Goal: Task Accomplishment & Management: Complete application form

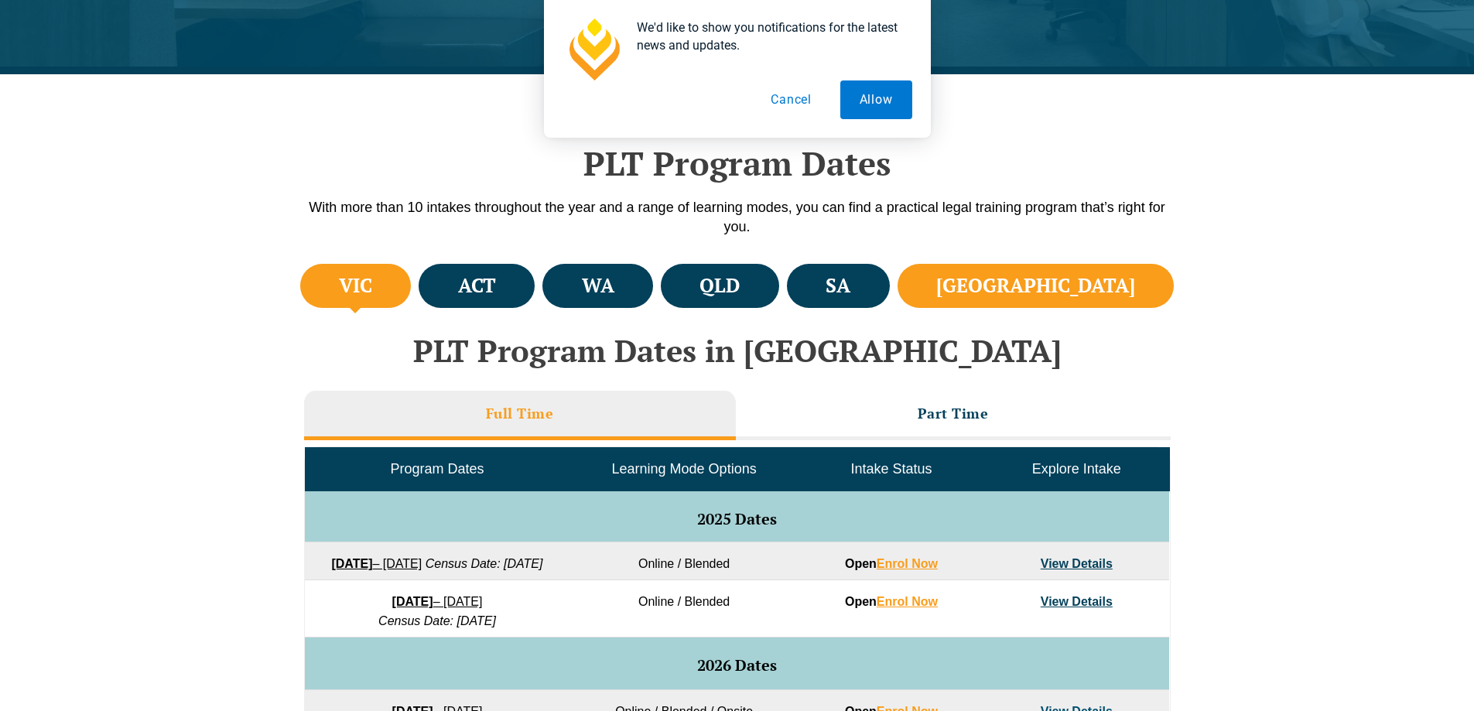
click at [1084, 292] on h4 "[GEOGRAPHIC_DATA]" at bounding box center [1035, 286] width 199 height 26
click at [793, 112] on button "Cancel" at bounding box center [792, 99] width 80 height 39
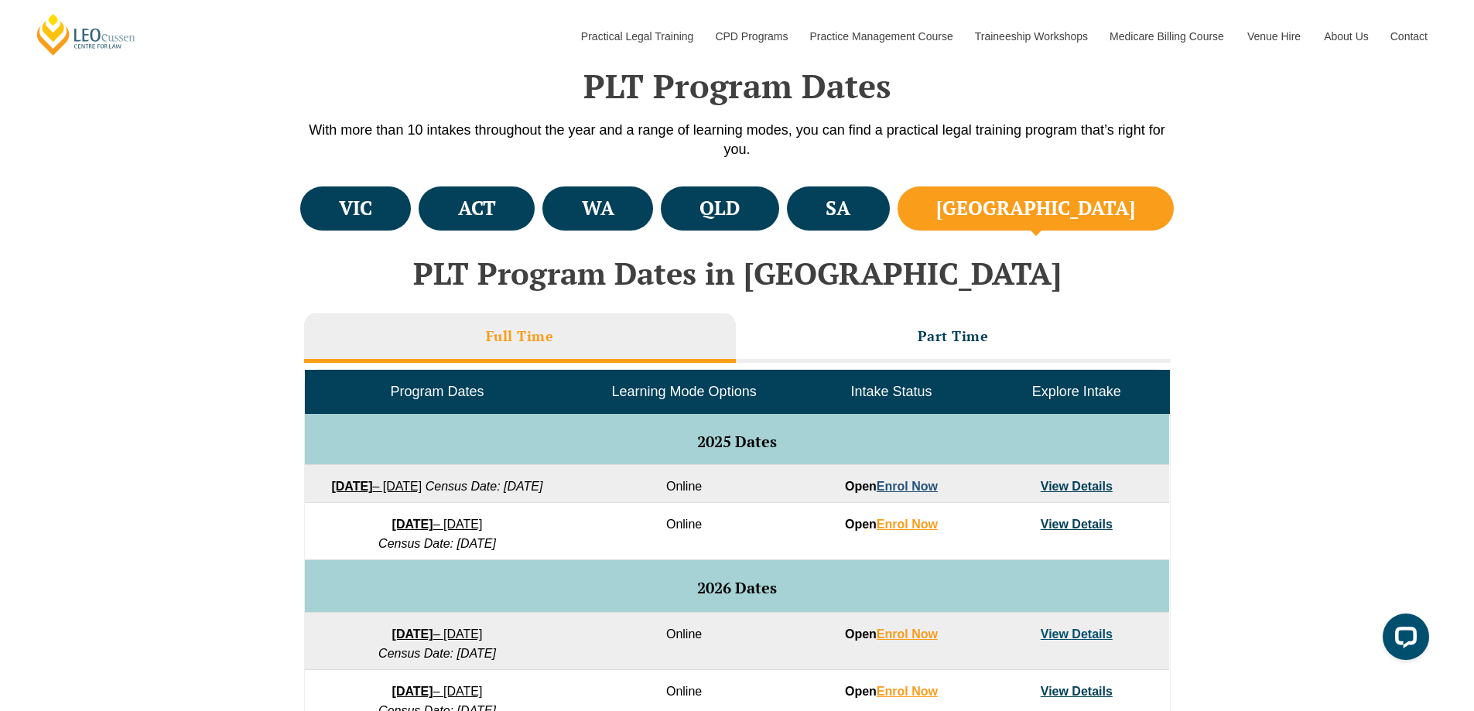
click at [926, 489] on link "Enrol Now" at bounding box center [907, 486] width 61 height 13
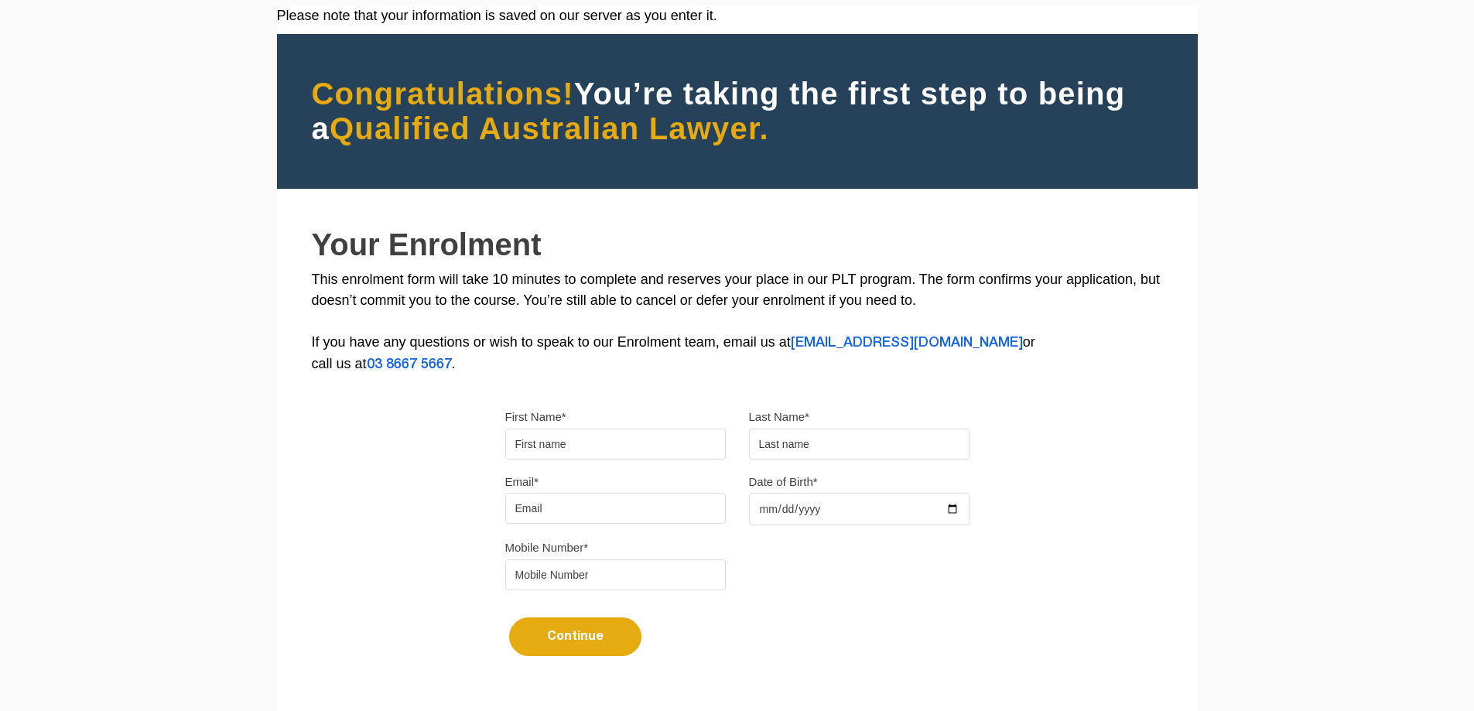
scroll to position [155, 0]
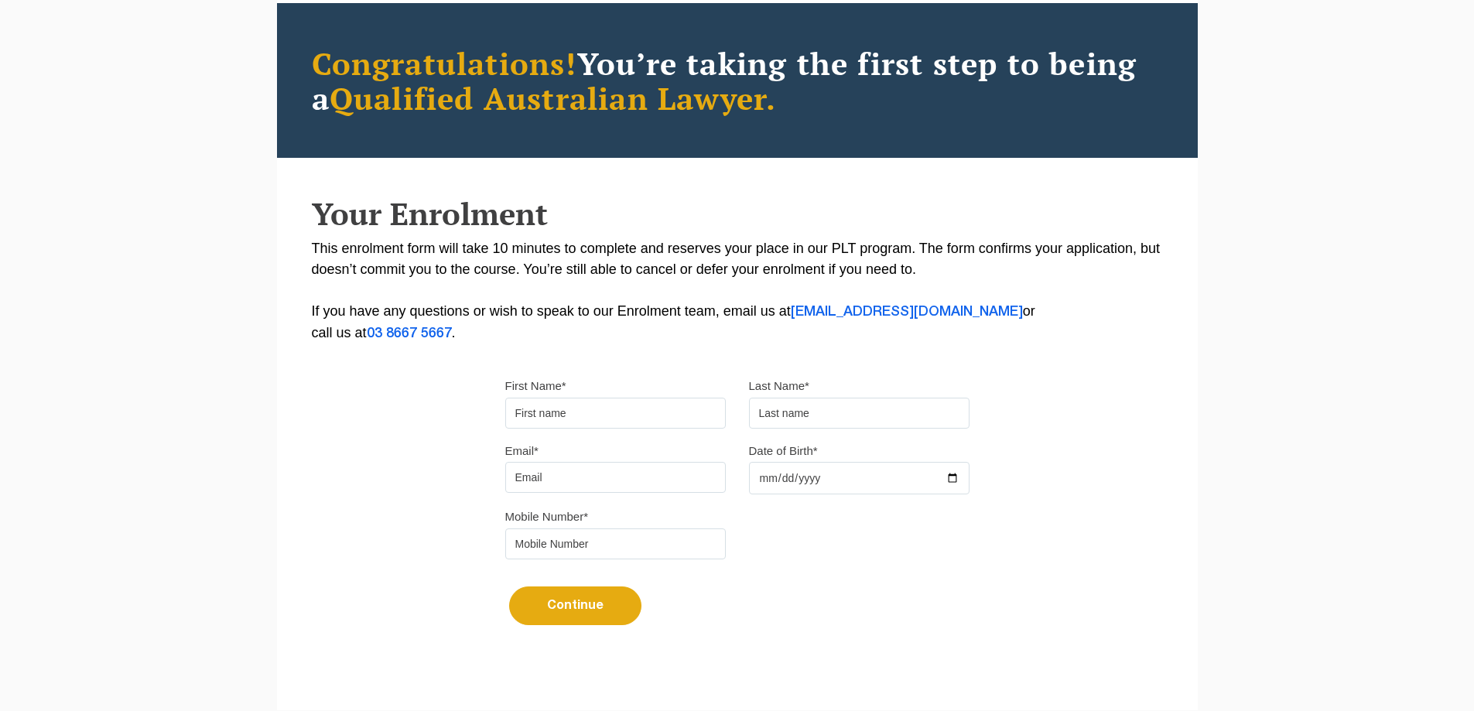
click at [676, 416] on input "First Name*" at bounding box center [615, 413] width 221 height 31
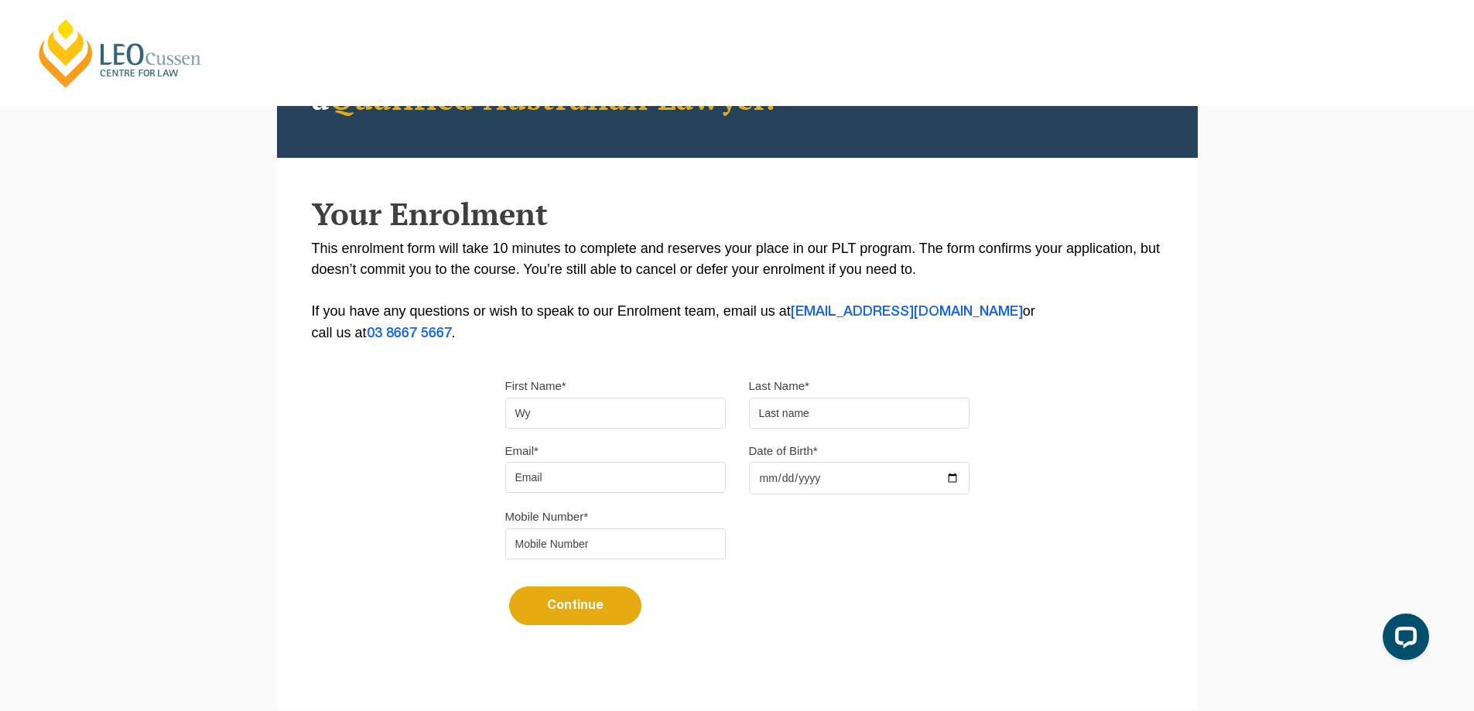
scroll to position [0, 0]
type input "[PERSON_NAME]"
type input "y"
type input "[PERSON_NAME][EMAIL_ADDRESS][DOMAIN_NAME]"
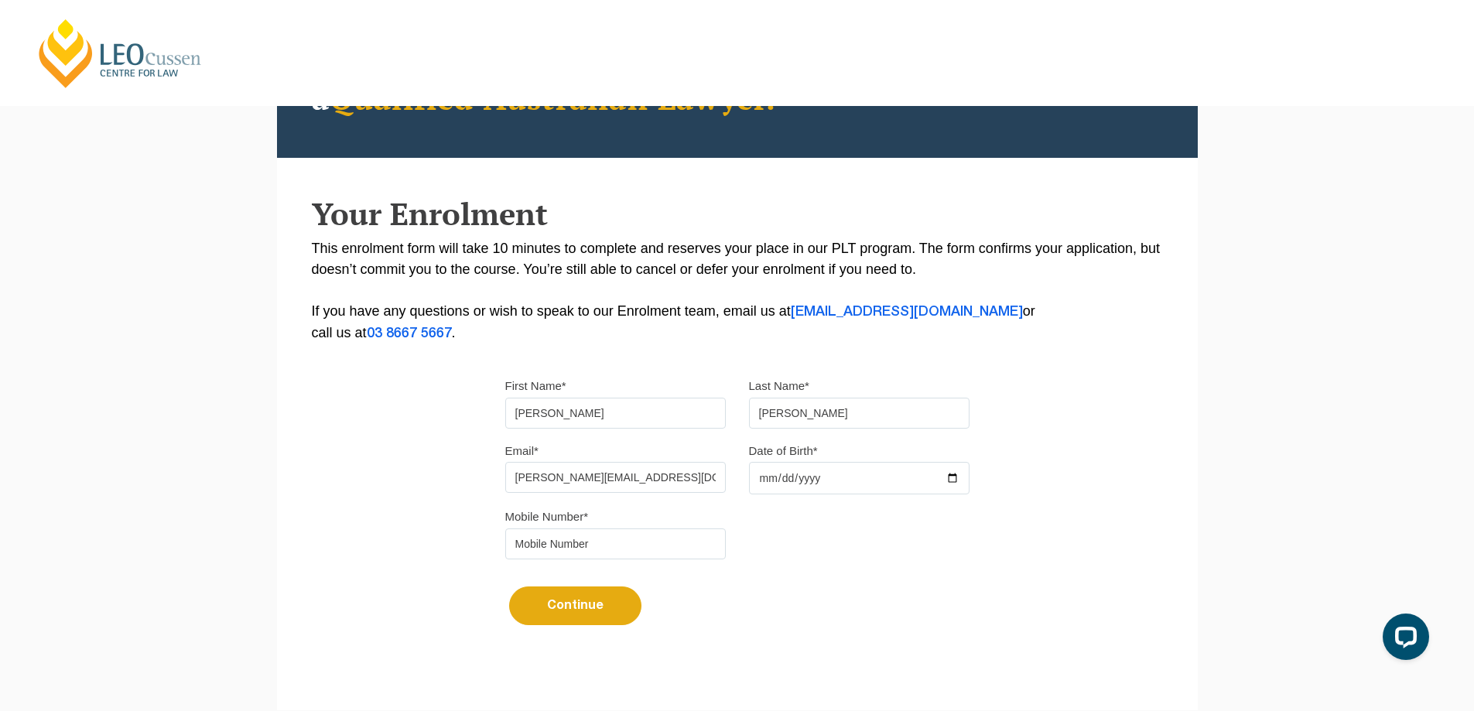
click at [796, 481] on input "Date of Birth*" at bounding box center [859, 478] width 221 height 33
type input "2000-02-04"
type input "0001-02-04"
type input "2001-02-04"
click at [651, 537] on input "tel" at bounding box center [615, 544] width 221 height 31
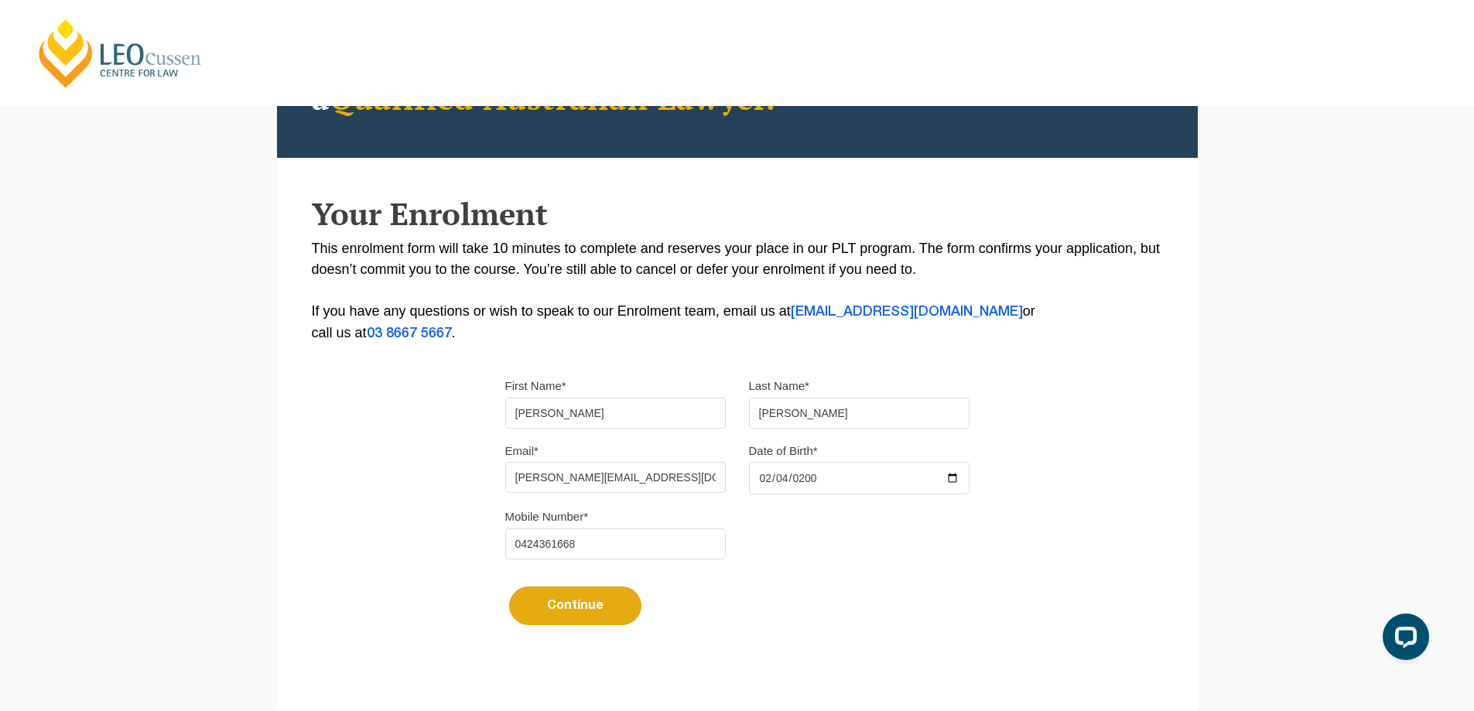
type input "0424361668"
click at [565, 605] on button "Continue" at bounding box center [575, 606] width 132 height 39
select select
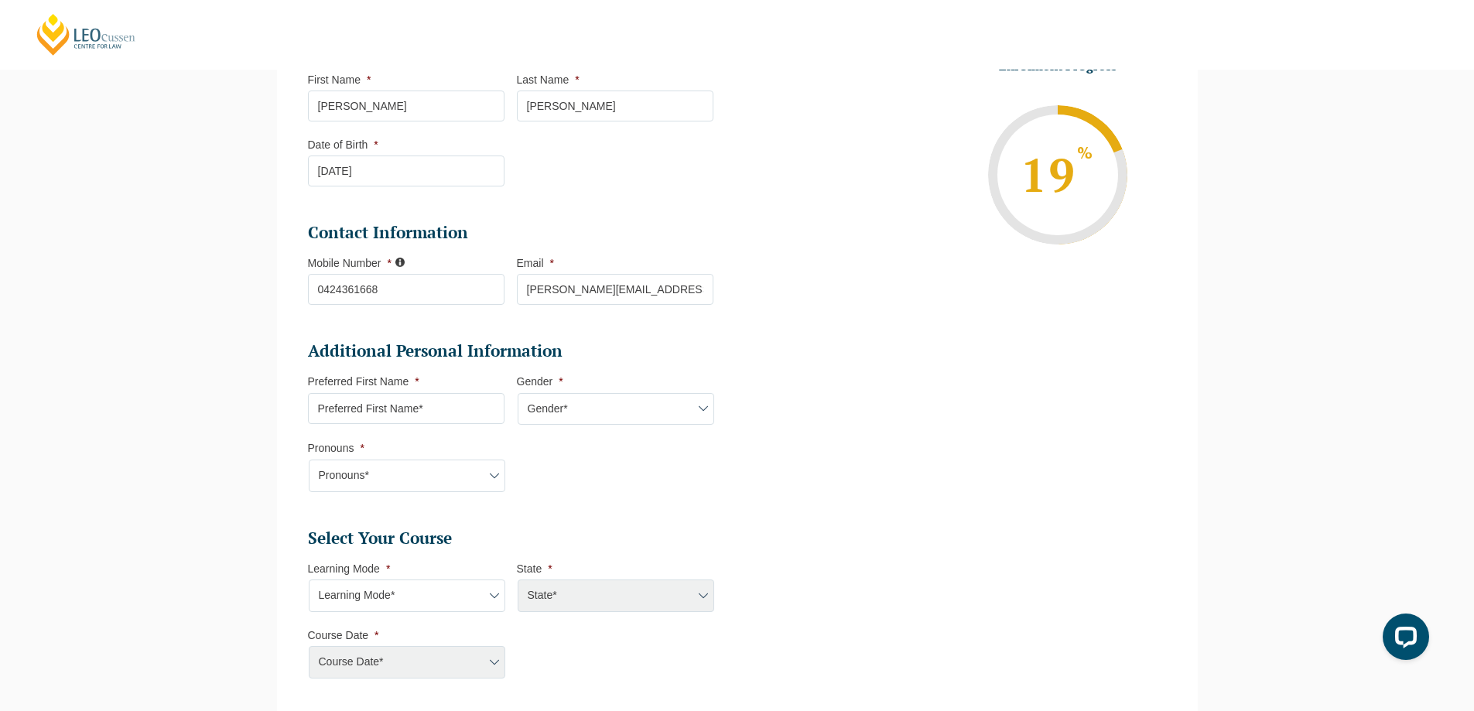
scroll to position [289, 0]
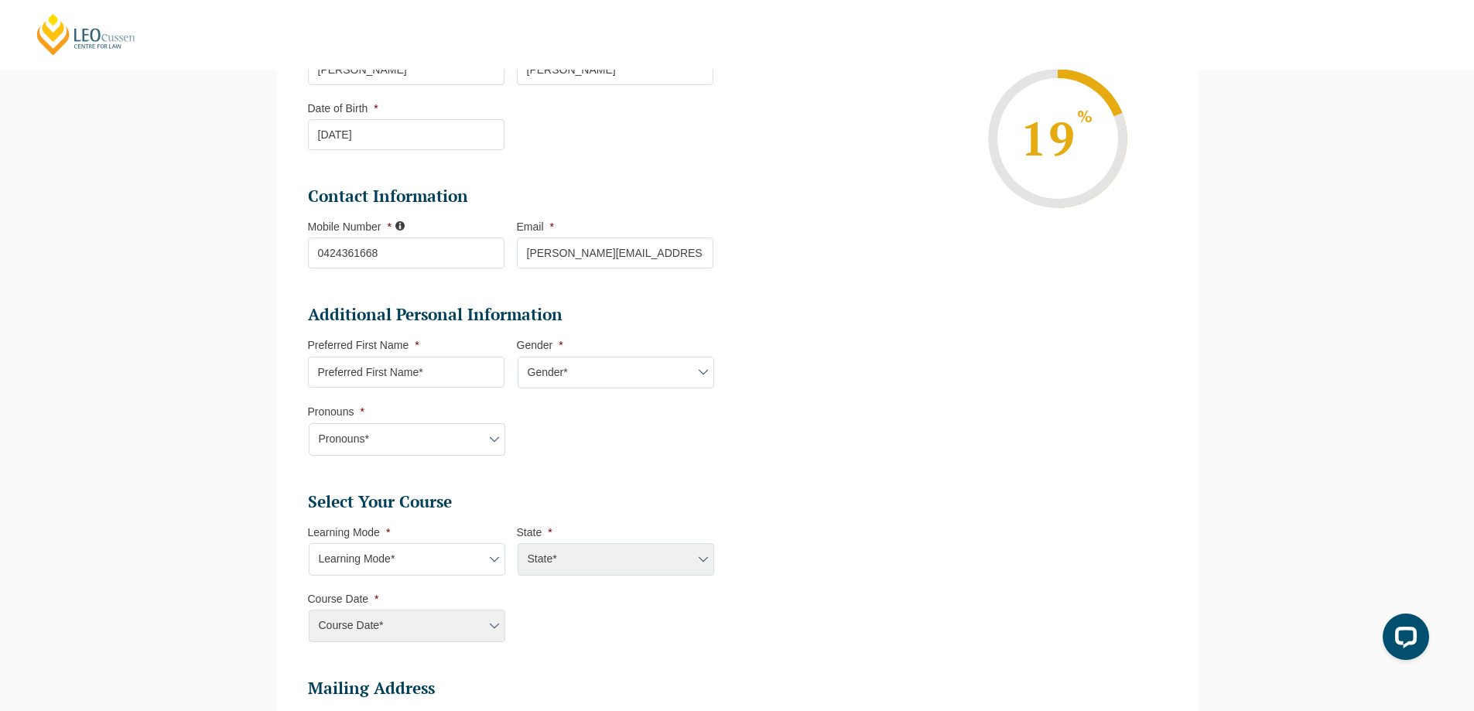
click at [437, 365] on input "Preferred First Name *" at bounding box center [406, 372] width 197 height 31
type input "[PERSON_NAME]"
click at [606, 373] on select "Gender* Male Female Nonbinary Intersex Prefer not to disclose Other" at bounding box center [616, 373] width 197 height 33
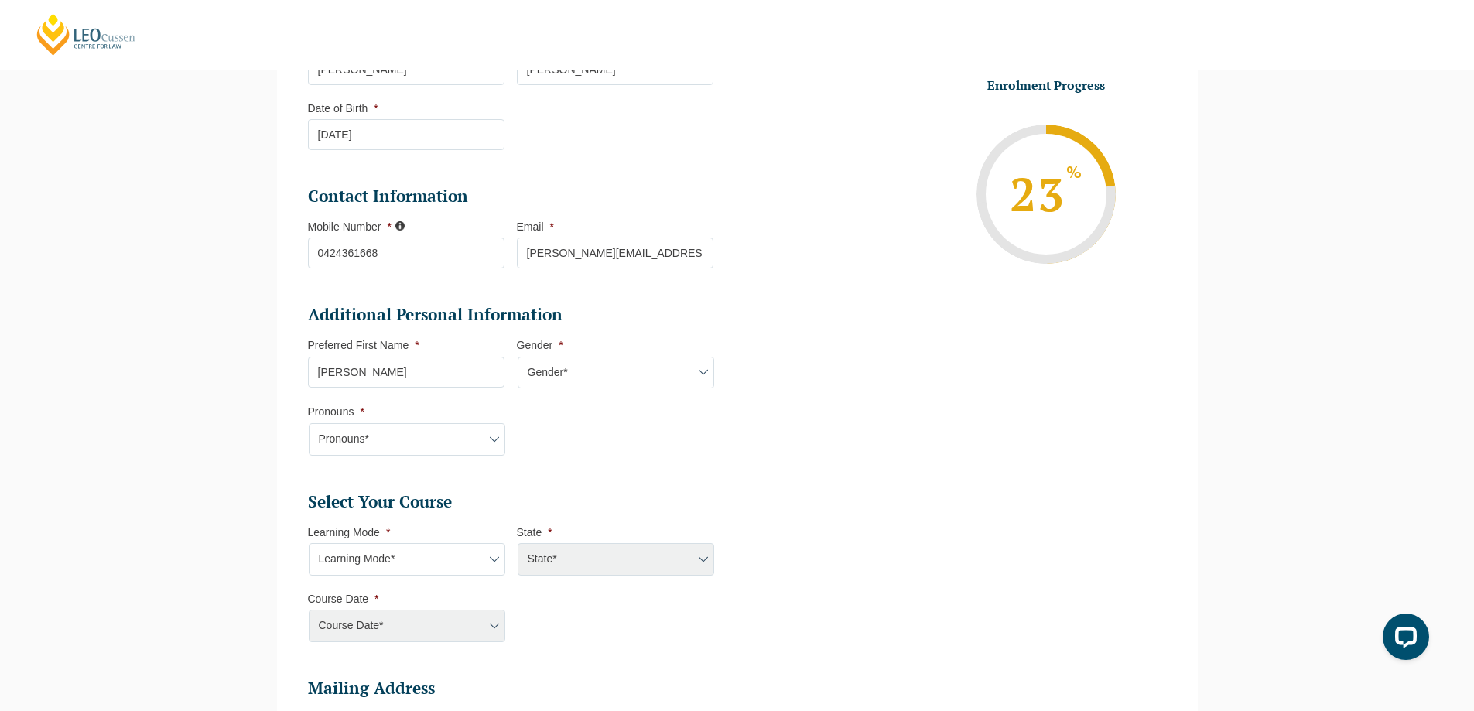
select select "Nonbinary"
click at [518, 357] on select "Gender* Male Female Nonbinary Intersex Prefer not to disclose Other" at bounding box center [616, 373] width 197 height 33
click at [433, 449] on select "Pronouns* She/Her/Hers He/Him/His They/Them/Theirs Other Prefer not to disclose" at bounding box center [407, 439] width 197 height 33
select select "They/Them/Theirs"
click at [309, 423] on select "Pronouns* She/Her/Hers He/Him/His They/Them/Theirs Other Prefer not to disclose" at bounding box center [407, 439] width 197 height 33
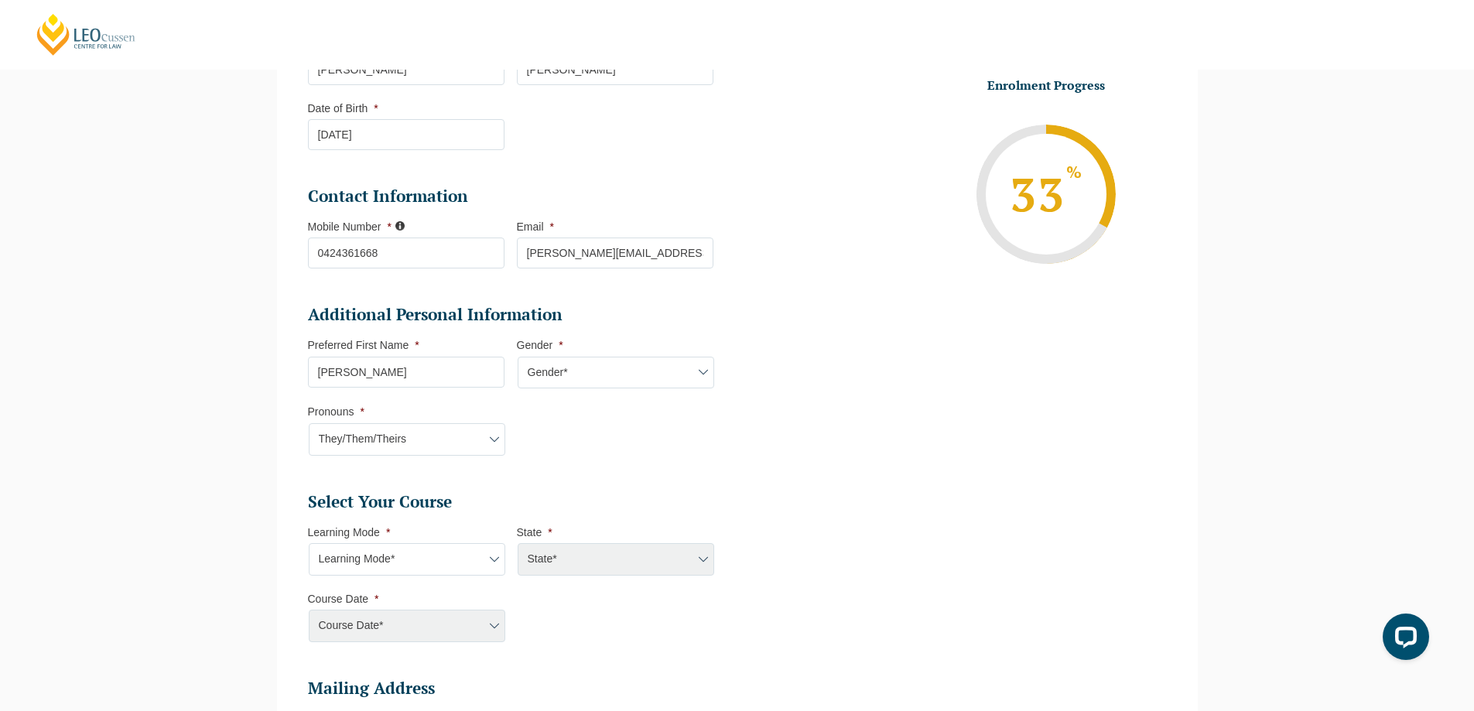
click at [406, 572] on select "Learning Mode* Online Full Time Learning Online Part Time Learning Blended Full…" at bounding box center [407, 559] width 197 height 33
select select "Online Full Time Learning"
click at [309, 543] on select "Learning Mode* Online Full Time Learning Online Part Time Learning Blended Full…" at bounding box center [407, 559] width 197 height 33
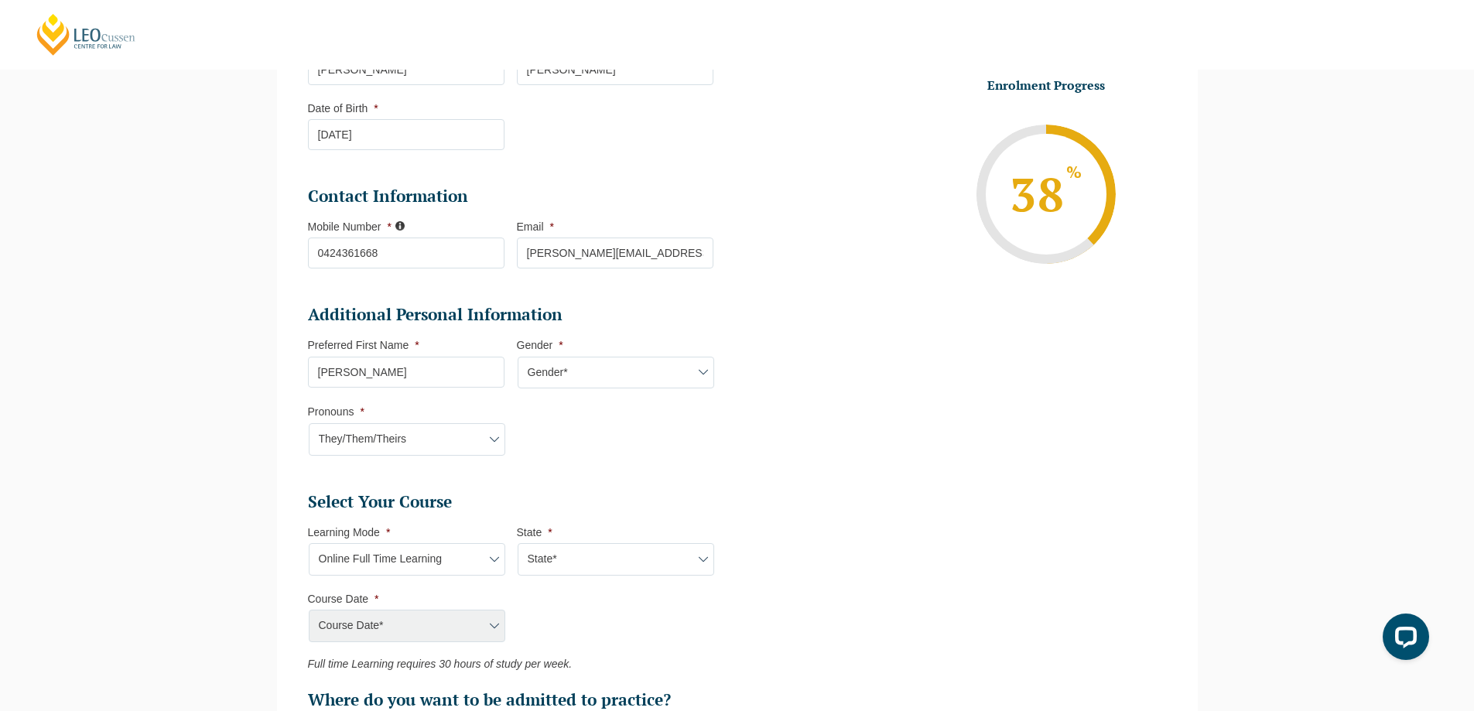
click at [603, 562] on select "State* National (ACT/NSW, VIC, QLD, SA, WA)" at bounding box center [616, 559] width 197 height 33
select select "National (ACT/NSW, VIC, QLD, SA, WA)"
click at [518, 543] on select "State* National (ACT/NSW, VIC, QLD, SA, WA)" at bounding box center [616, 559] width 197 height 33
click at [462, 647] on ul "Select Your Course This field is hidden when viewing the form Only for Flinder …" at bounding box center [517, 601] width 418 height 220
click at [462, 628] on select "Course Date* September 2025 (22-Sep-2025 to 20-Feb-2026) December 2025 (08-Dec-…" at bounding box center [407, 626] width 197 height 33
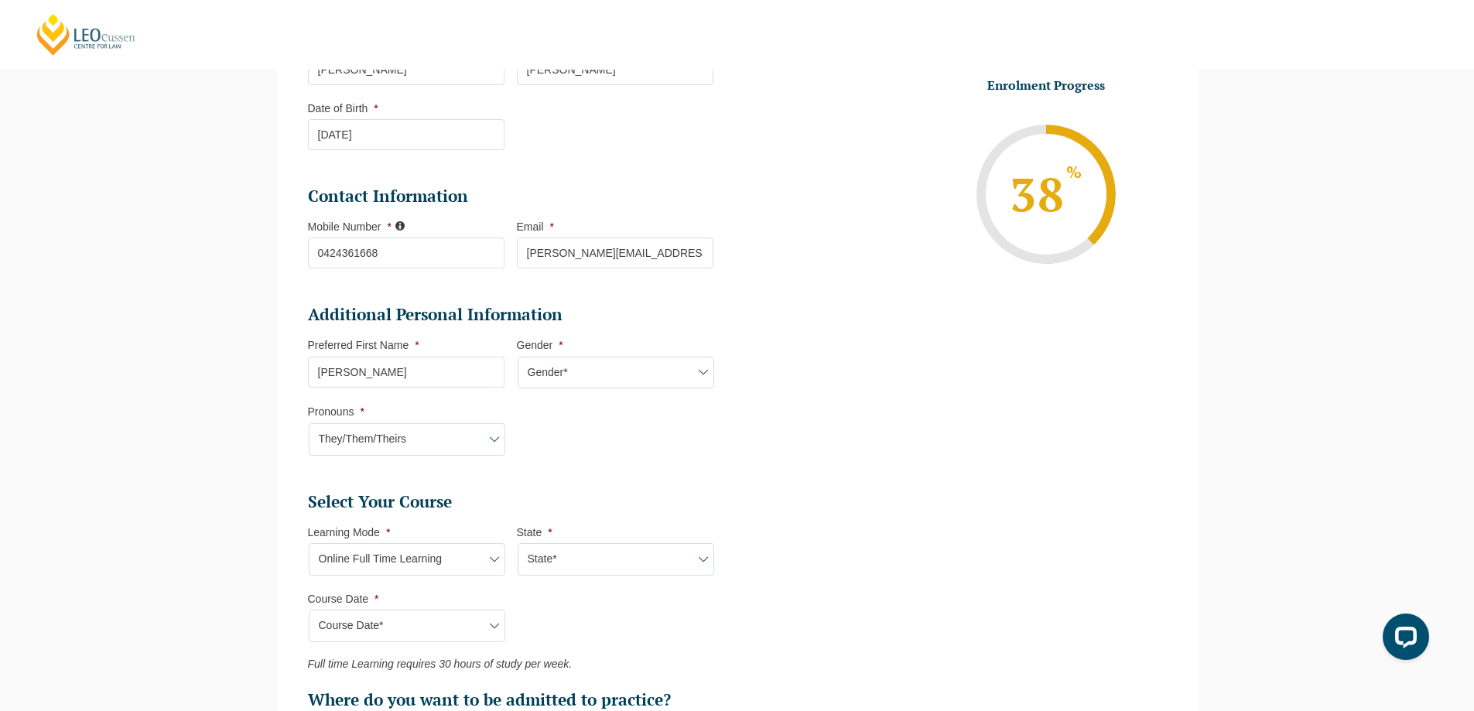
select select "September 2025 (22-Sep-2025 to 20-Feb-2026)"
click at [309, 610] on select "Course Date* September 2025 (22-Sep-2025 to 20-Feb-2026) December 2025 (08-Dec-…" at bounding box center [407, 626] width 197 height 33
type input "Intake 10 September 2025 FT"
type input "Practical Legal Training (NAT)"
select select "NAT PLT (SEP) 2025 Full Time Online"
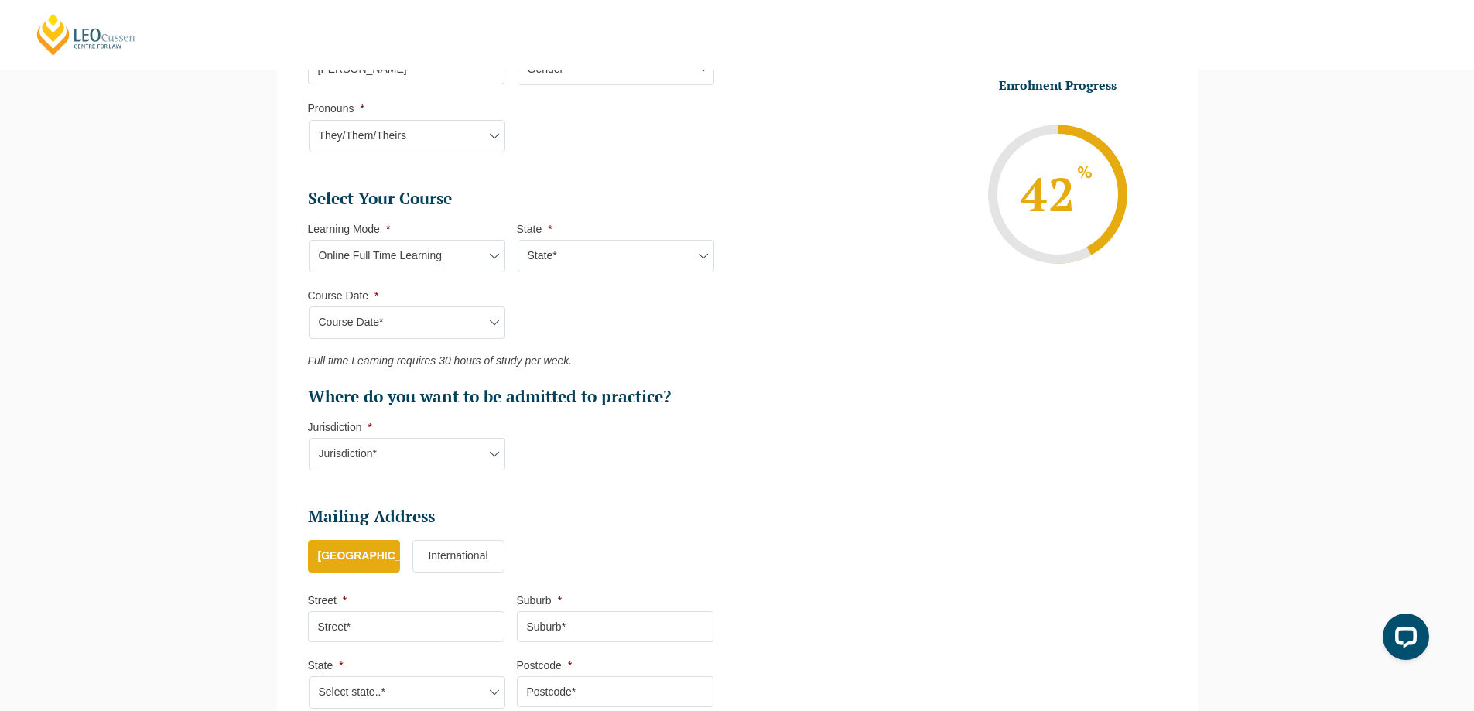
scroll to position [598, 0]
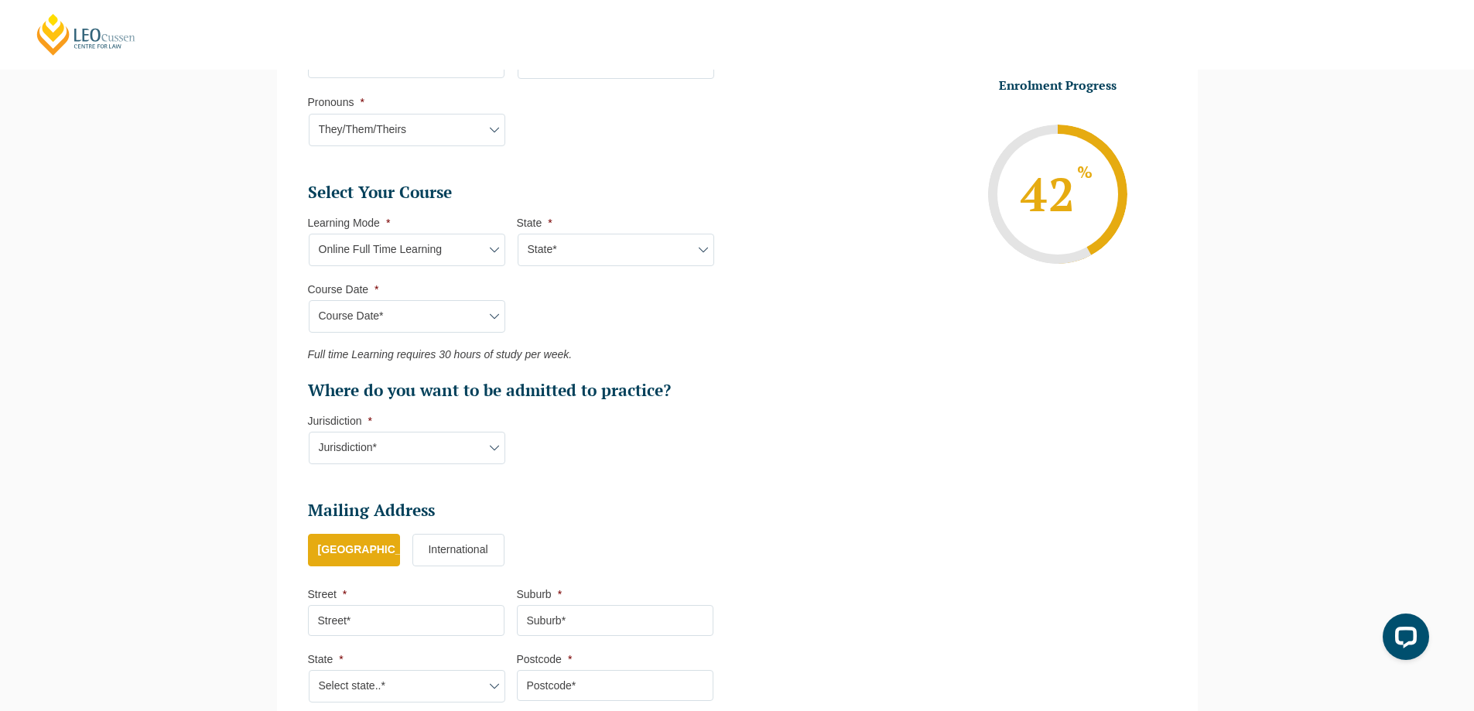
click at [456, 447] on select "Jurisdiction* VIC ACT/NSW SA WA QLD" at bounding box center [407, 448] width 197 height 33
select select "ACT/NSW"
click at [309, 432] on select "Jurisdiction* VIC ACT/NSW SA WA QLD" at bounding box center [407, 448] width 197 height 33
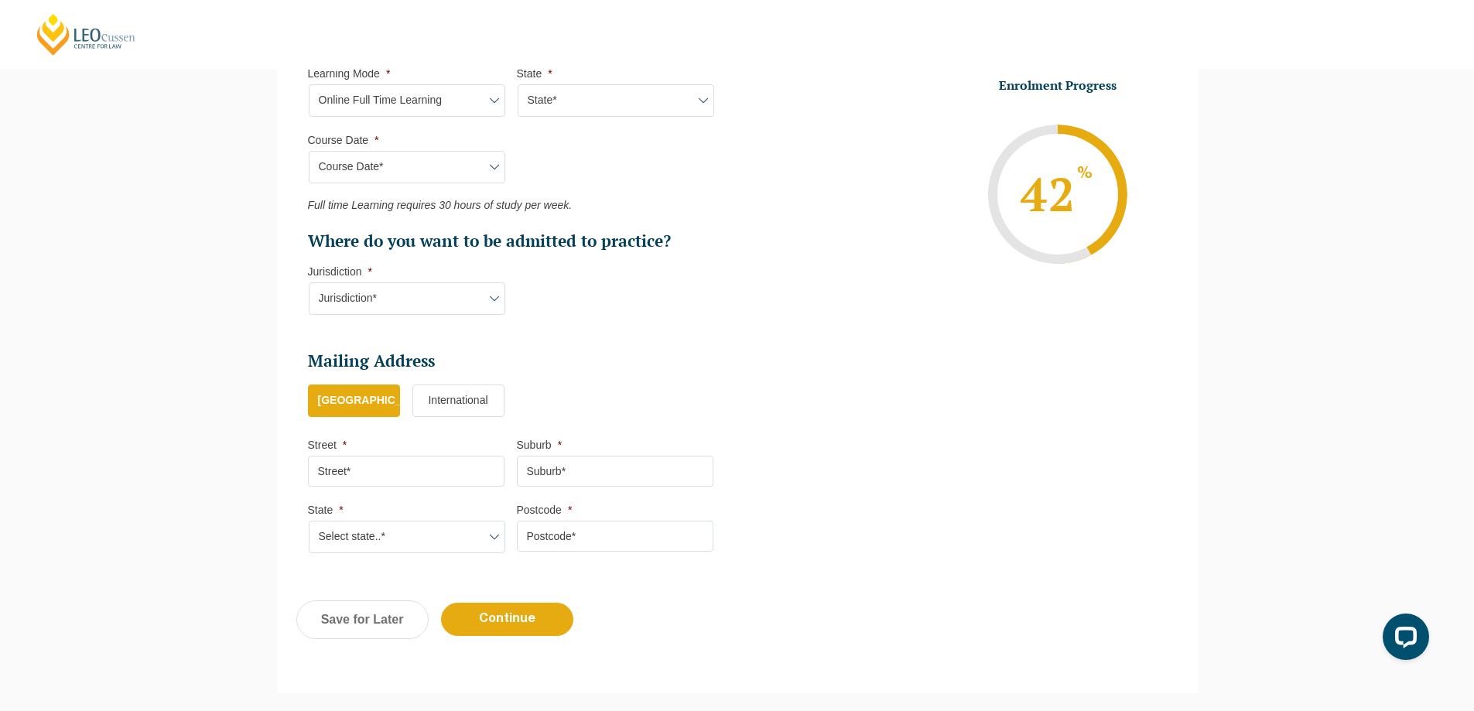
scroll to position [753, 0]
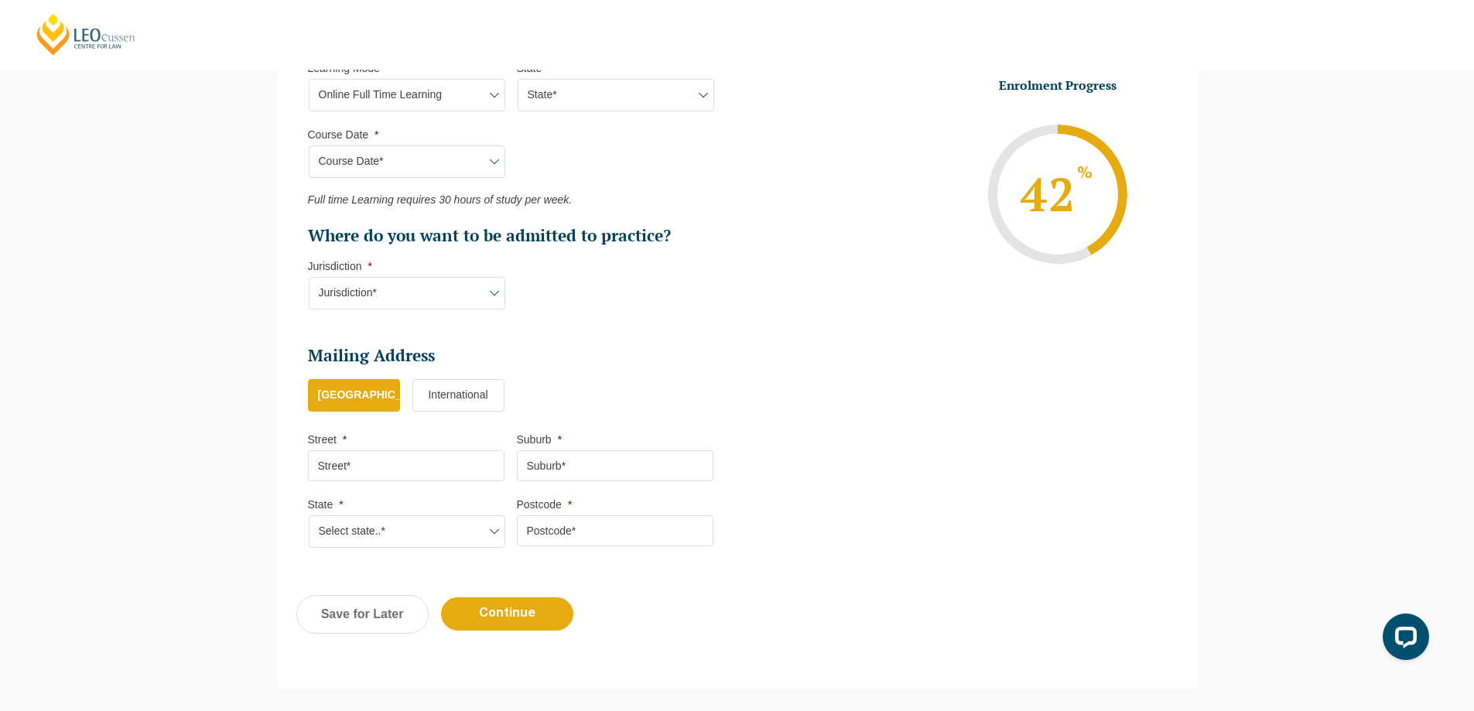
click at [418, 470] on input "Street *" at bounding box center [406, 465] width 197 height 31
type input "73/8 Koorala St"
click at [587, 456] on input "Suburb *" at bounding box center [615, 465] width 197 height 31
type input "Manly Vale"
click at [476, 528] on select "Select state..* VIC WA QLD SA NSW NT ACT TAS" at bounding box center [407, 531] width 197 height 33
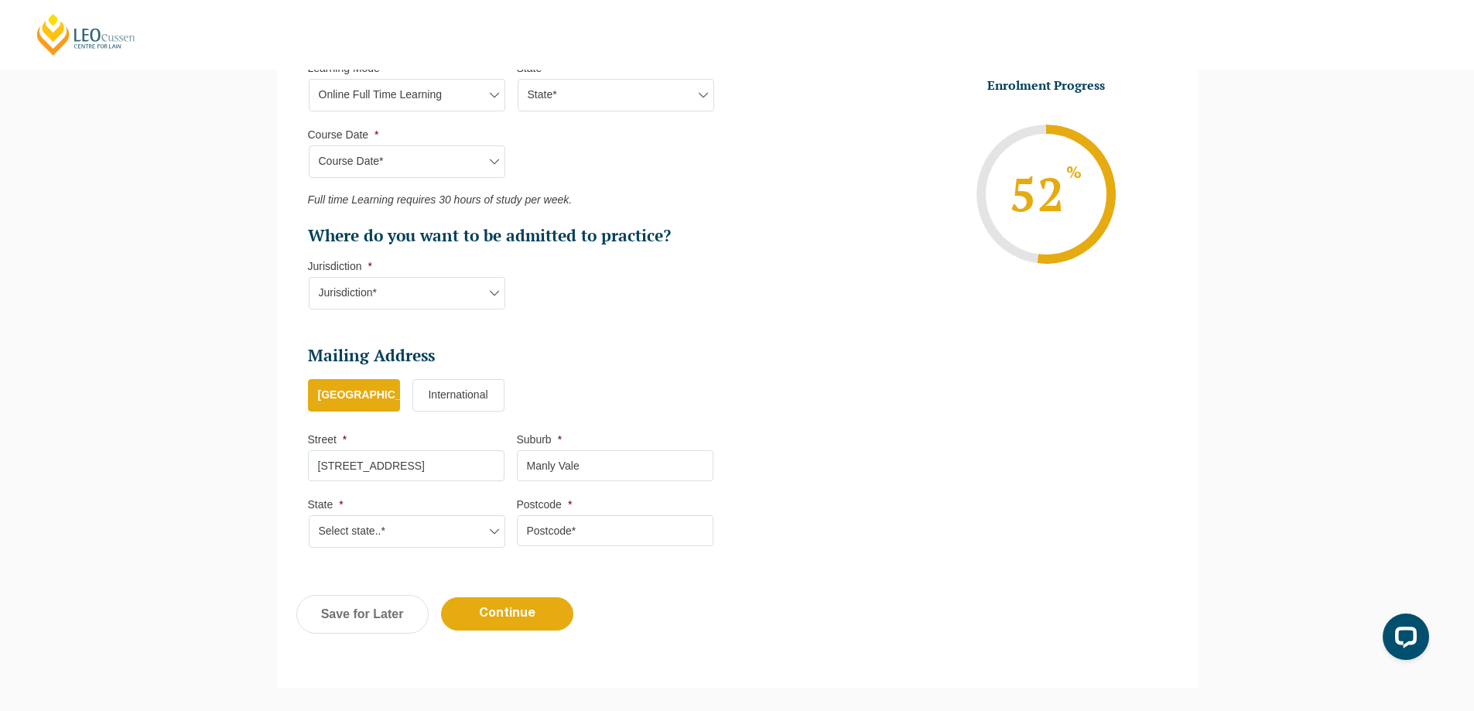
select select "NSW"
click at [309, 515] on select "Select state..* VIC WA QLD SA NSW NT ACT TAS" at bounding box center [407, 531] width 197 height 33
click at [577, 533] on input "Postcode *" at bounding box center [615, 530] width 197 height 31
type input "2093"
click at [535, 617] on input "Continue" at bounding box center [507, 613] width 132 height 33
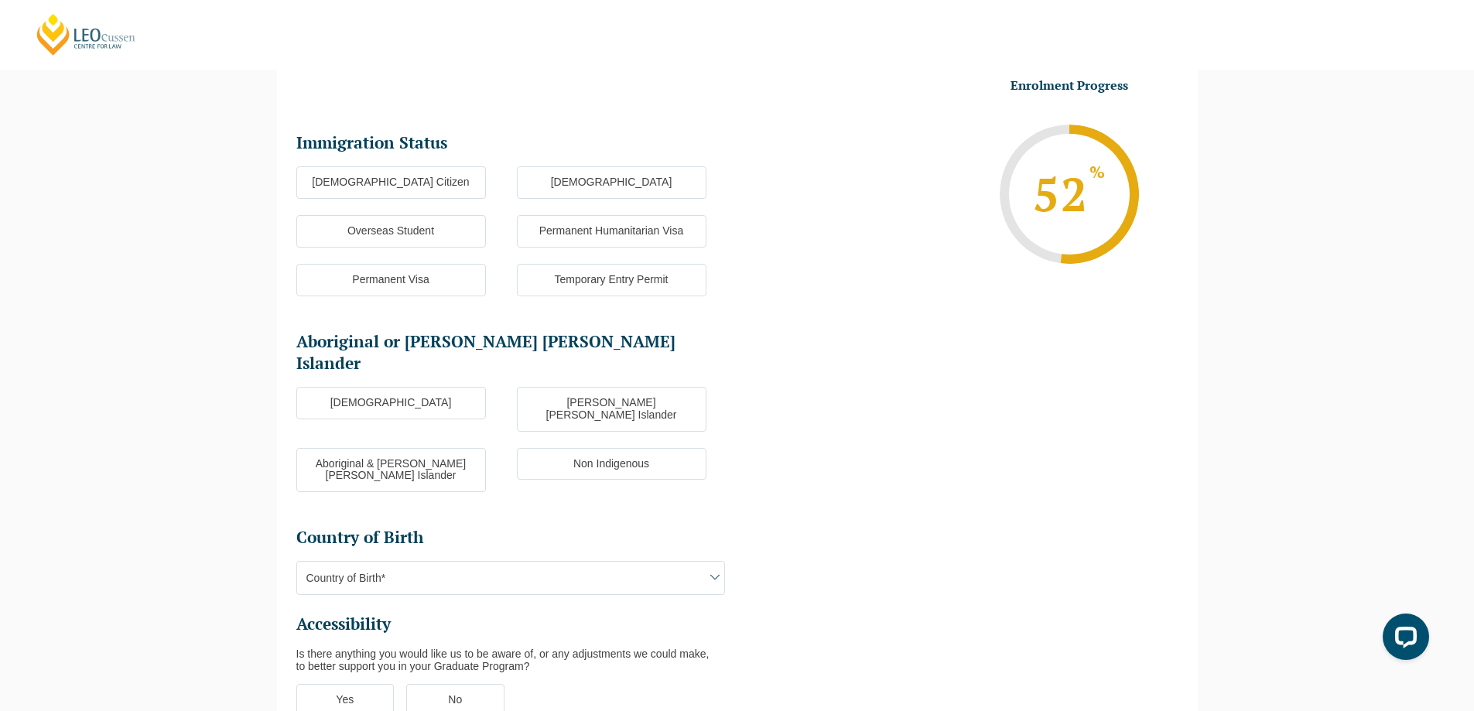
scroll to position [134, 0]
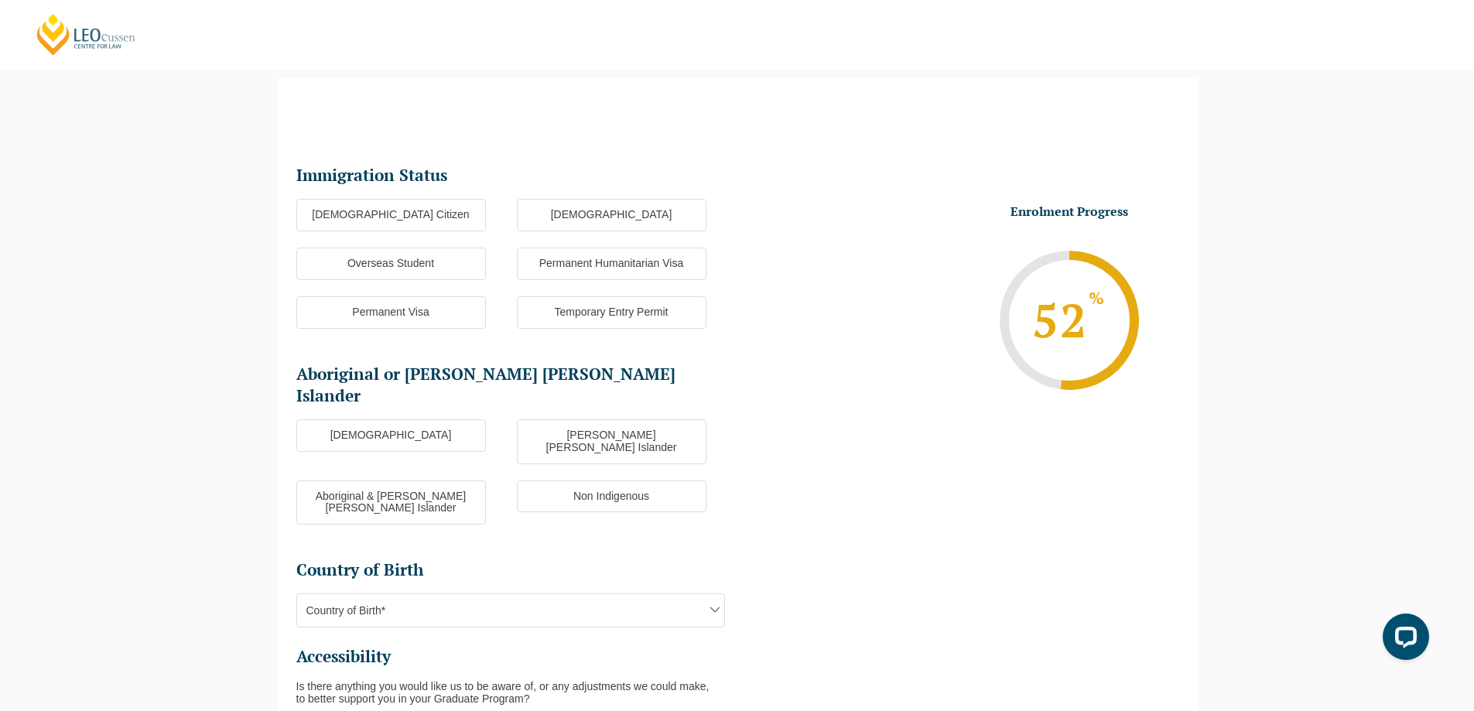
click at [437, 224] on label "Australian Citizen" at bounding box center [391, 215] width 190 height 33
click at [0, 0] on input "Australian Citizen" at bounding box center [0, 0] width 0 height 0
click at [559, 481] on label "Non Indigenous" at bounding box center [612, 497] width 190 height 33
click at [0, 0] on input "Non Indigenous" at bounding box center [0, 0] width 0 height 0
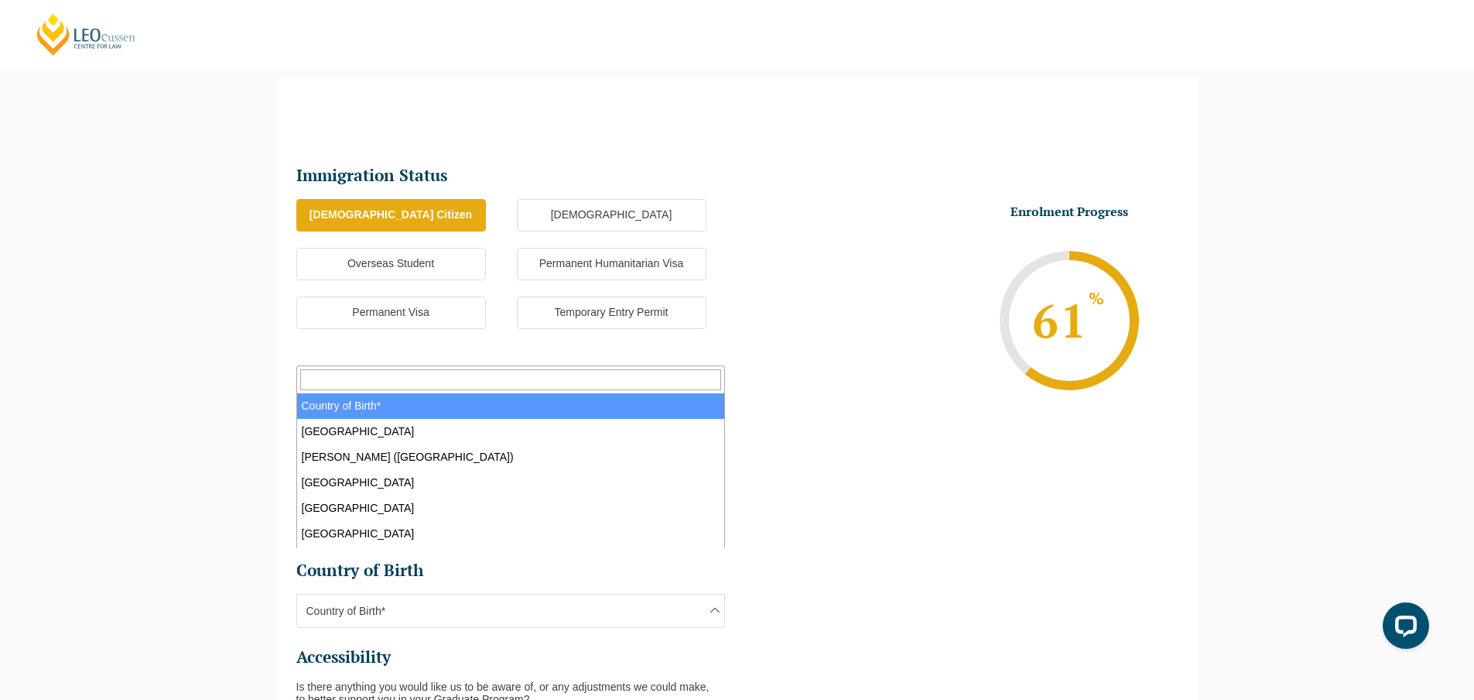
click at [485, 594] on span "Country of Birth*" at bounding box center [510, 610] width 427 height 33
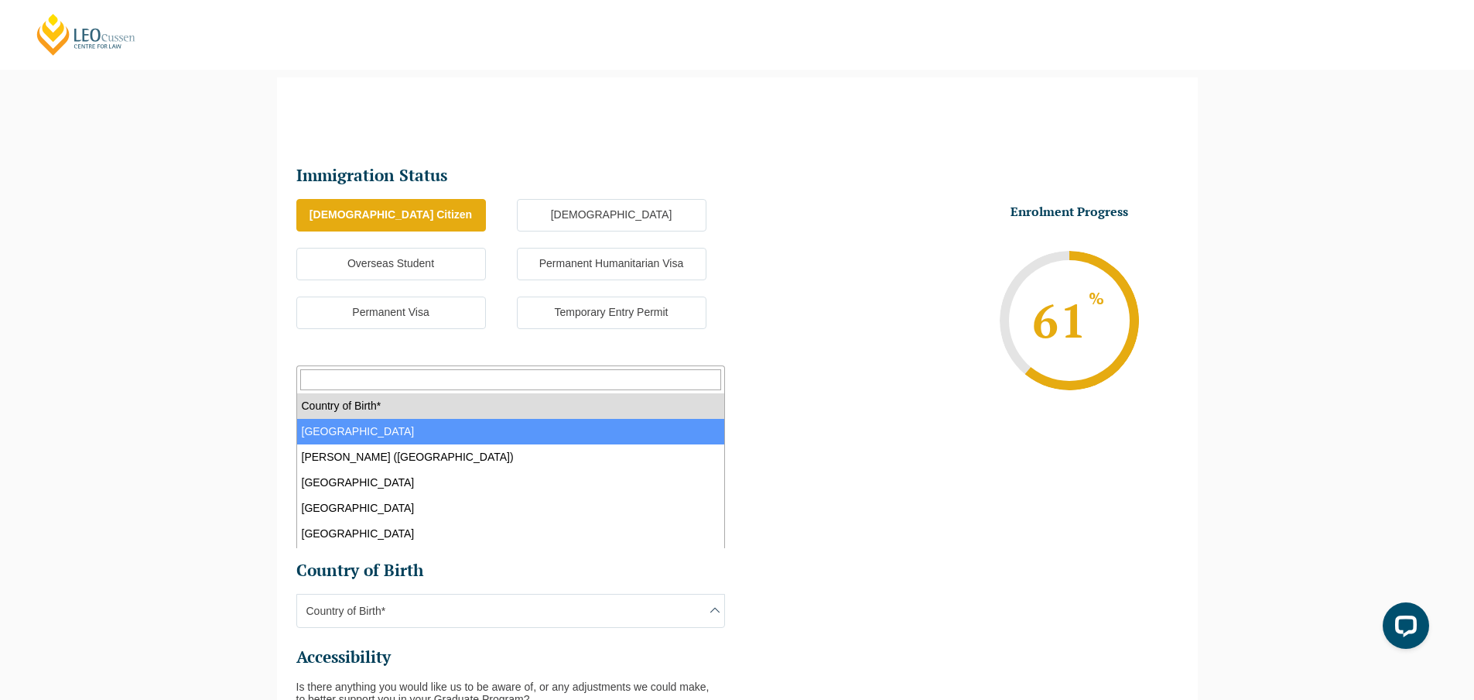
select select "Australia 1101"
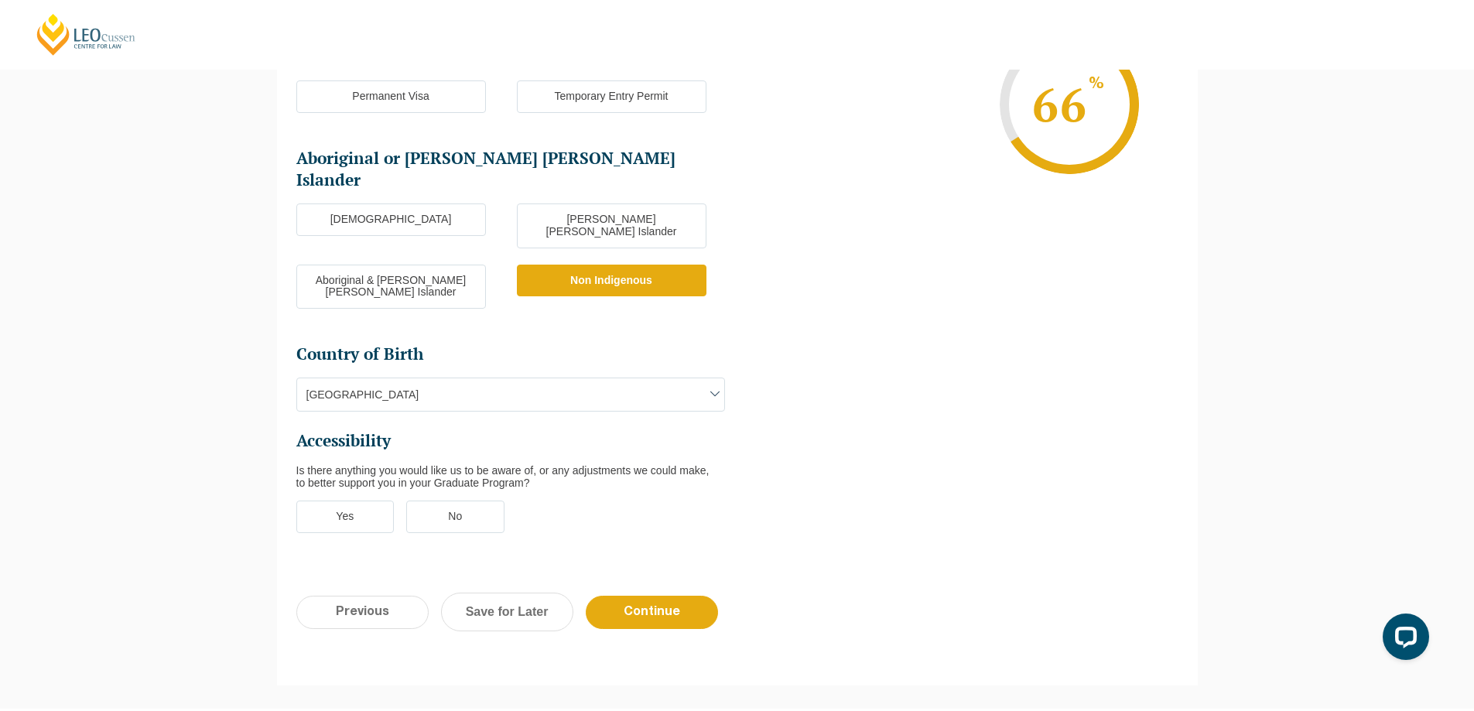
scroll to position [366, 0]
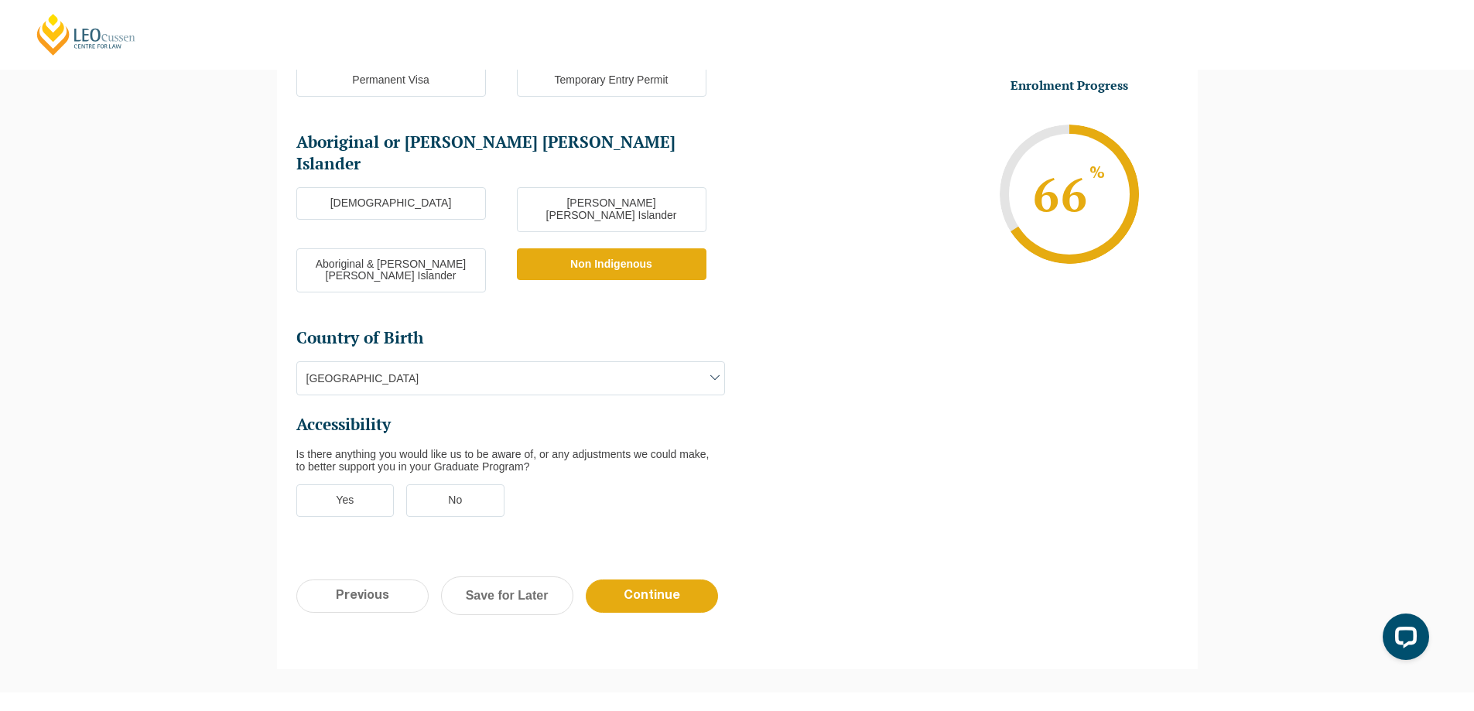
click at [450, 484] on label "No" at bounding box center [455, 500] width 98 height 33
click at [0, 0] on input "No" at bounding box center [0, 0] width 0 height 0
click at [642, 580] on input "Continue" at bounding box center [652, 596] width 132 height 33
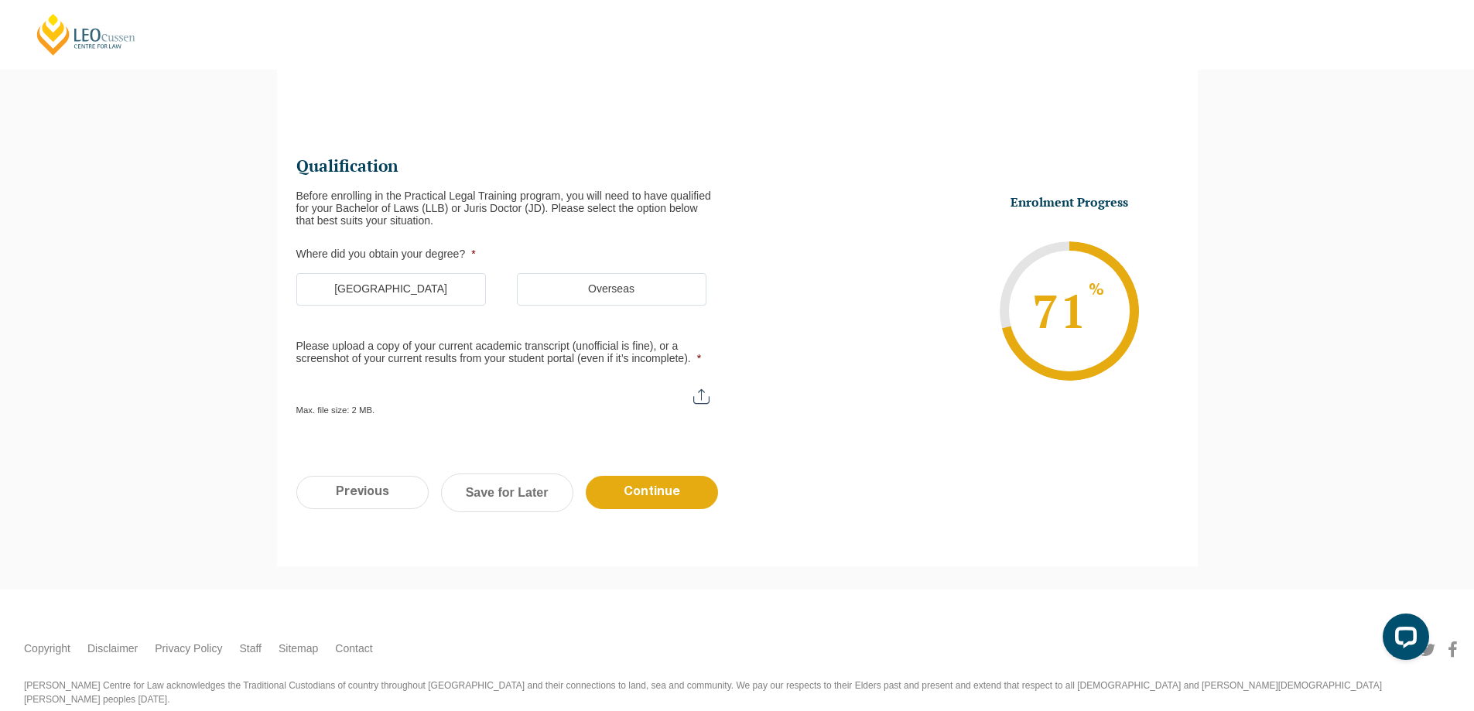
scroll to position [134, 0]
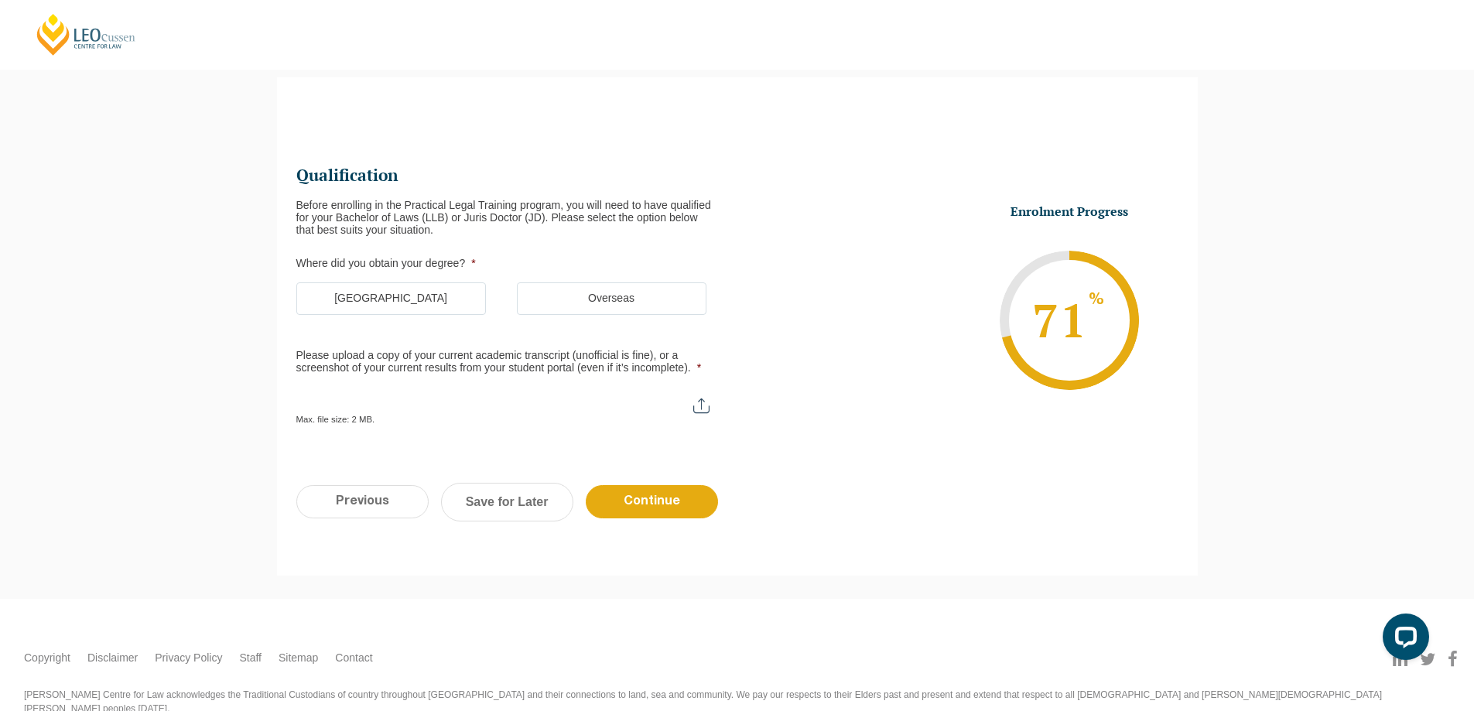
click at [425, 305] on label "Australia" at bounding box center [391, 298] width 190 height 33
click at [0, 0] on input "Australia" at bounding box center [0, 0] width 0 height 0
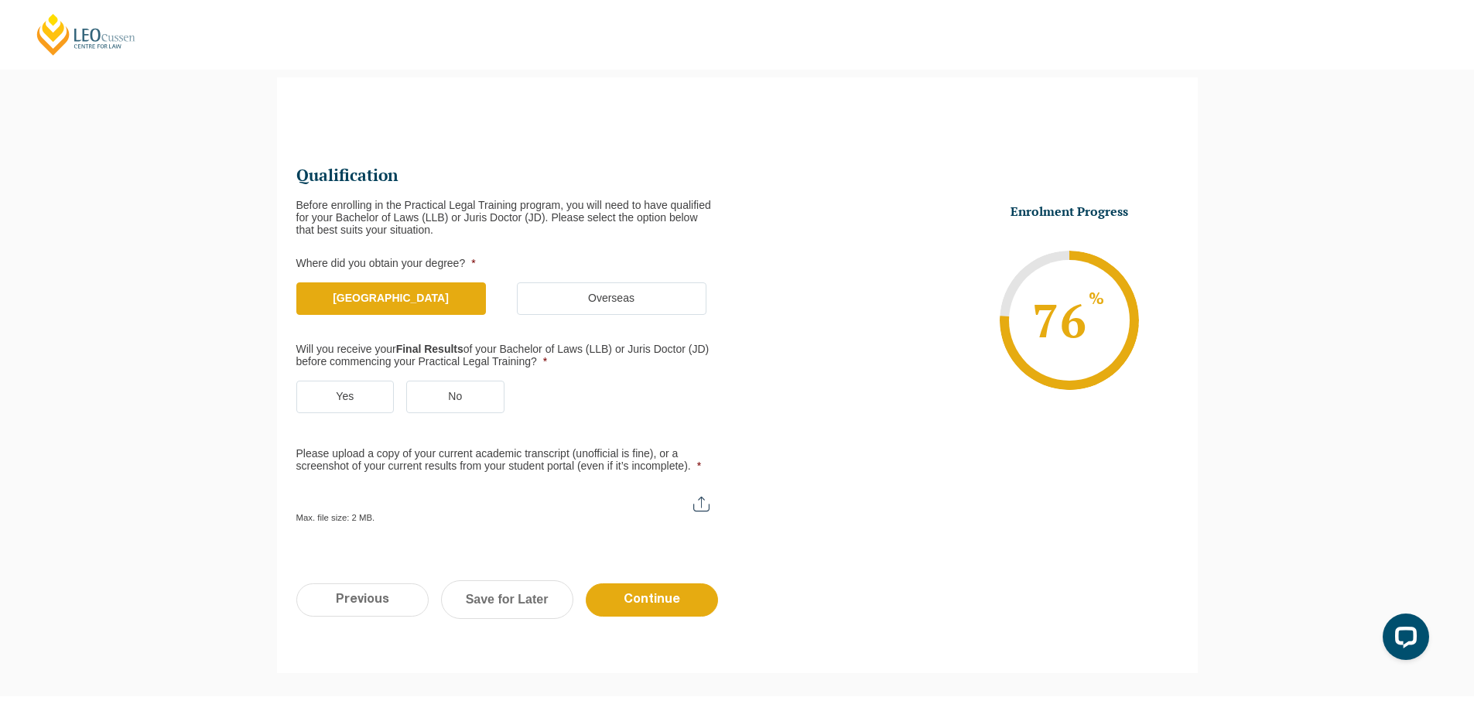
click at [349, 404] on label "Yes" at bounding box center [345, 397] width 98 height 33
click at [0, 0] on input "Yes" at bounding box center [0, 0] width 0 height 0
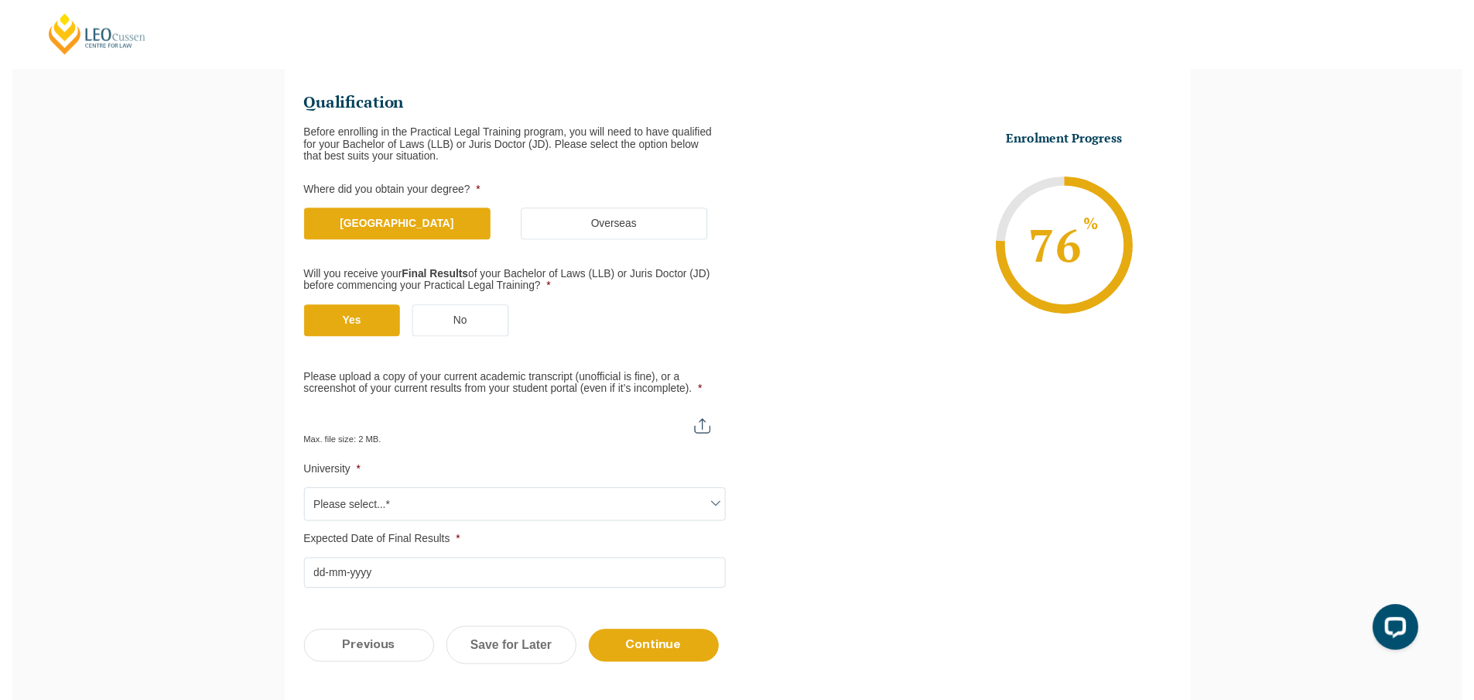
scroll to position [211, 0]
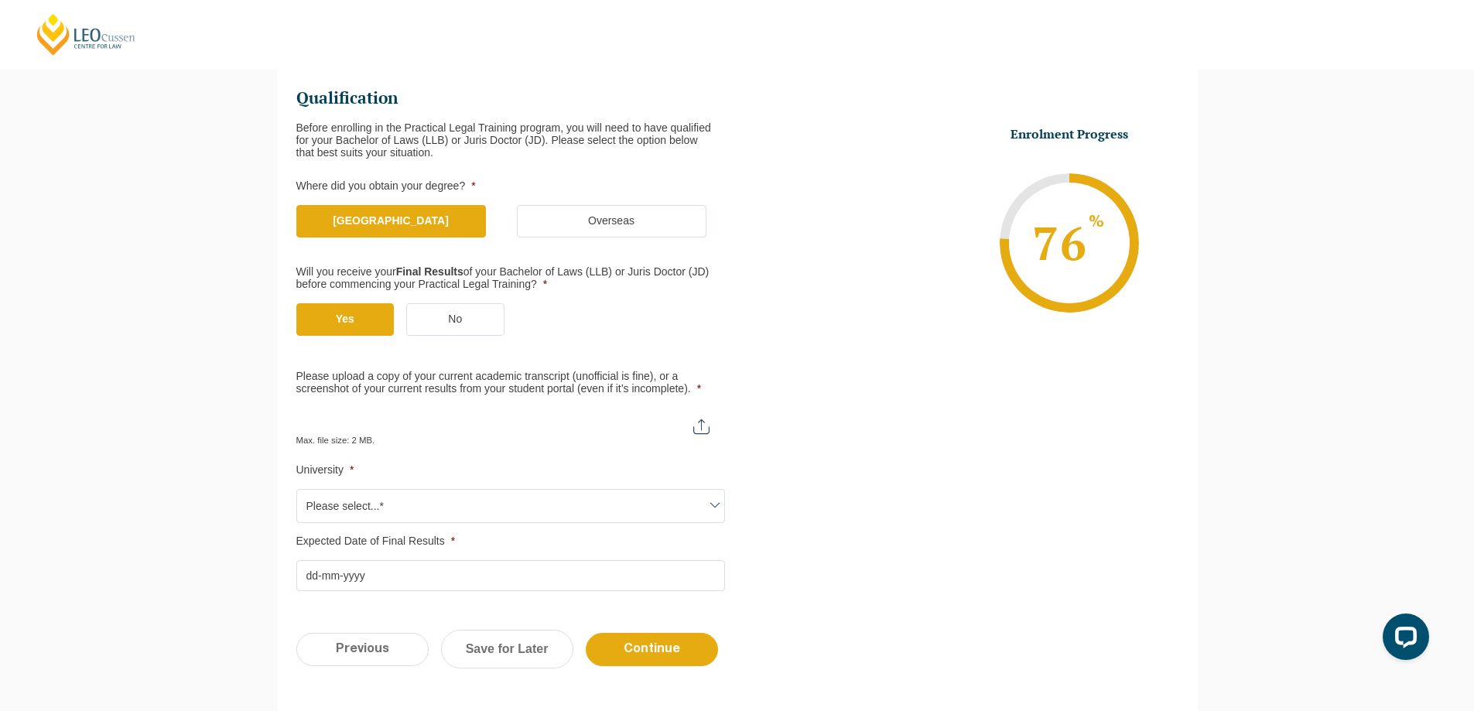
click at [696, 431] on input "Please upload a copy of your current academic transcript (unofficial is fine), …" at bounding box center [510, 421] width 429 height 26
click at [707, 429] on input "Please upload a copy of your current academic transcript (unofficial is fine), …" at bounding box center [510, 421] width 429 height 26
type input "C:\fakepath\Official Transcript.pdf"
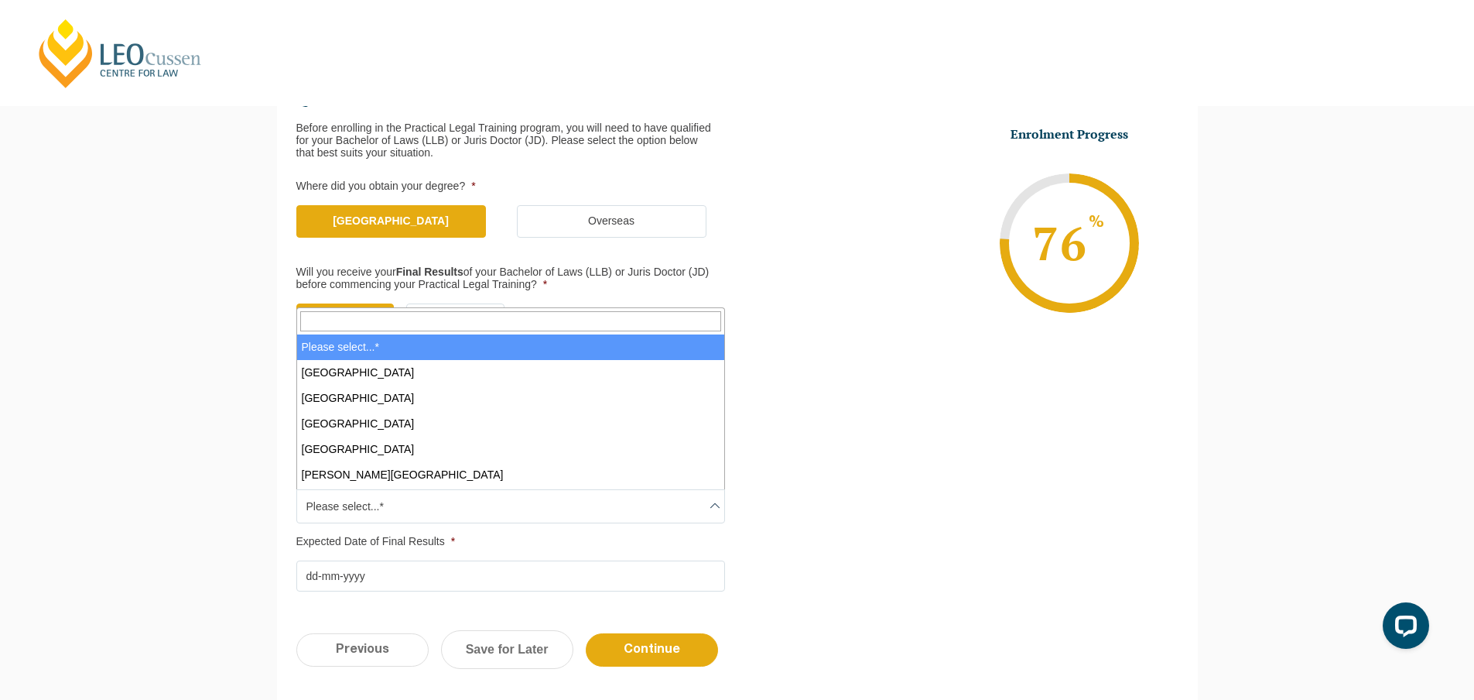
click at [577, 512] on span "Please select...*" at bounding box center [510, 506] width 427 height 33
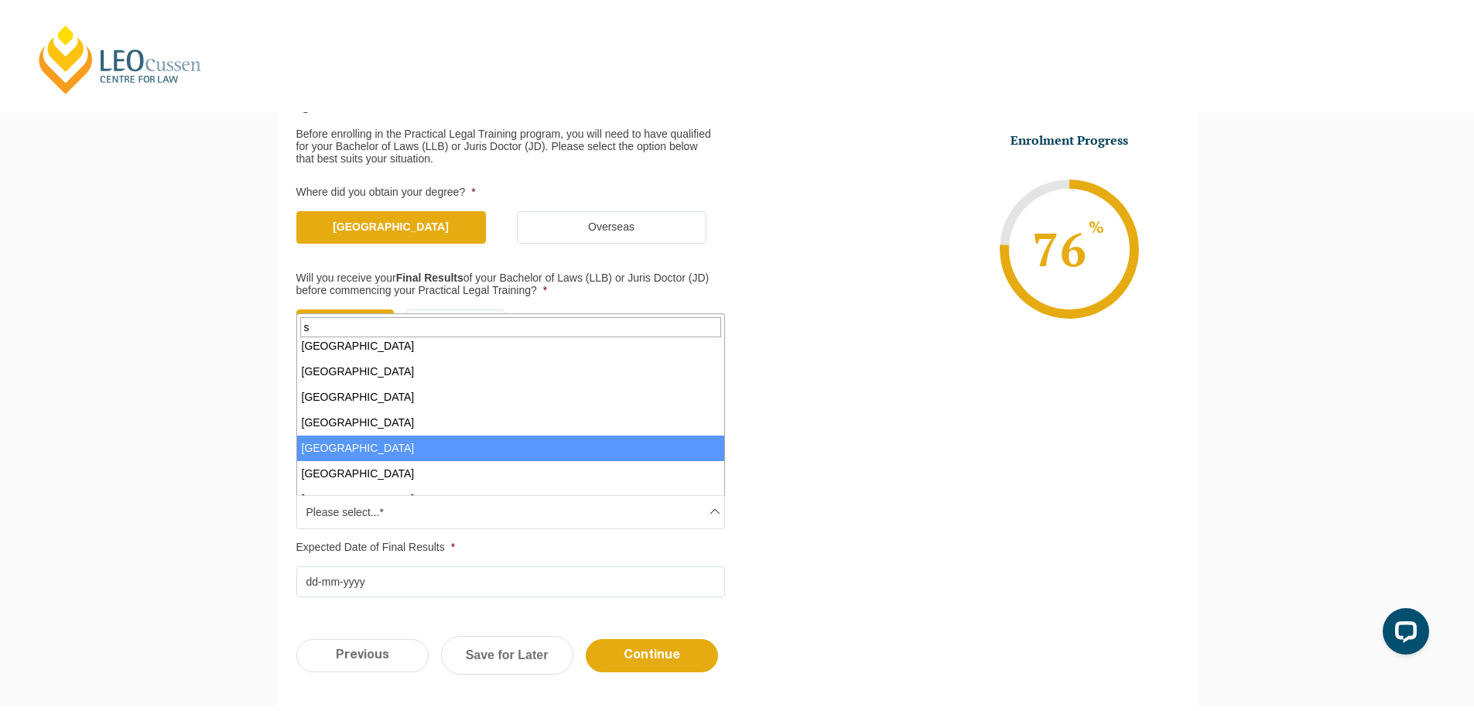
scroll to position [0, 0]
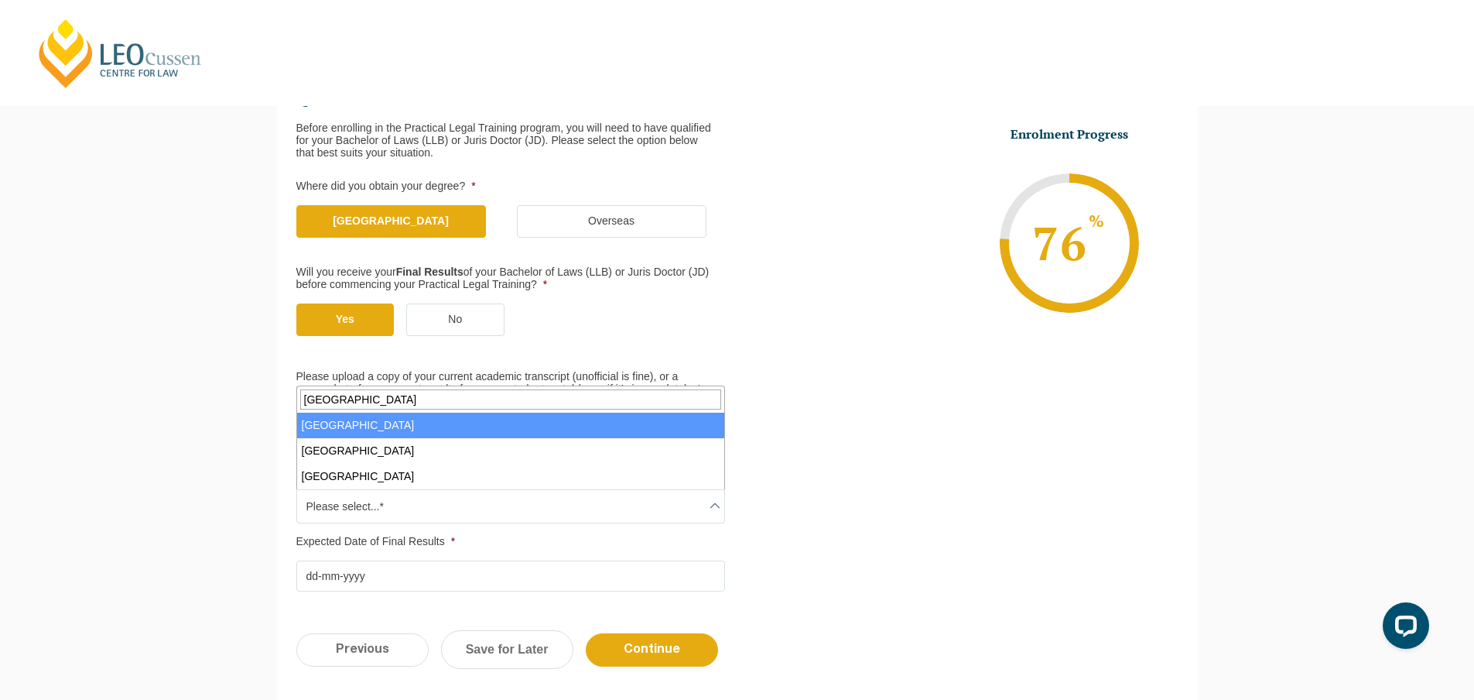
type input "sydney"
select select "University of Sydney"
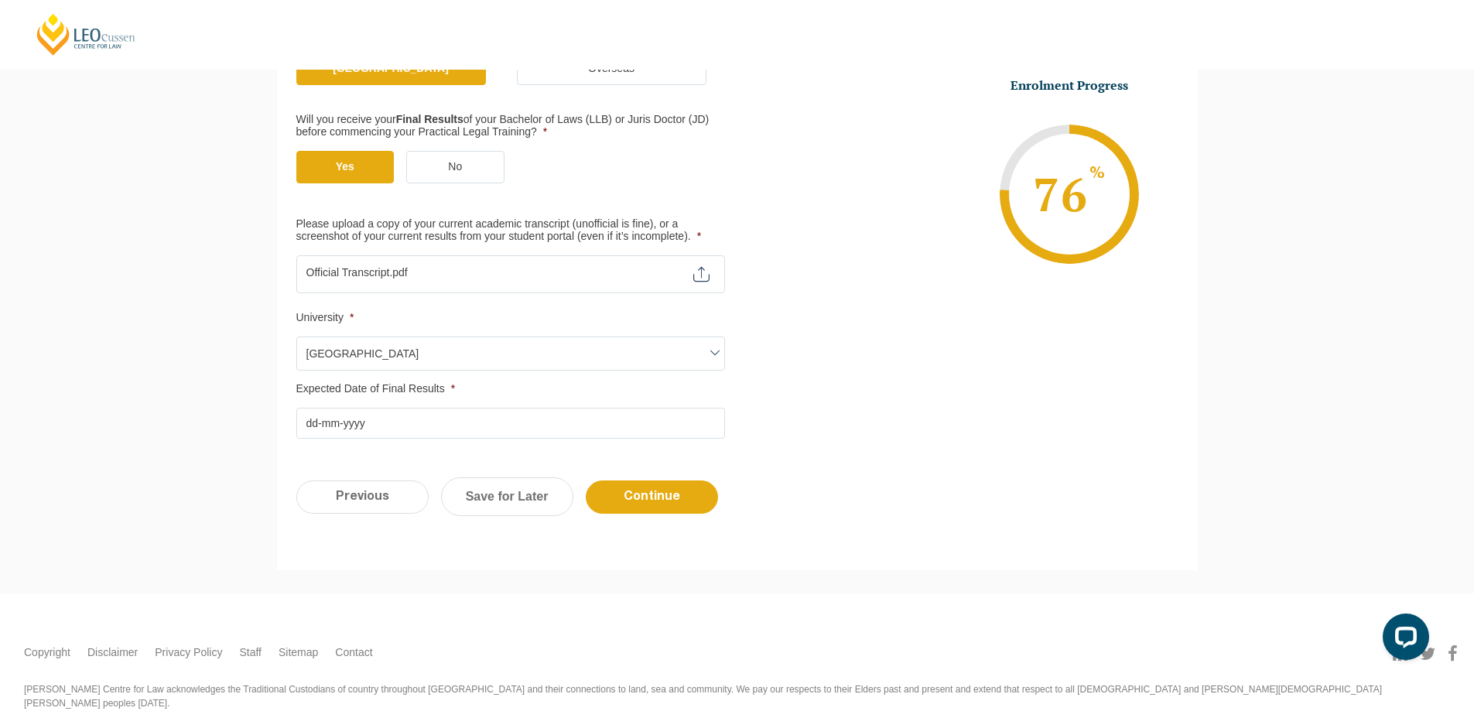
scroll to position [366, 0]
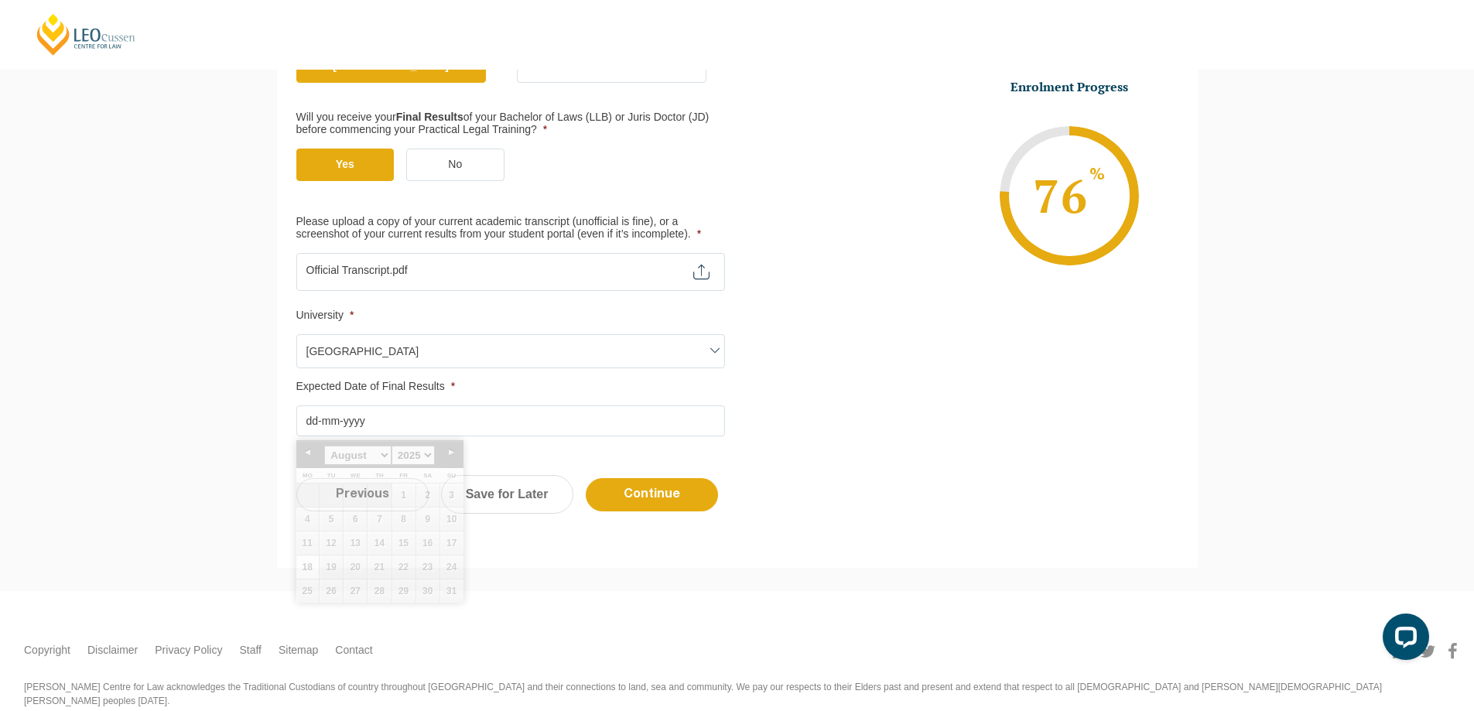
click at [472, 419] on input "Expected Date of Final Results *" at bounding box center [510, 421] width 429 height 31
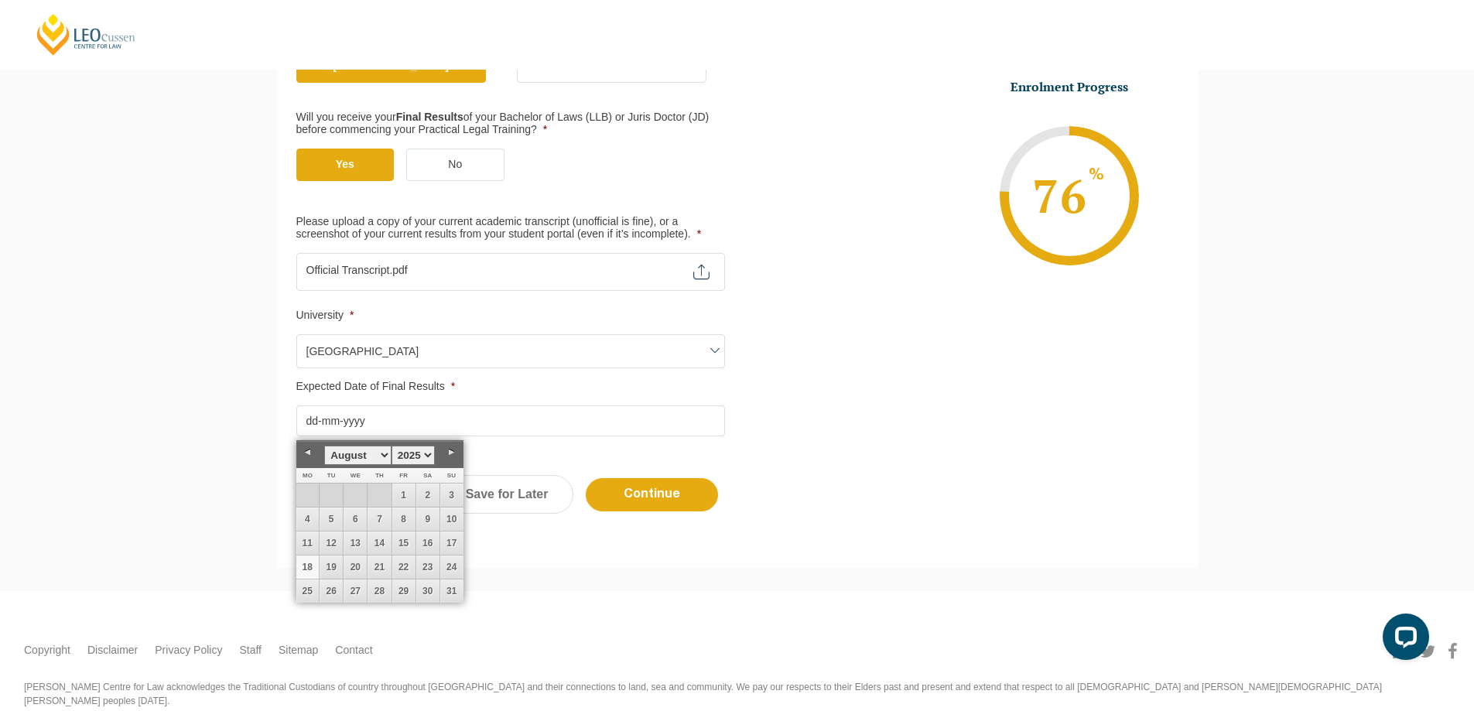
click at [416, 453] on select "1925 1926 1927 1928 1929 1930 1931 1932 1933 1934 1935 1936 1937 1938 1939 1940…" at bounding box center [413, 455] width 43 height 19
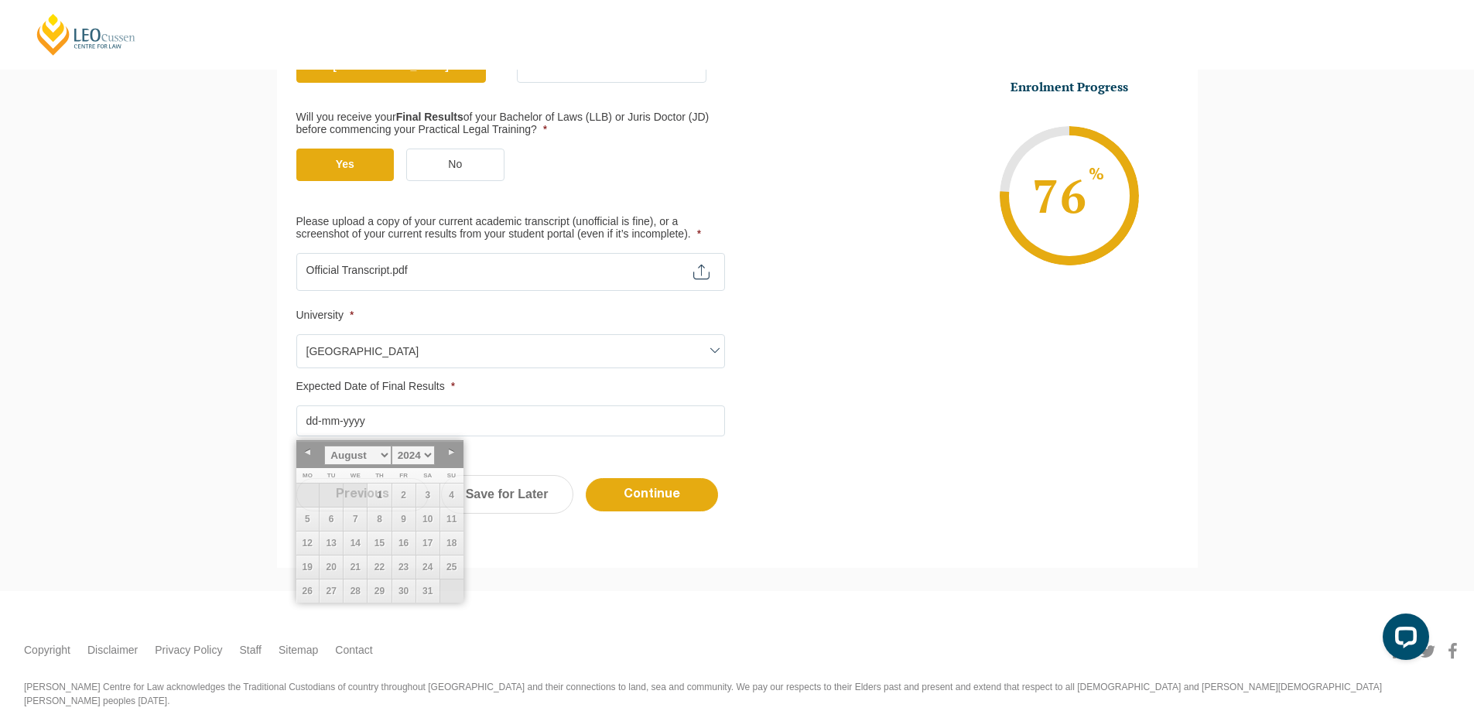
click at [829, 403] on ul "Qualification Before enrolling in the Practical Legal Training program, you wil…" at bounding box center [737, 183] width 882 height 506
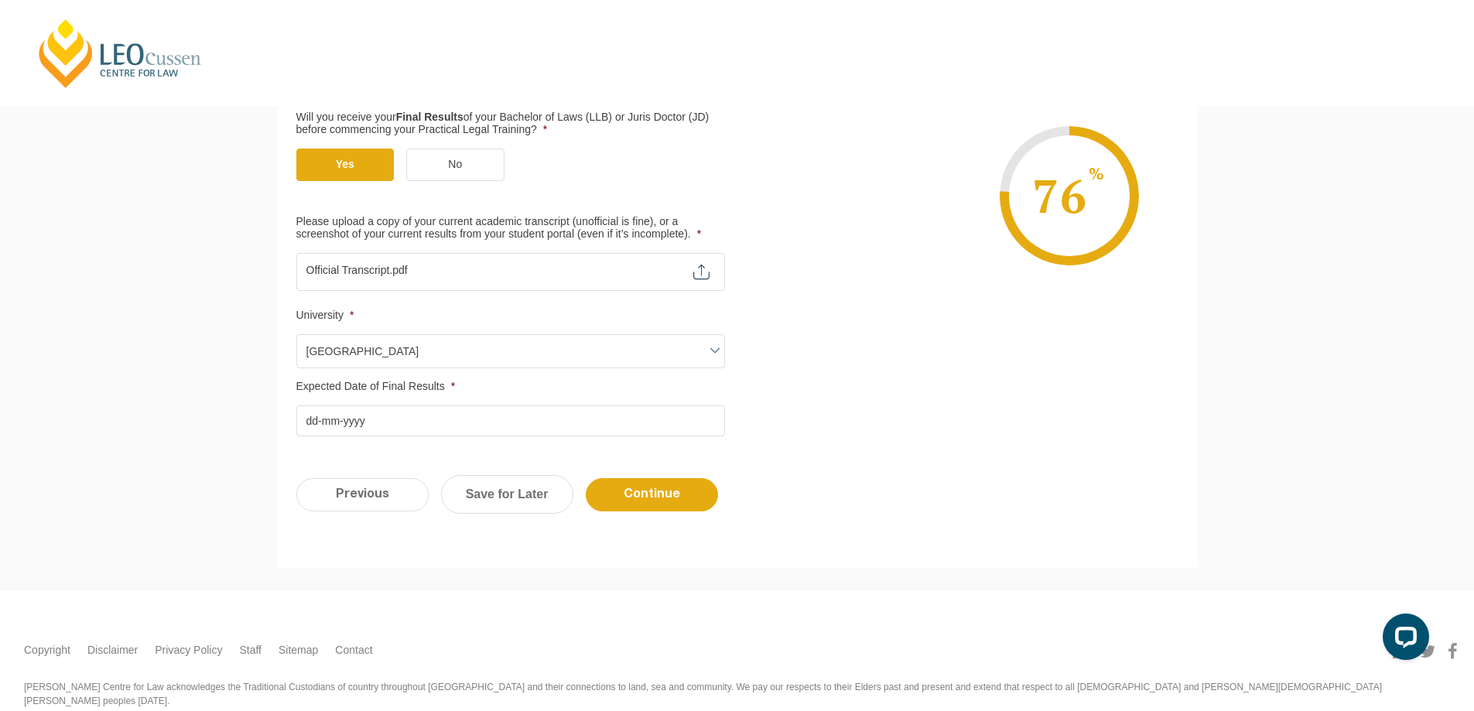
drag, startPoint x: 1384, startPoint y: 54, endPoint x: 1341, endPoint y: 20, distance: 55.1
click at [1382, 53] on header "Leo Cussen Centre for Law Search here Practical Legal Training Our Practical Le…" at bounding box center [737, 53] width 1474 height 106
click at [354, 426] on input "Expected Date of Final Results *" at bounding box center [510, 421] width 429 height 31
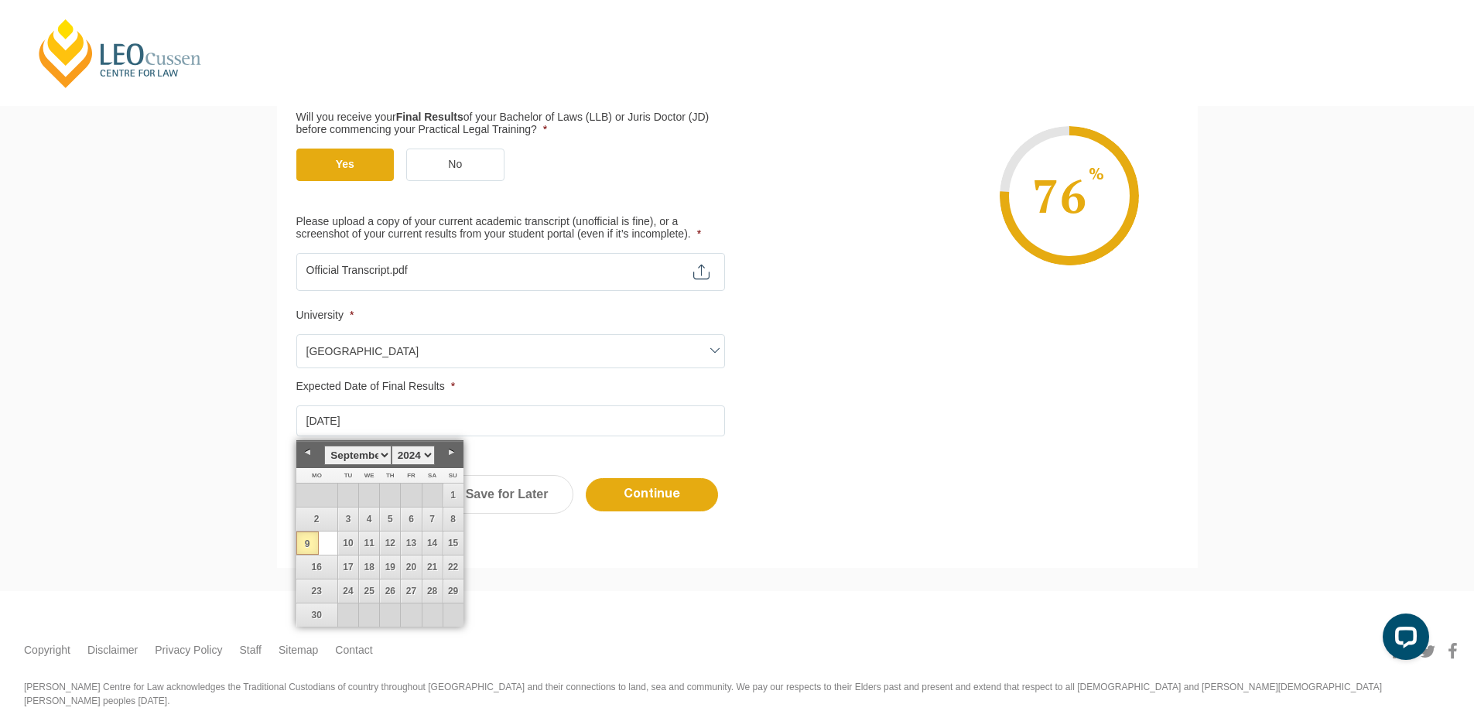
type input "09-09-2024"
click at [781, 396] on ul "Qualification Before enrolling in the Practical Legal Training program, you wil…" at bounding box center [737, 183] width 882 height 506
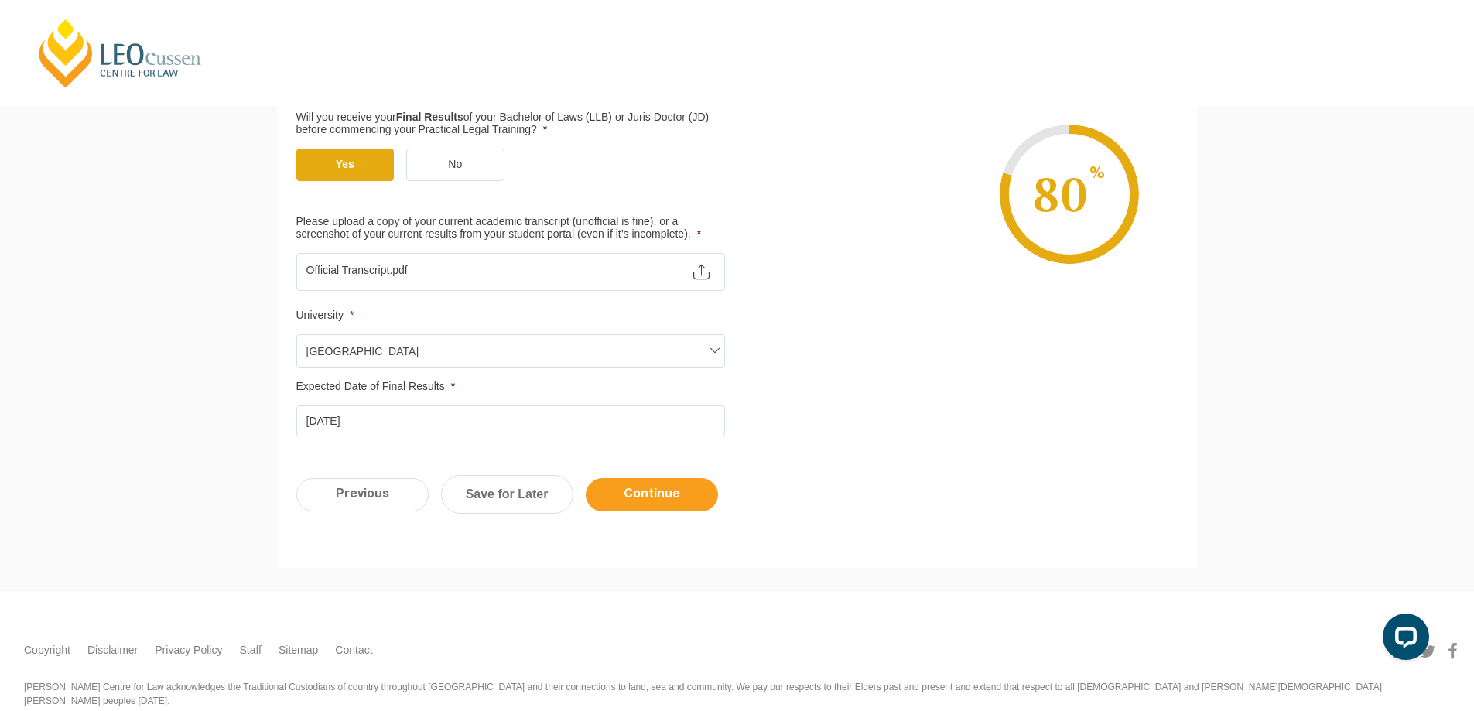
click at [644, 493] on input "Continue" at bounding box center [652, 494] width 132 height 33
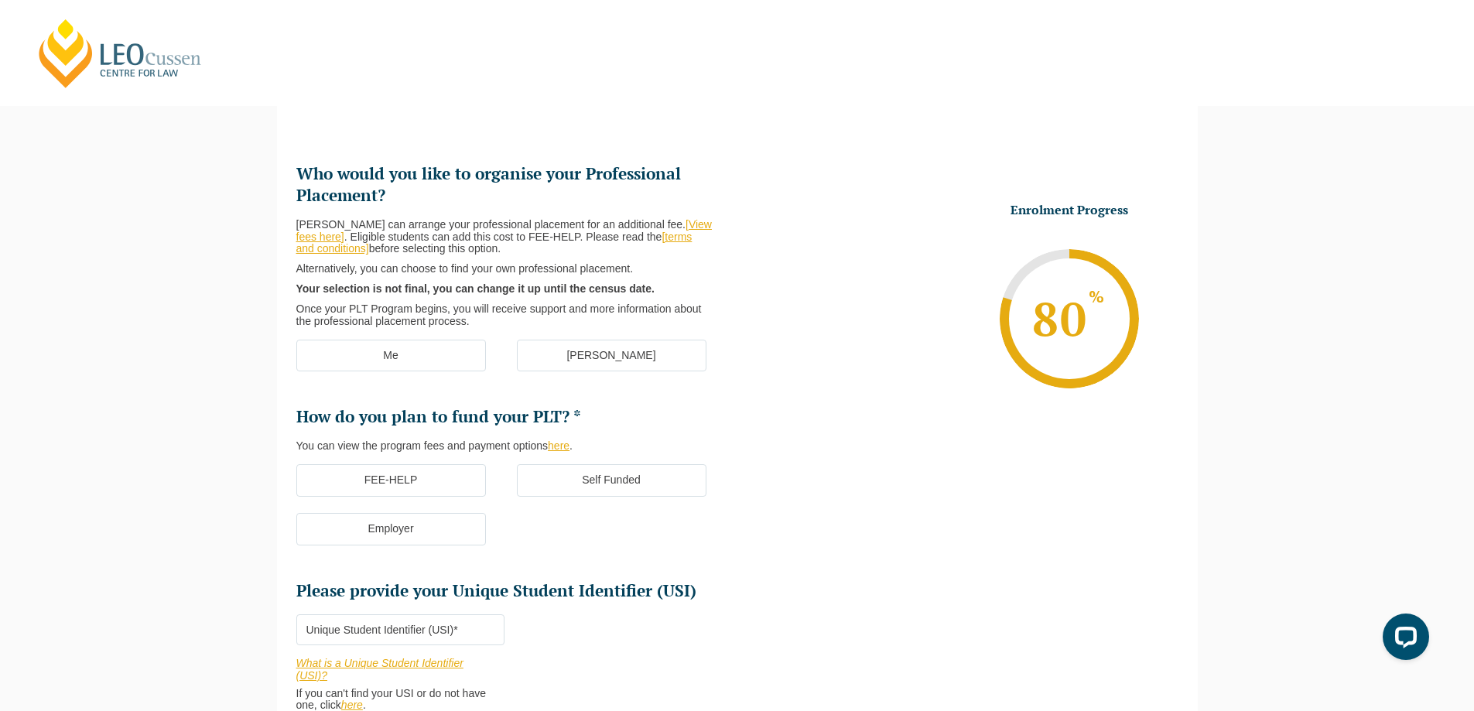
scroll to position [134, 0]
click at [422, 359] on label "Me" at bounding box center [391, 357] width 190 height 33
click at [0, 0] on input "Me" at bounding box center [0, 0] width 0 height 0
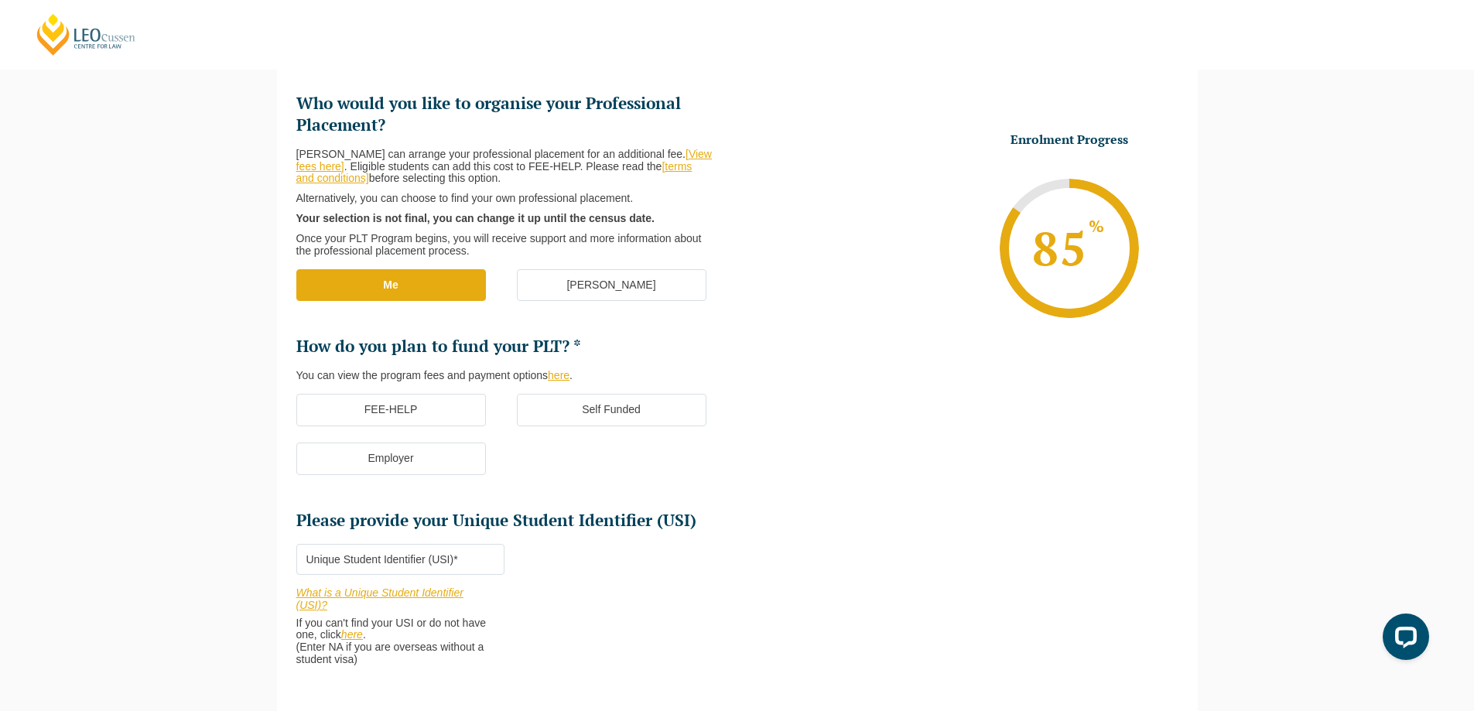
scroll to position [211, 0]
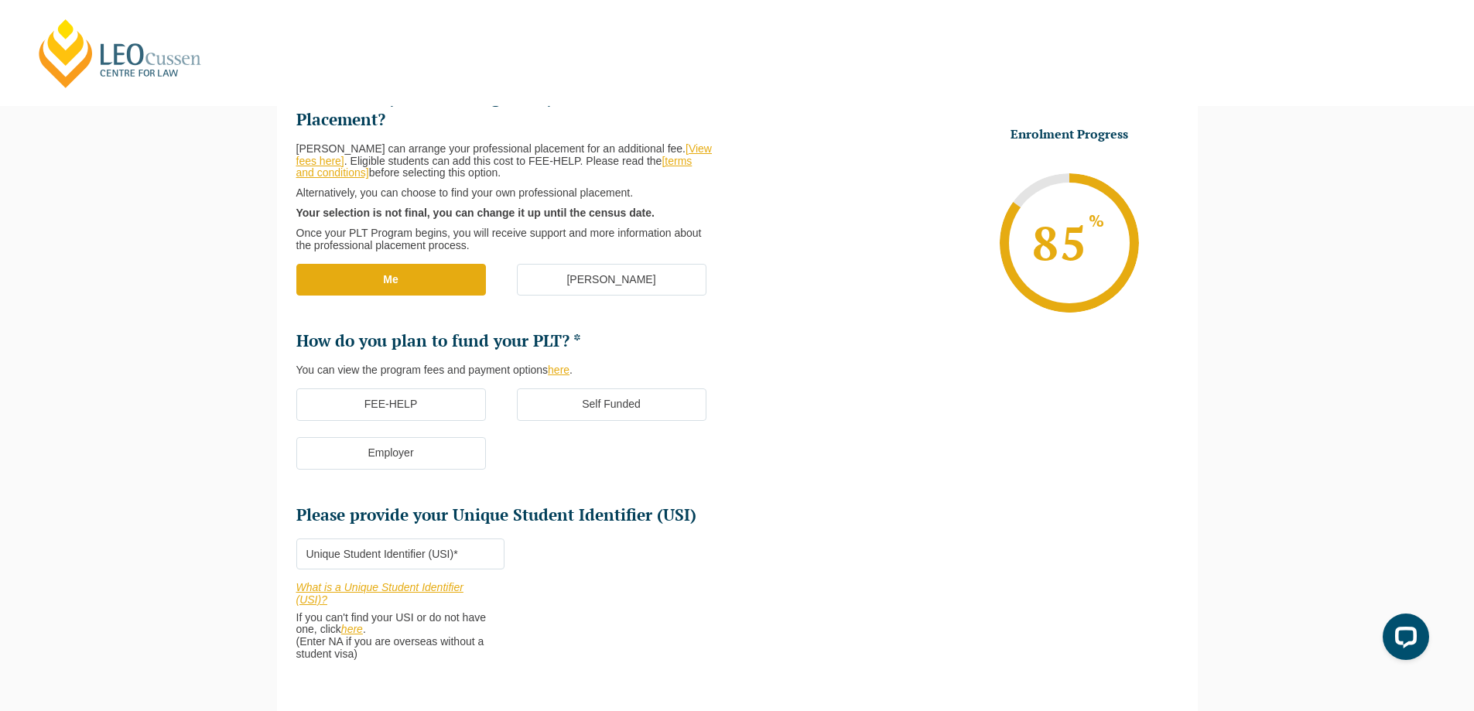
click at [447, 454] on label "Employer" at bounding box center [391, 453] width 190 height 33
click at [0, 0] on input "Employer" at bounding box center [0, 0] width 0 height 0
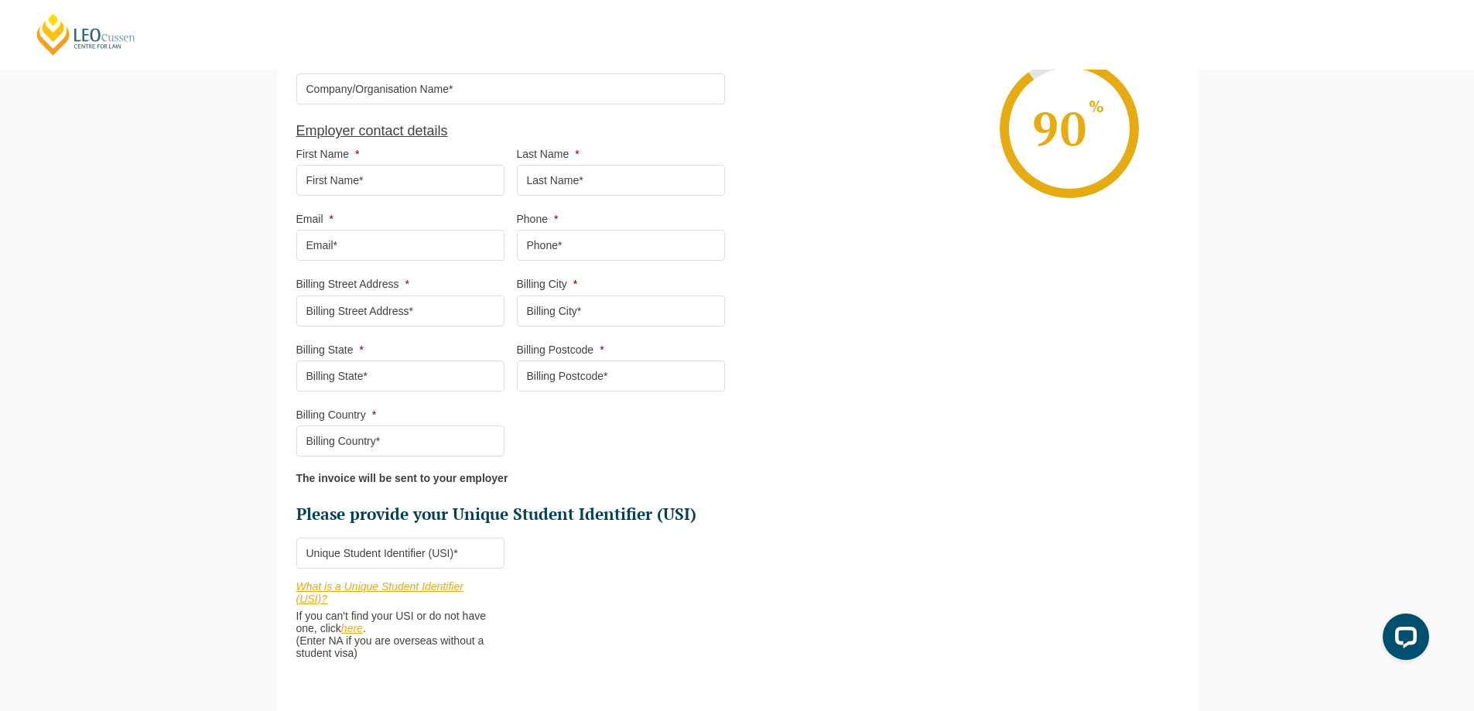
scroll to position [598, 0]
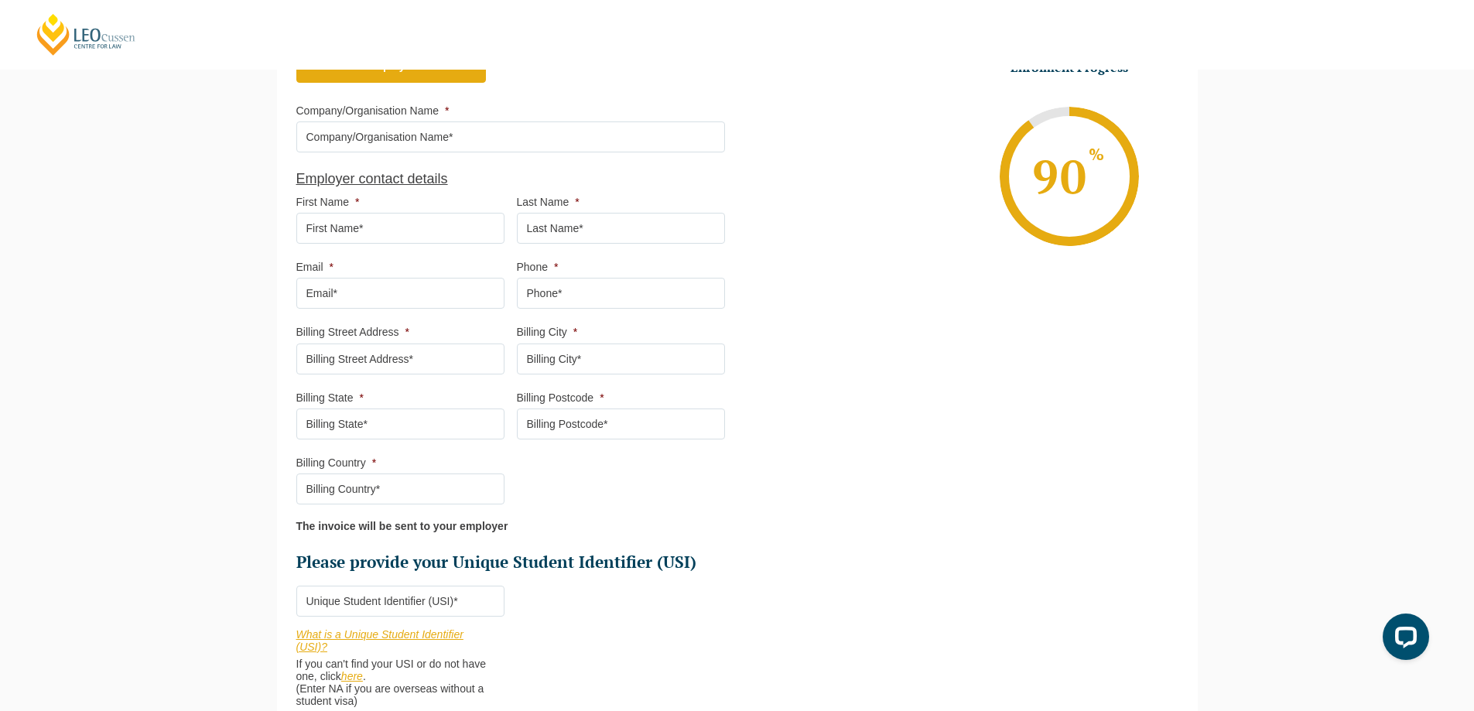
click at [426, 230] on input "First Name *" at bounding box center [400, 228] width 208 height 31
type input "Lisa"
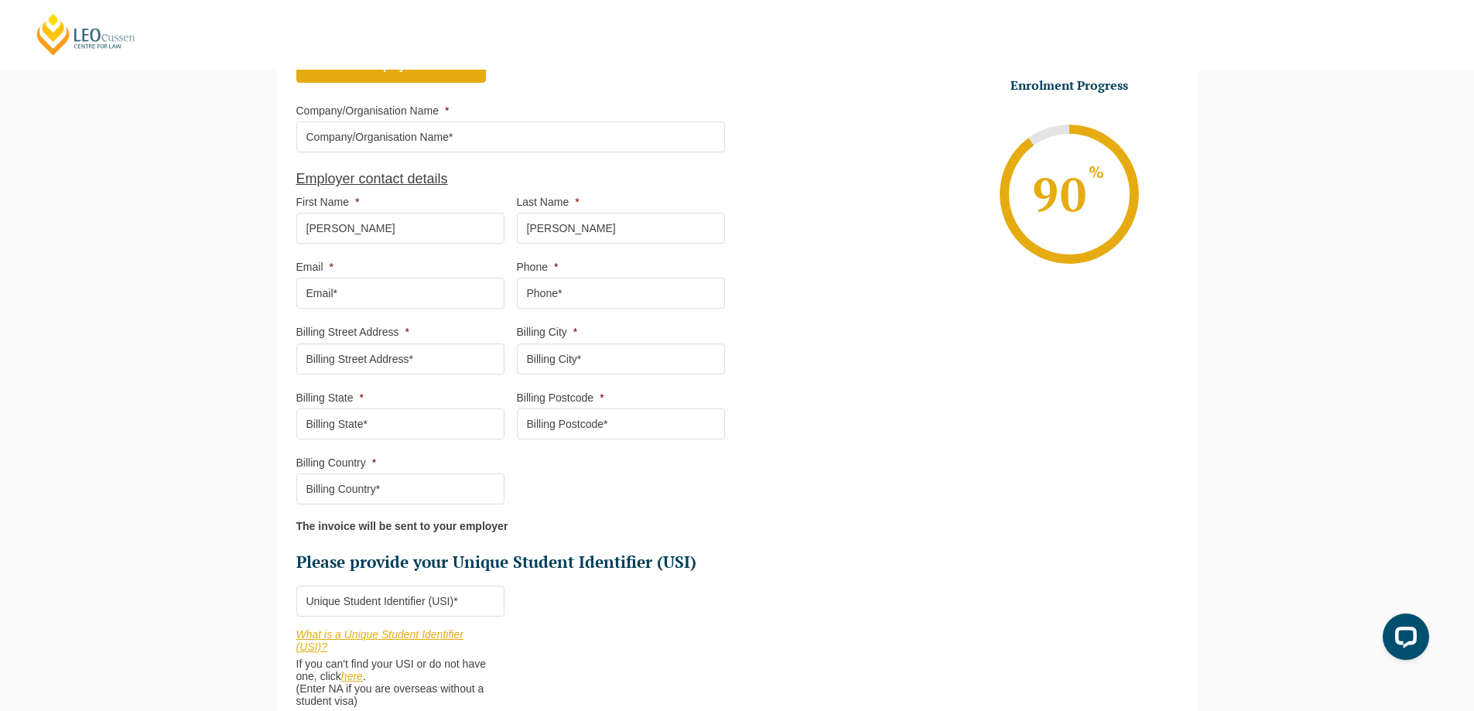
type input "Mao"
type input "liping_mao@hotmail.com"
type input "0416160140"
click at [480, 367] on input "Billing Street Address *" at bounding box center [400, 359] width 208 height 31
type input "2 Gertrude St"
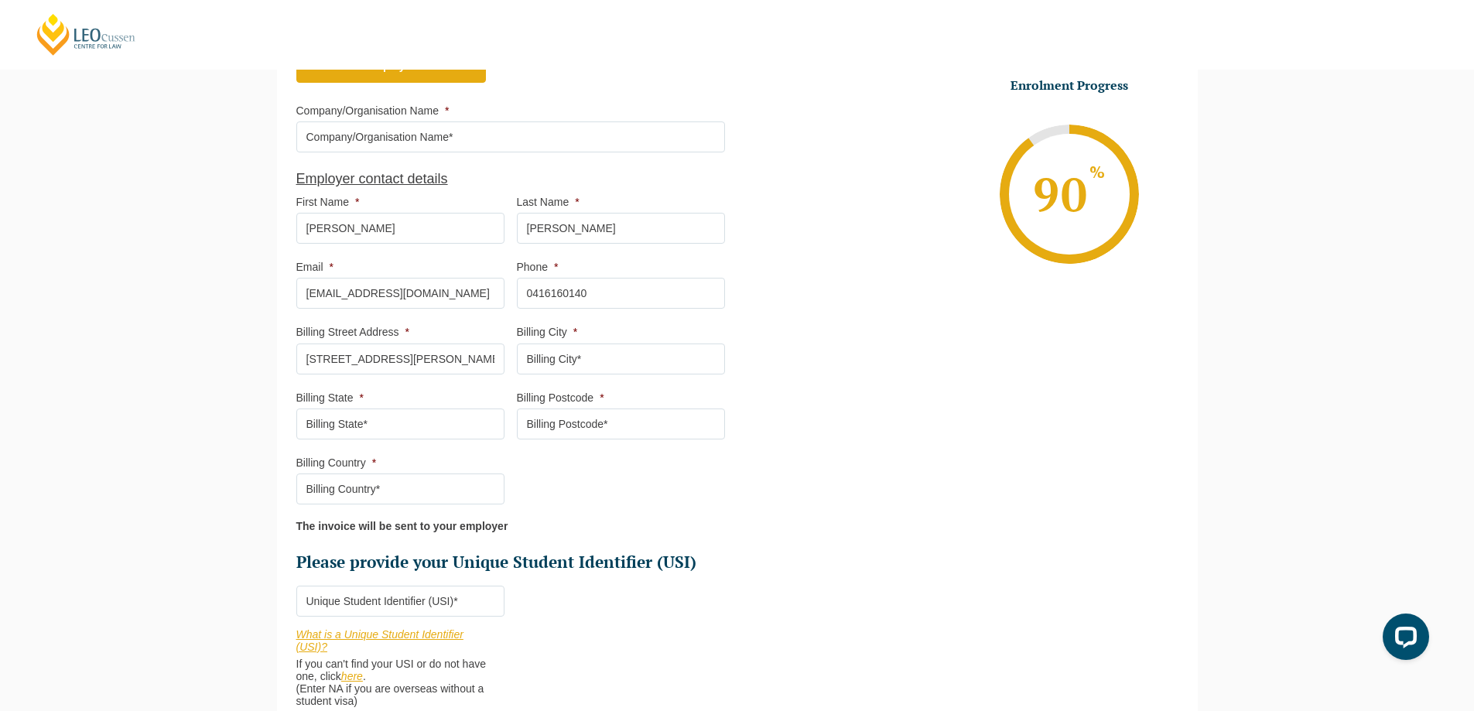
click at [570, 353] on input "Billing City *" at bounding box center [621, 359] width 208 height 31
type input "Sydney"
type input "NSW"
type input "2100"
type input "Australia"
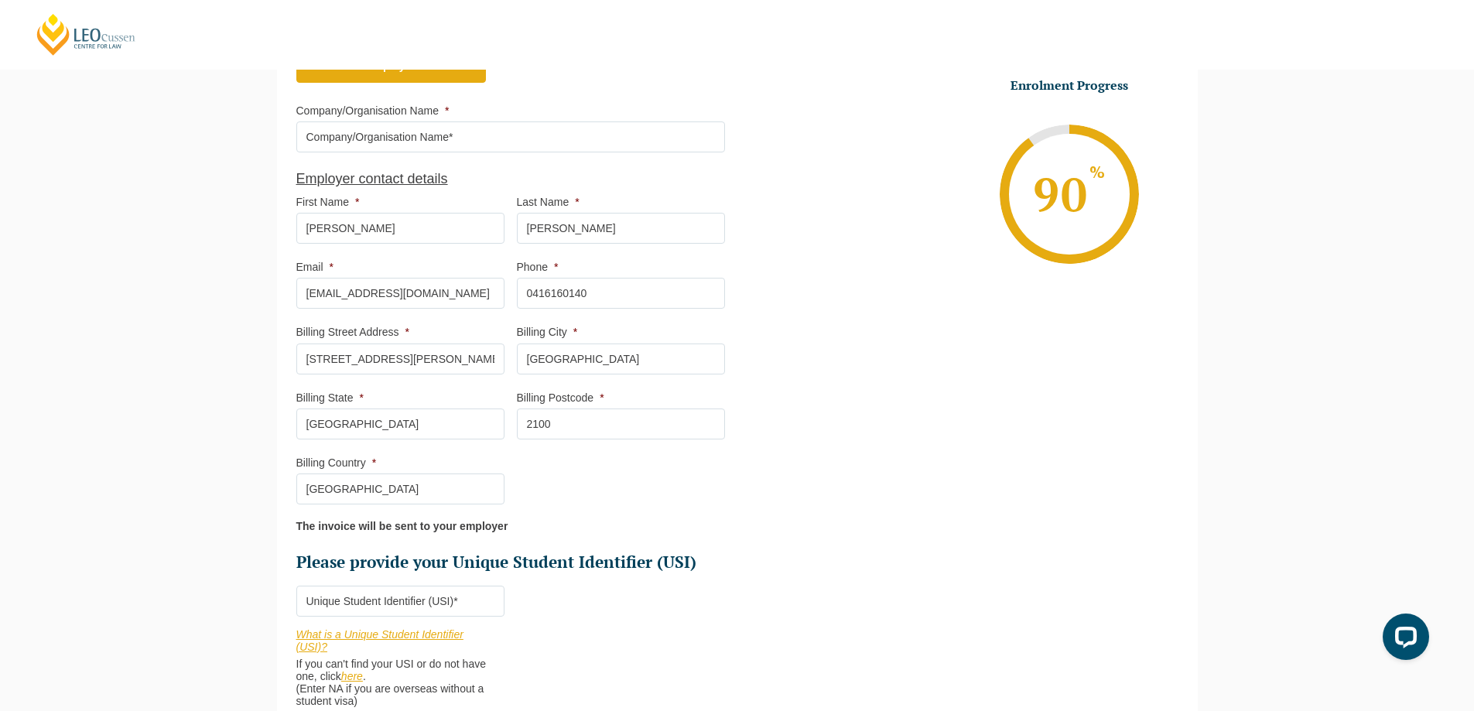
click at [729, 532] on li "The invoice will be sent to your employer" at bounding box center [516, 527] width 441 height 12
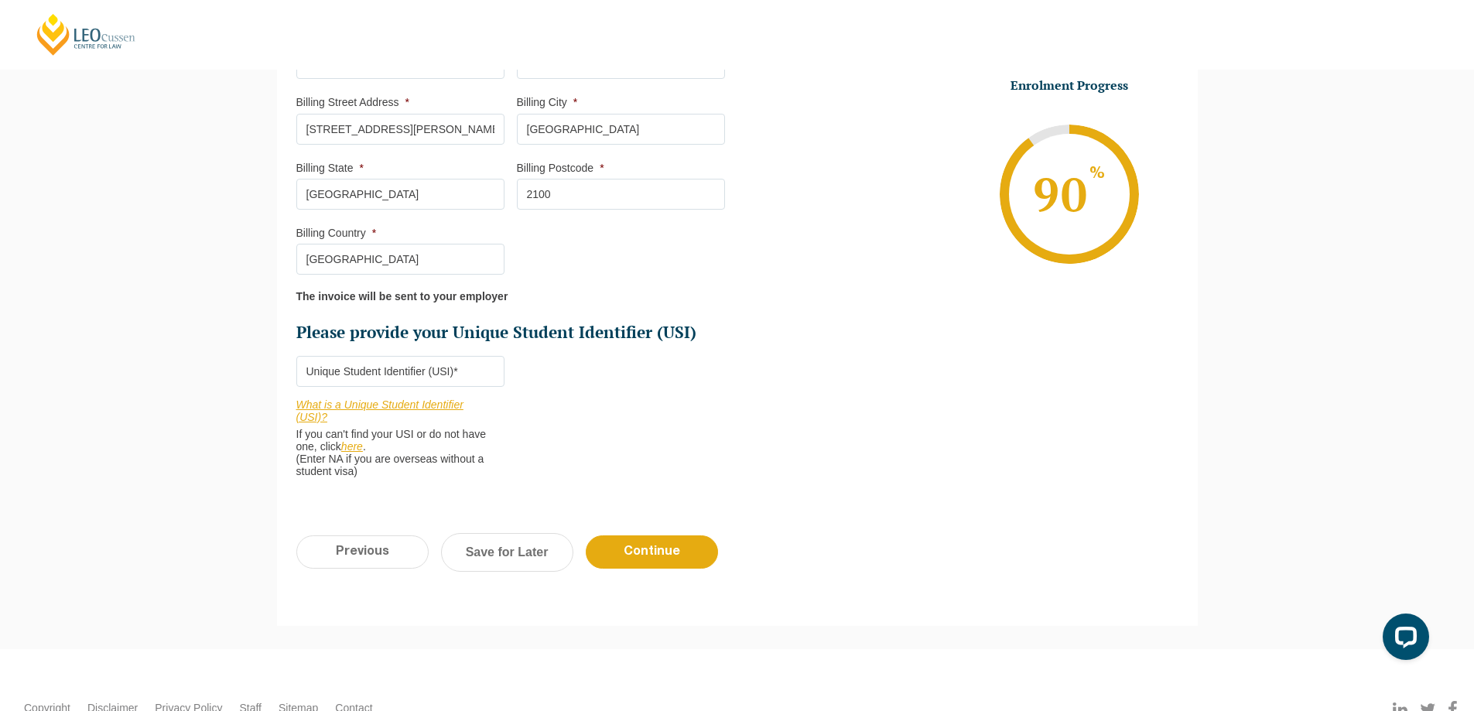
scroll to position [830, 0]
drag, startPoint x: 453, startPoint y: 368, endPoint x: 554, endPoint y: 389, distance: 103.7
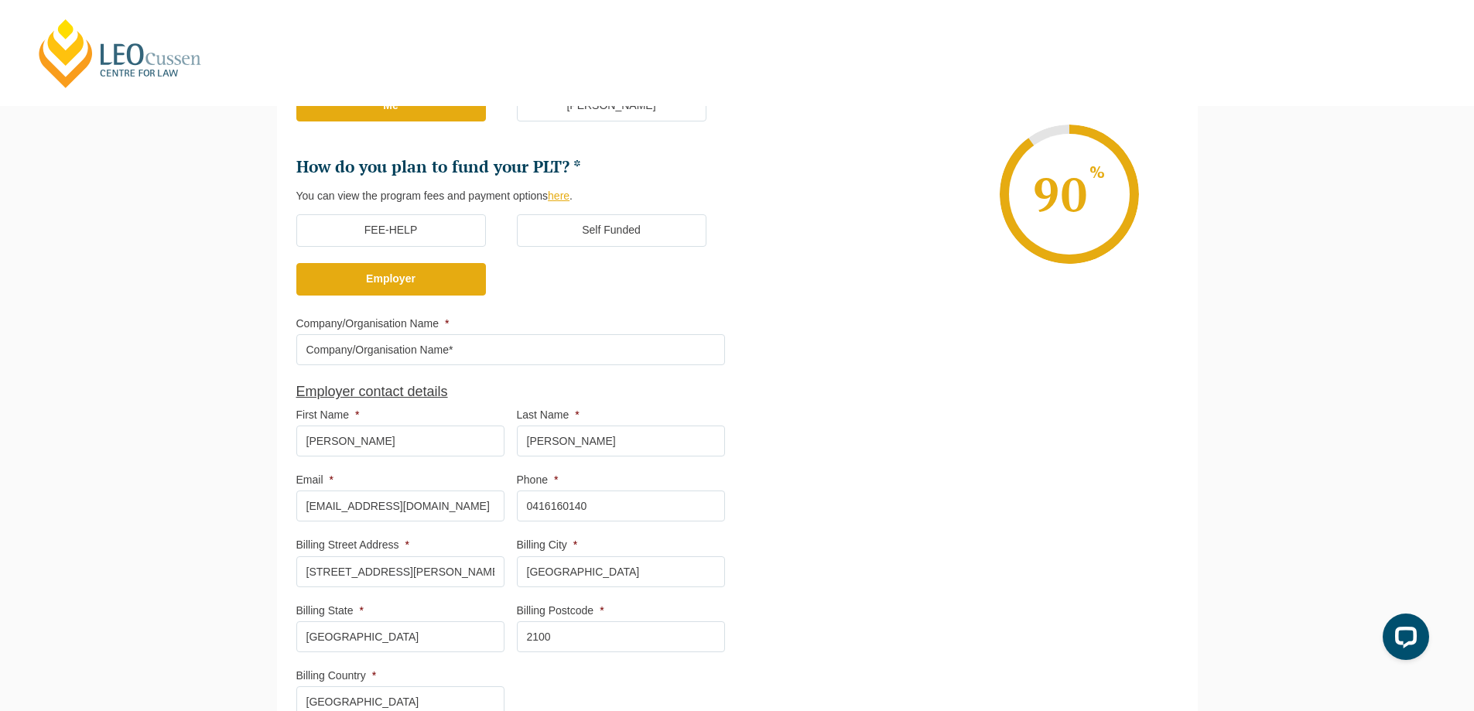
scroll to position [366, 0]
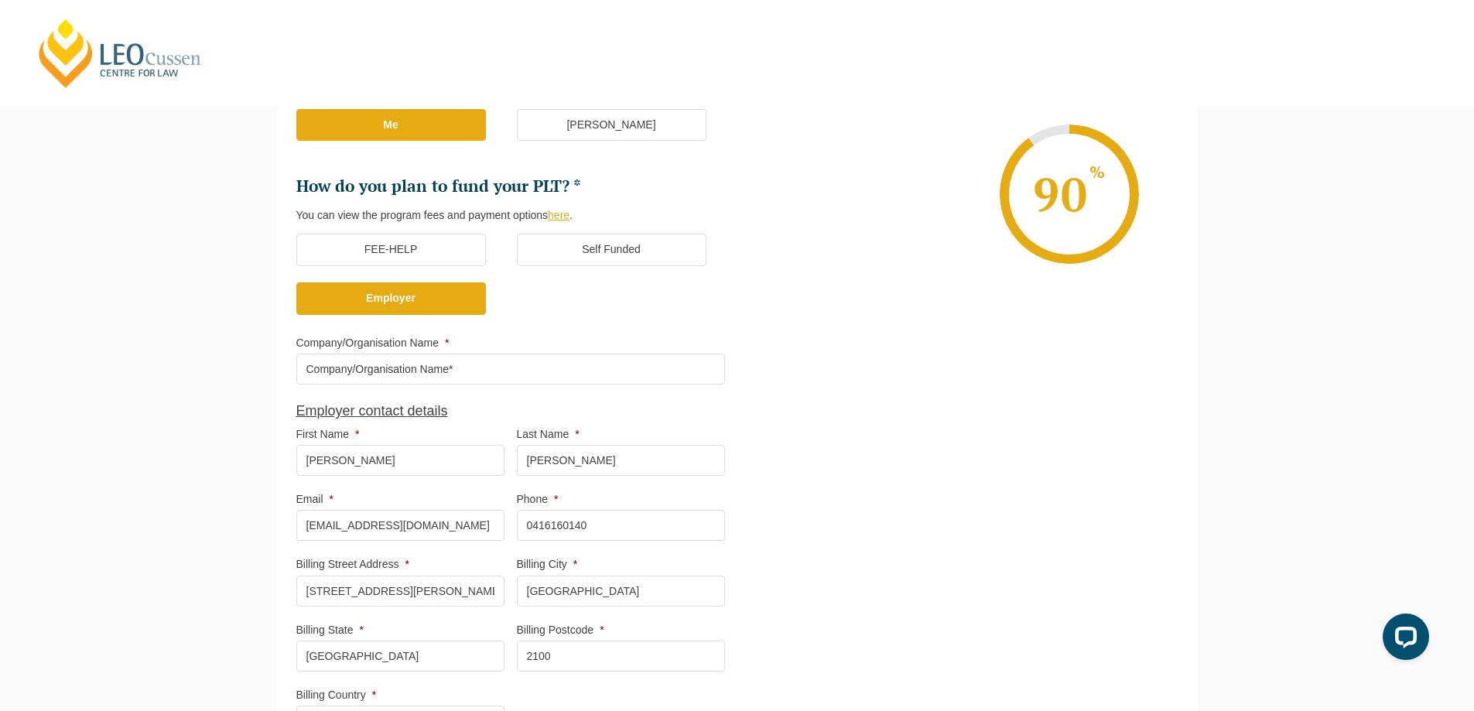
click at [594, 248] on label "Self Funded" at bounding box center [612, 250] width 190 height 33
click at [0, 0] on input "Self Funded" at bounding box center [0, 0] width 0 height 0
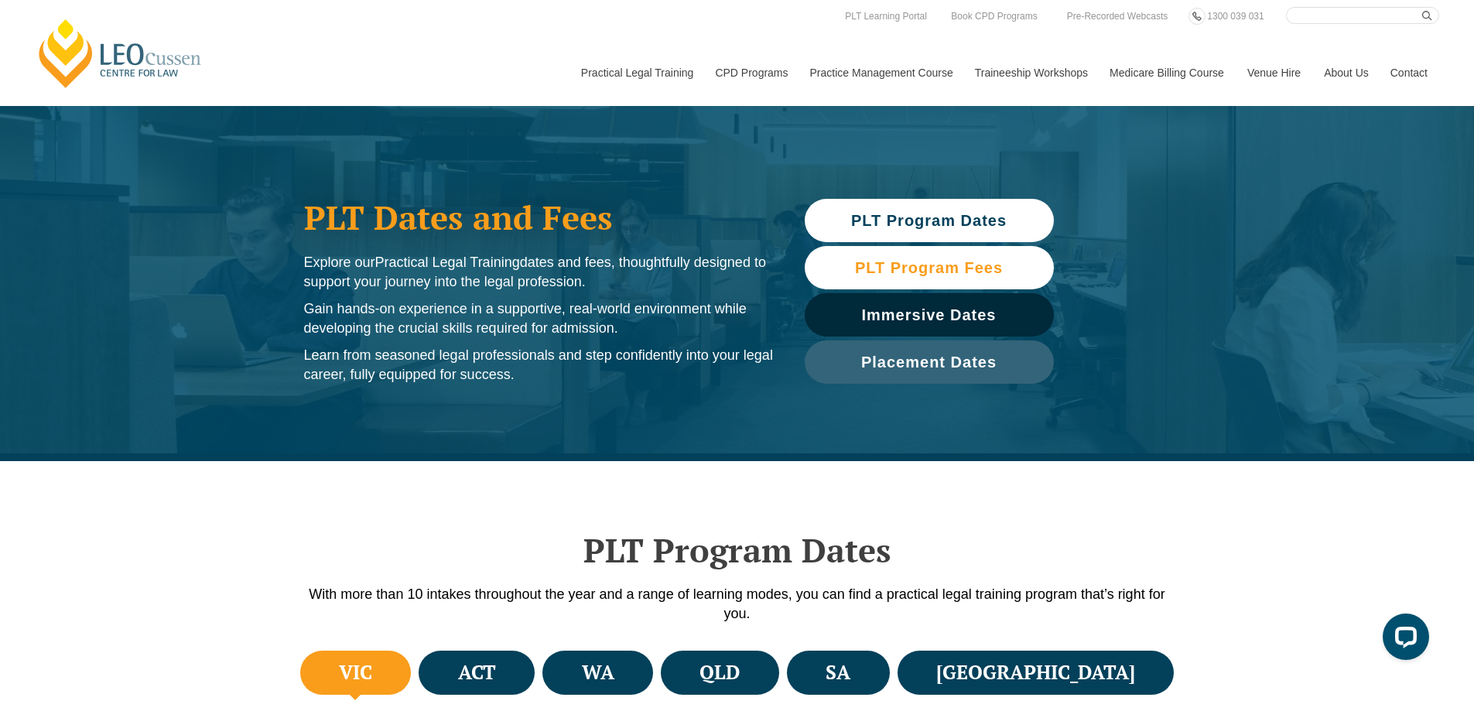
click at [914, 274] on span "PLT Program Fees" at bounding box center [929, 267] width 148 height 15
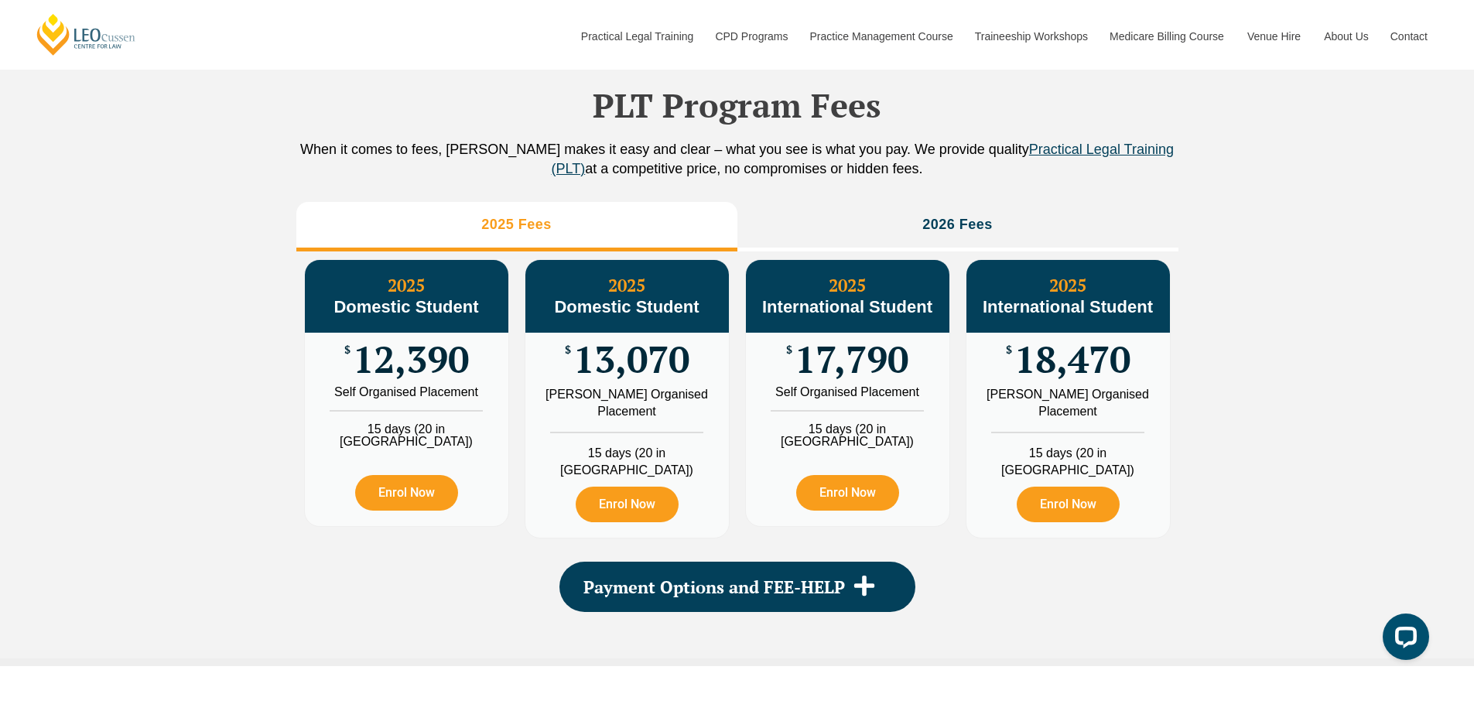
scroll to position [1723, 0]
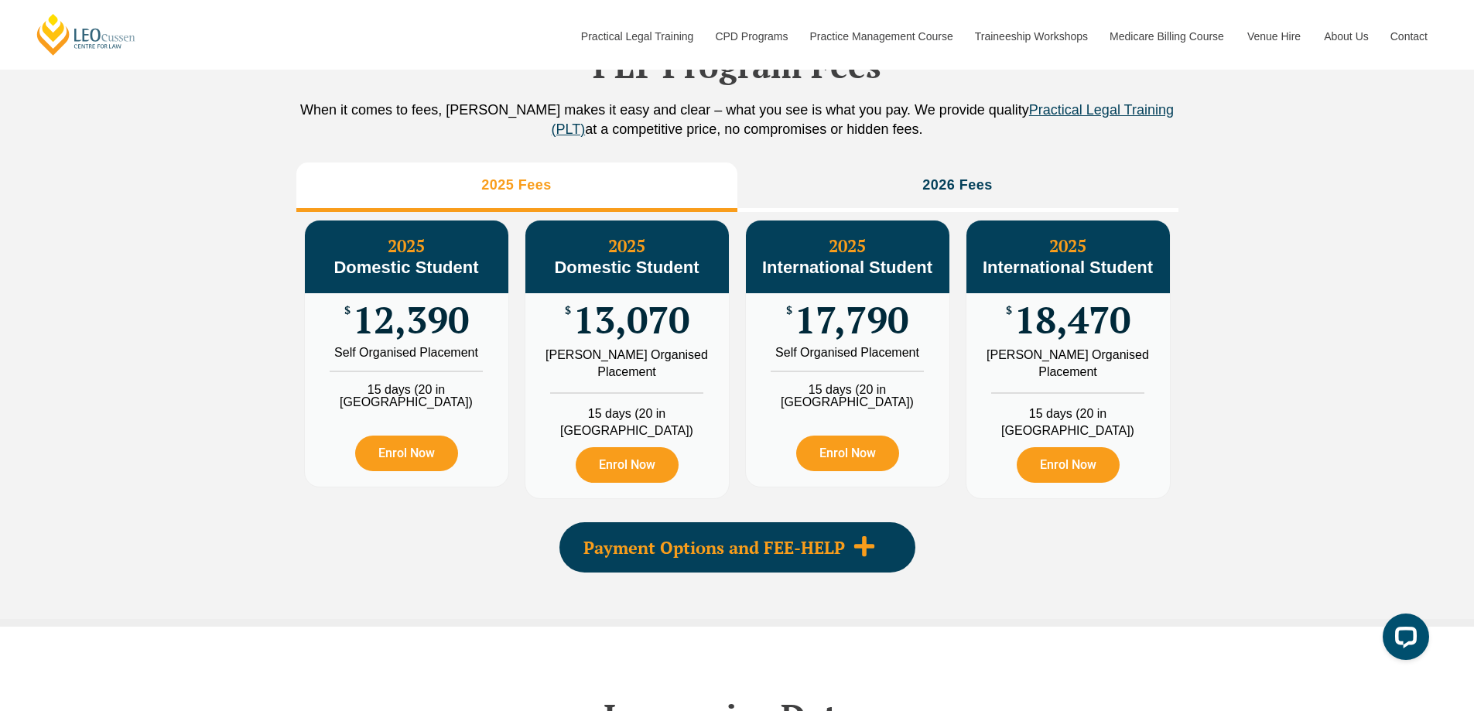
click at [781, 556] on span "Payment Options and FEE-HELP" at bounding box center [715, 547] width 262 height 17
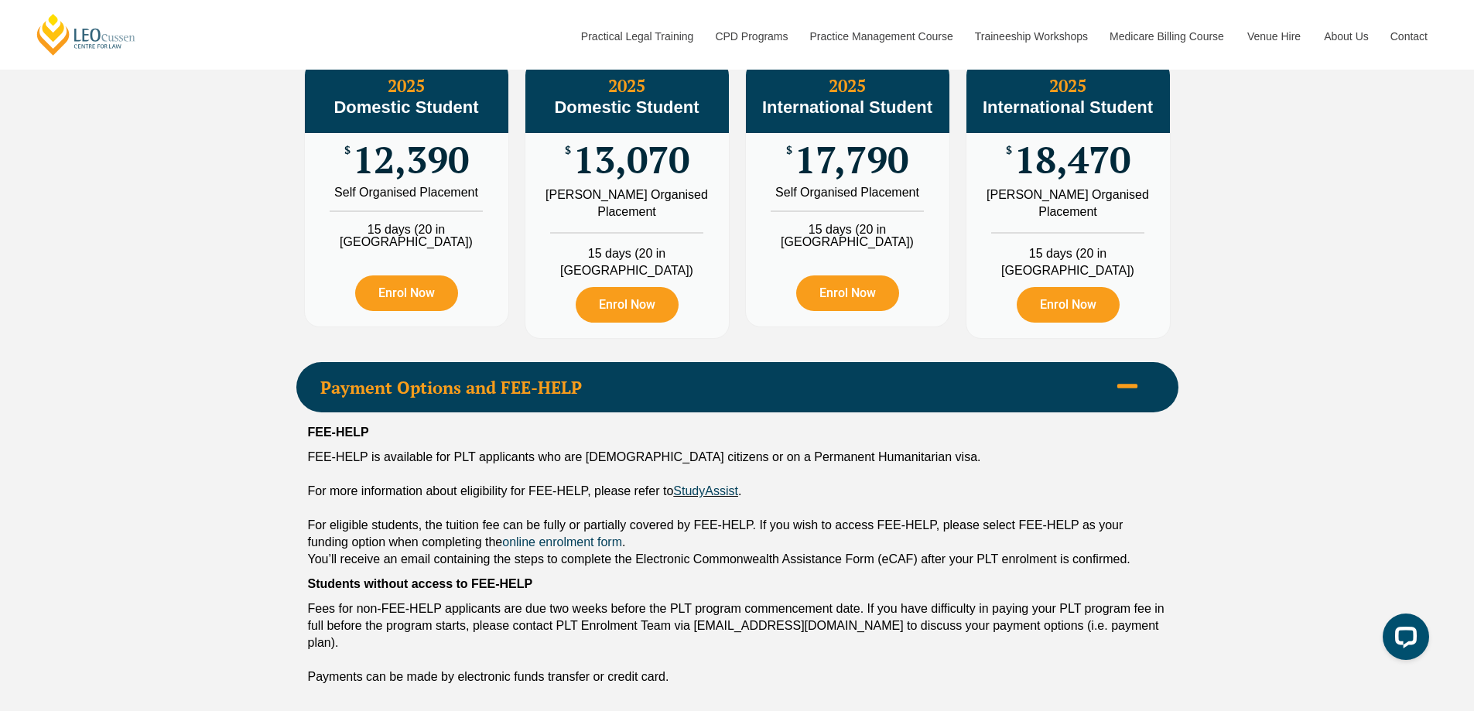
scroll to position [1878, 0]
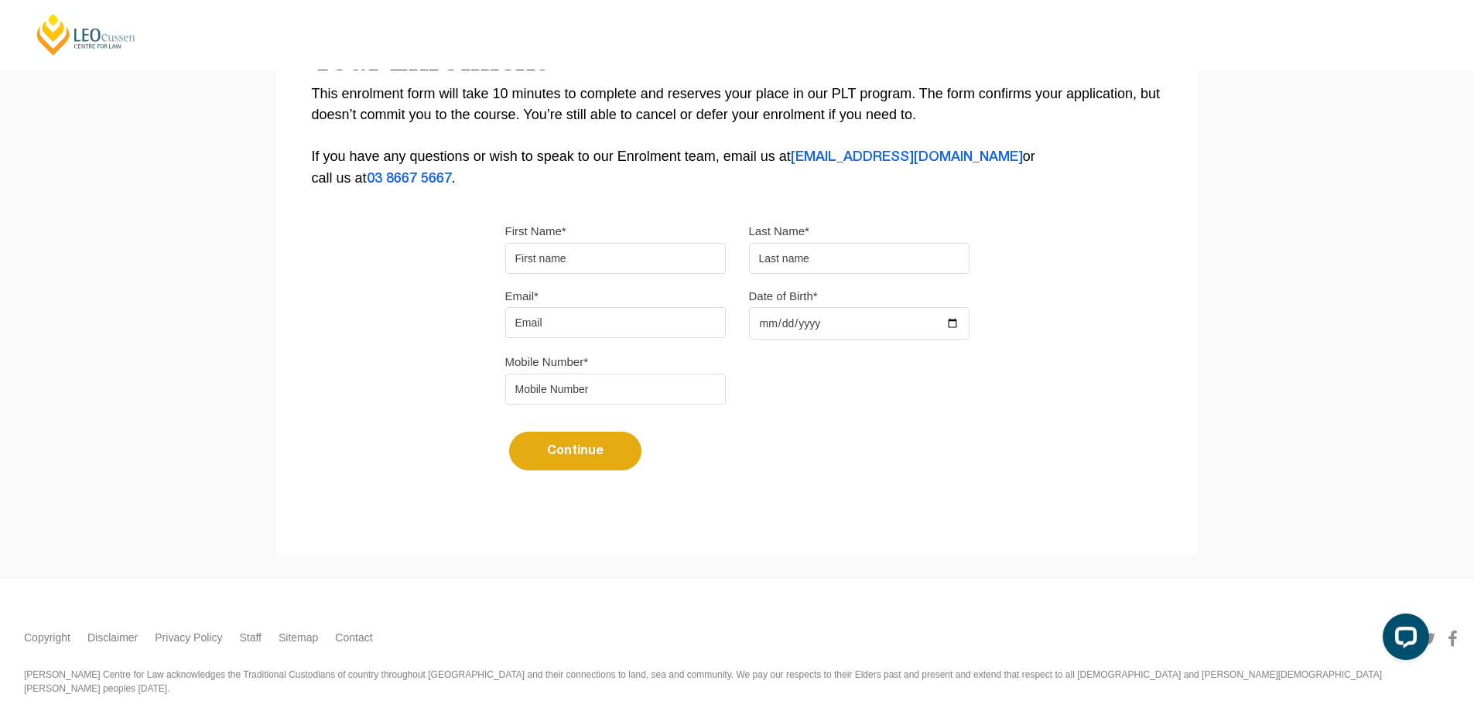
click at [604, 255] on input "First Name*" at bounding box center [615, 258] width 221 height 31
type input "Wynn"
type input "Yuan"
type input "wynn.yyuan@gmail.com"
click at [801, 312] on input "Date of Birth*" at bounding box center [859, 323] width 221 height 33
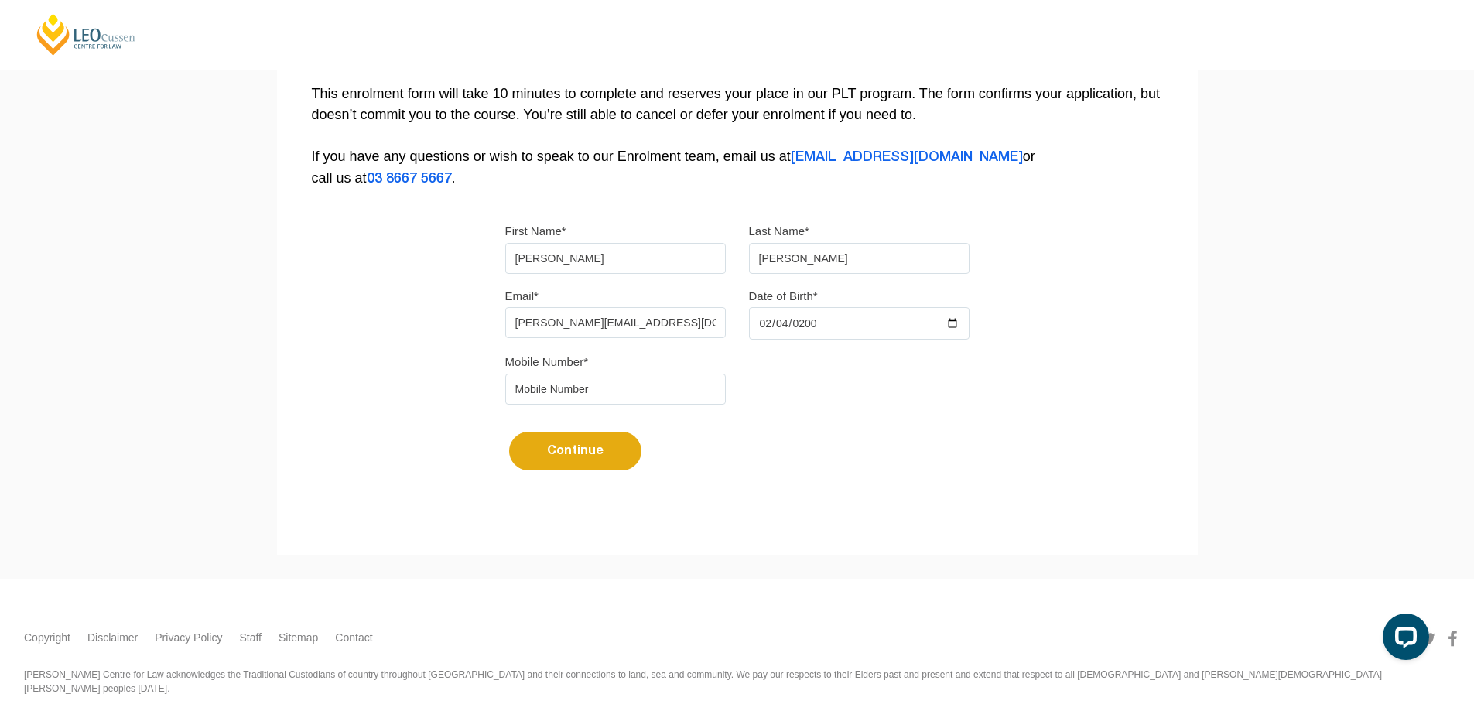
type input "2001-02-04"
click at [662, 399] on input "tel" at bounding box center [615, 389] width 221 height 31
type input "0424361668"
click at [580, 457] on button "Continue" at bounding box center [575, 451] width 132 height 39
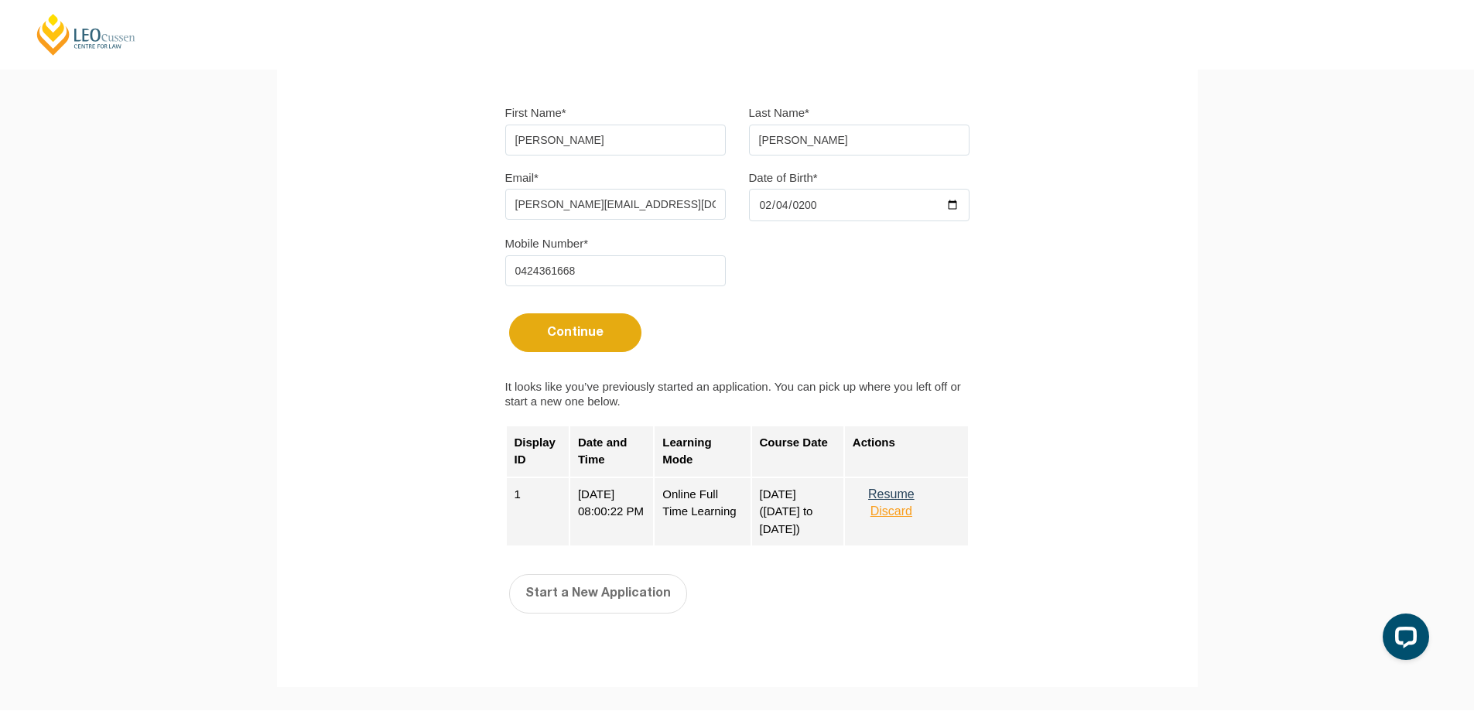
scroll to position [464, 0]
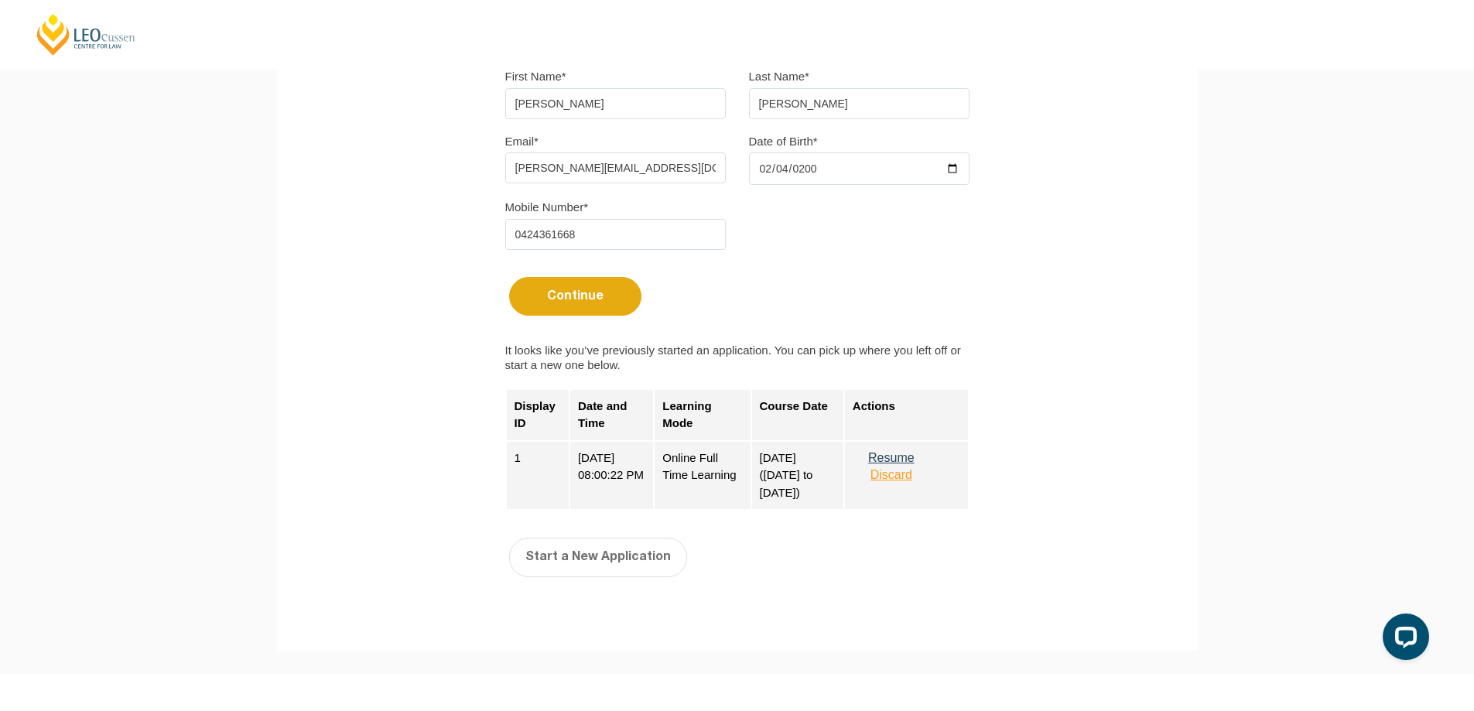
click at [902, 460] on button "Resume" at bounding box center [891, 458] width 77 height 14
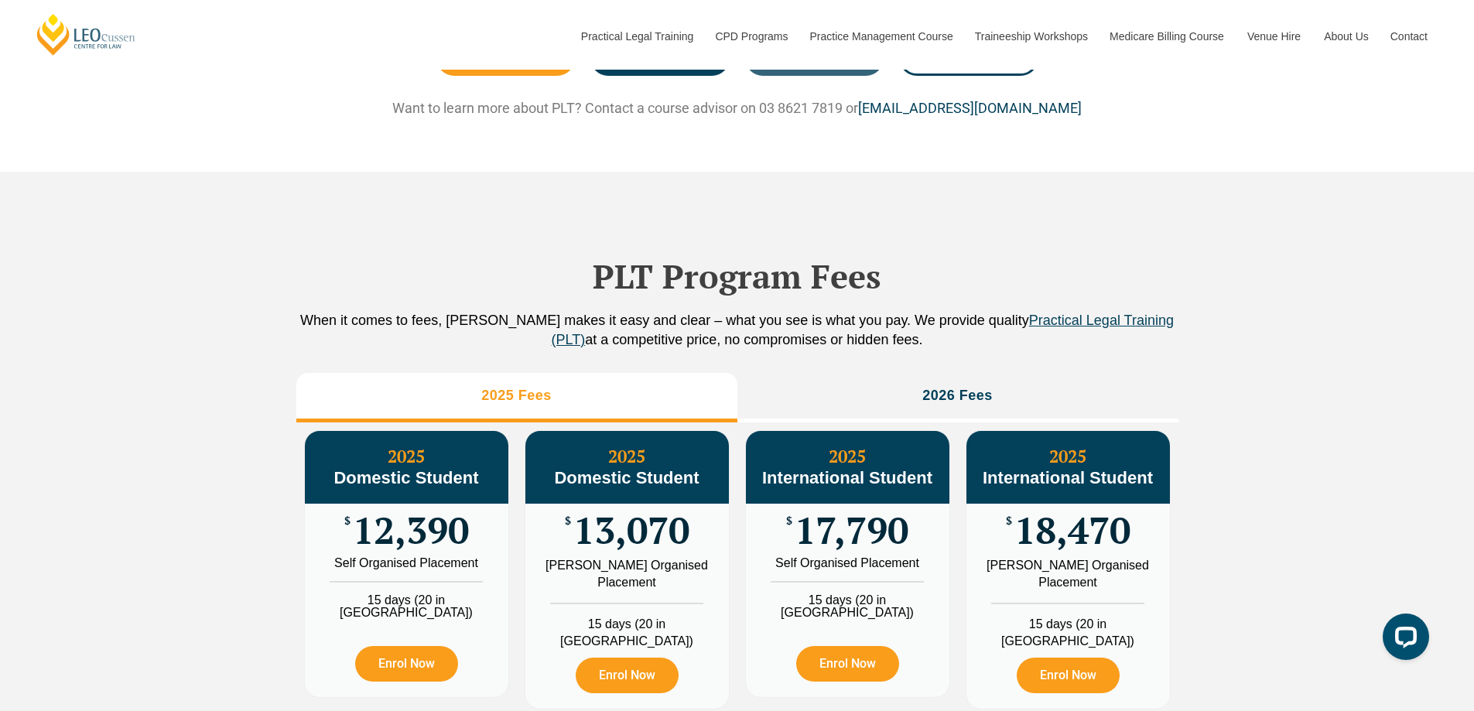
scroll to position [1745, 0]
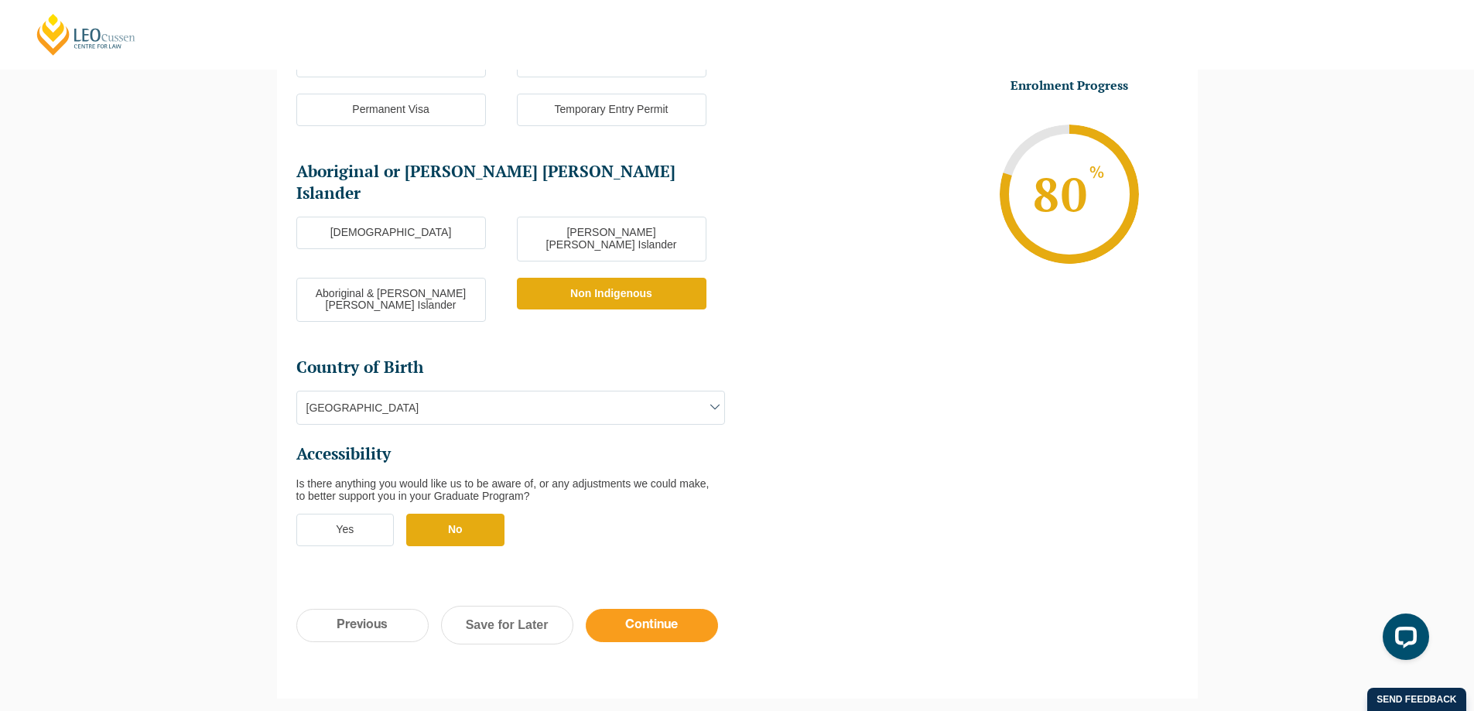
scroll to position [289, 0]
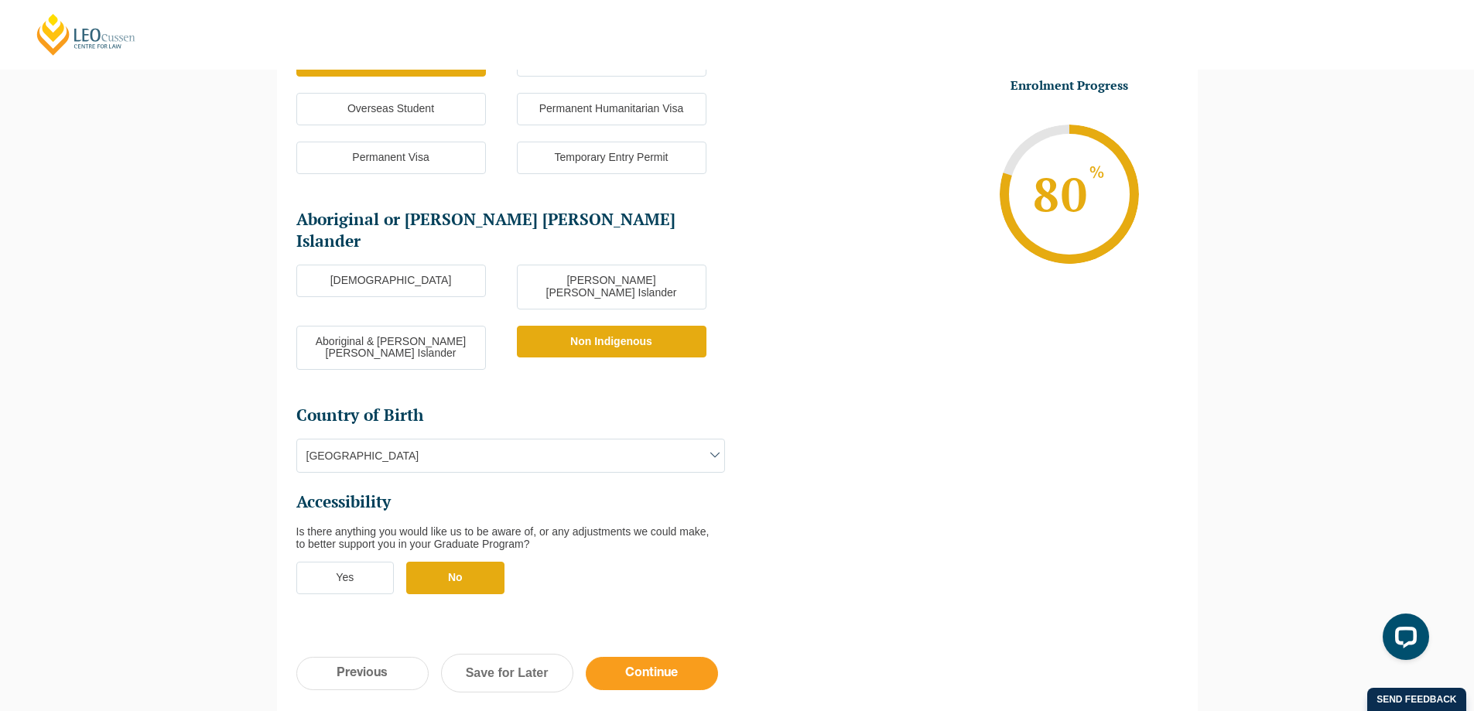
click at [651, 657] on input "Continue" at bounding box center [652, 673] width 132 height 33
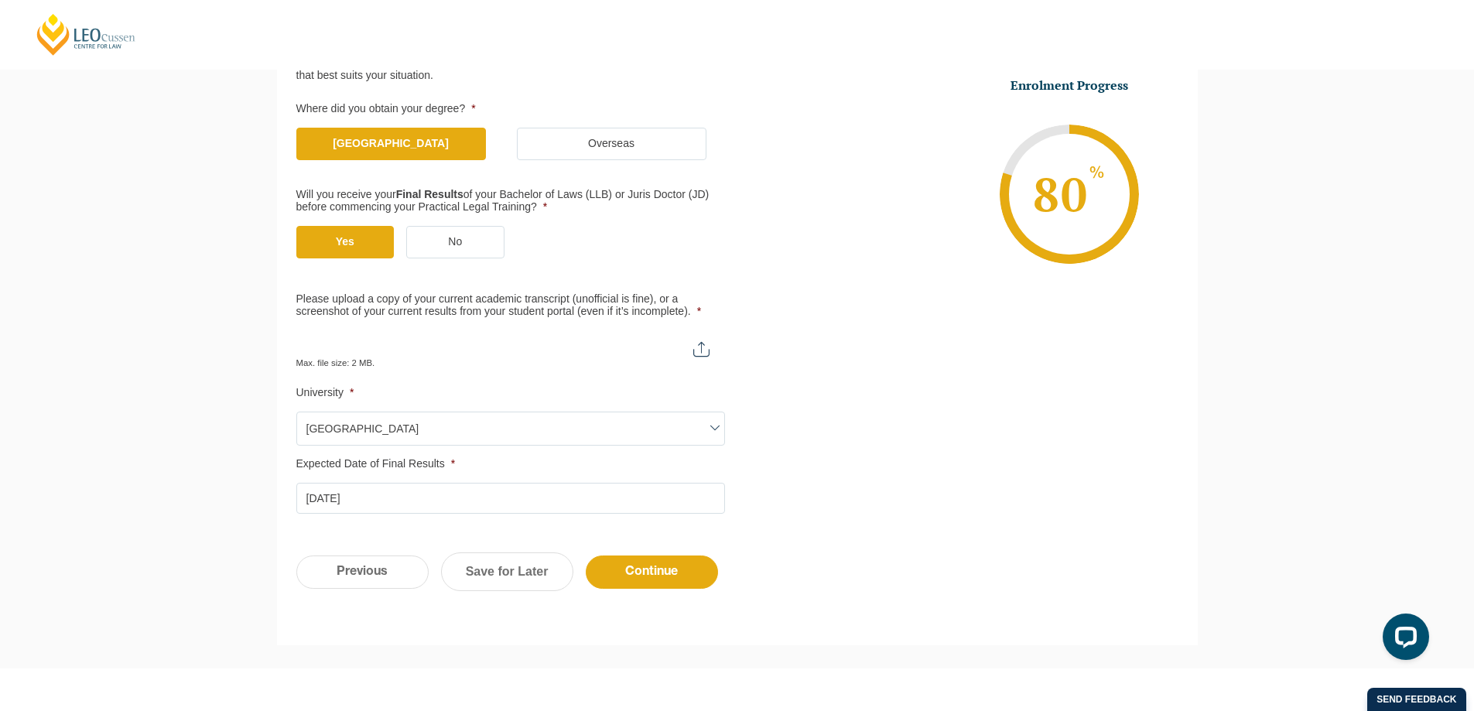
scroll to position [0, 0]
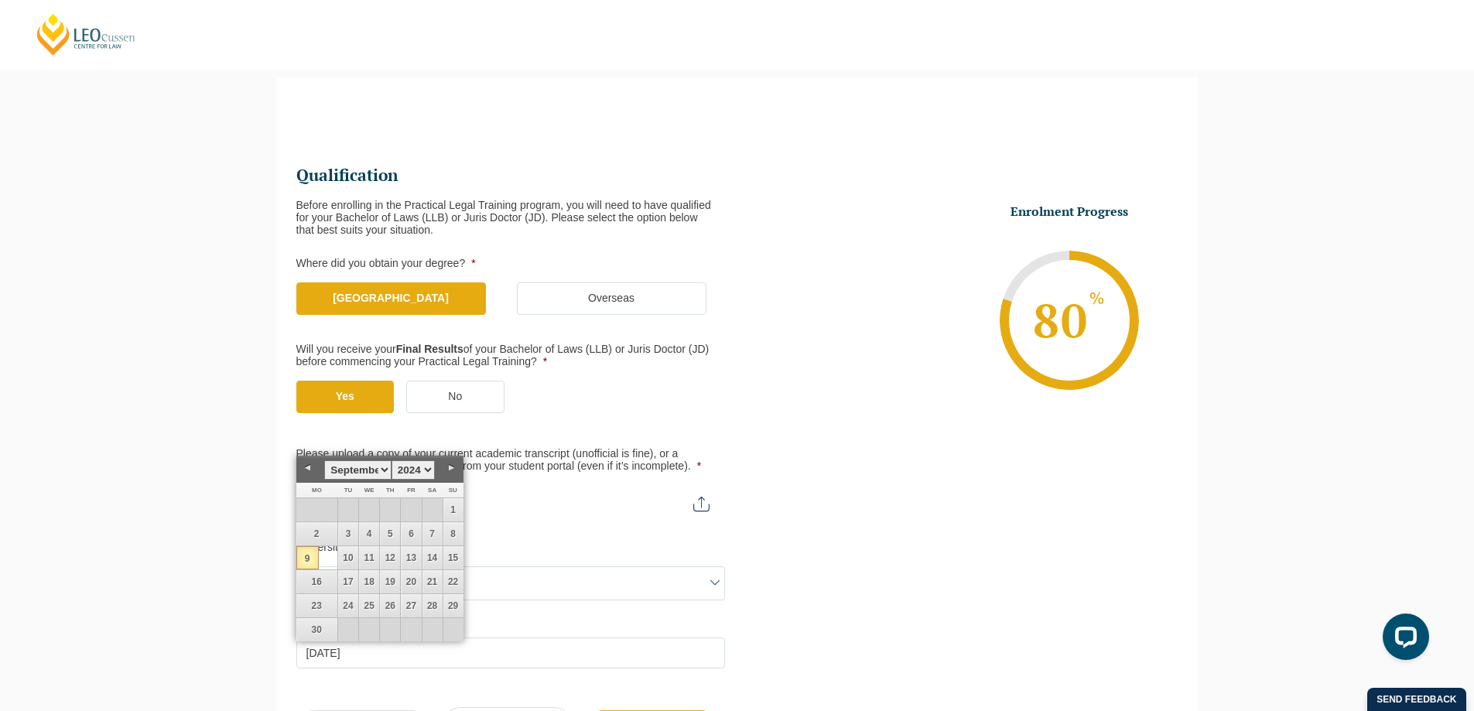
click at [851, 506] on ul "Qualification Before enrolling in the Practical Legal Training program, you wil…" at bounding box center [737, 416] width 882 height 506
click at [857, 489] on ul "Qualification Before enrolling in the Practical Legal Training program, you wil…" at bounding box center [737, 416] width 882 height 506
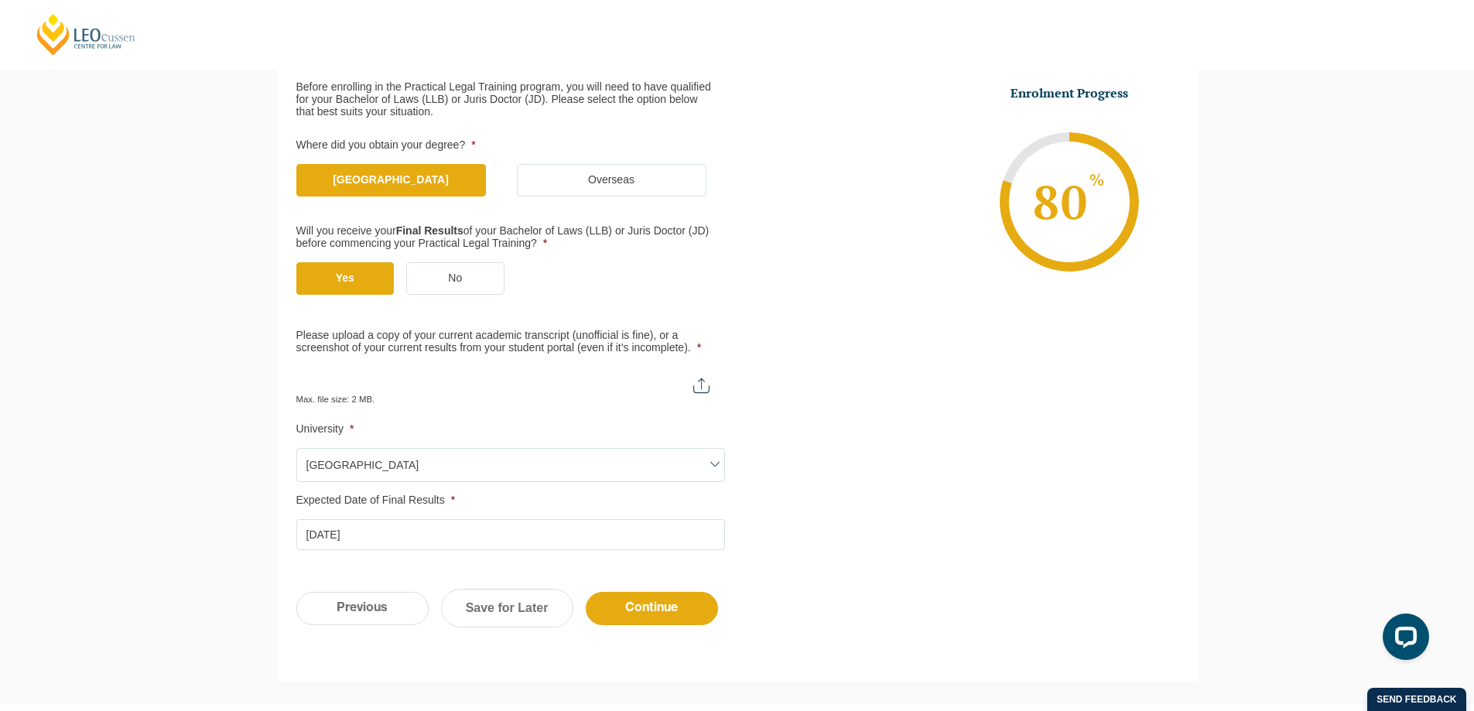
scroll to position [289, 0]
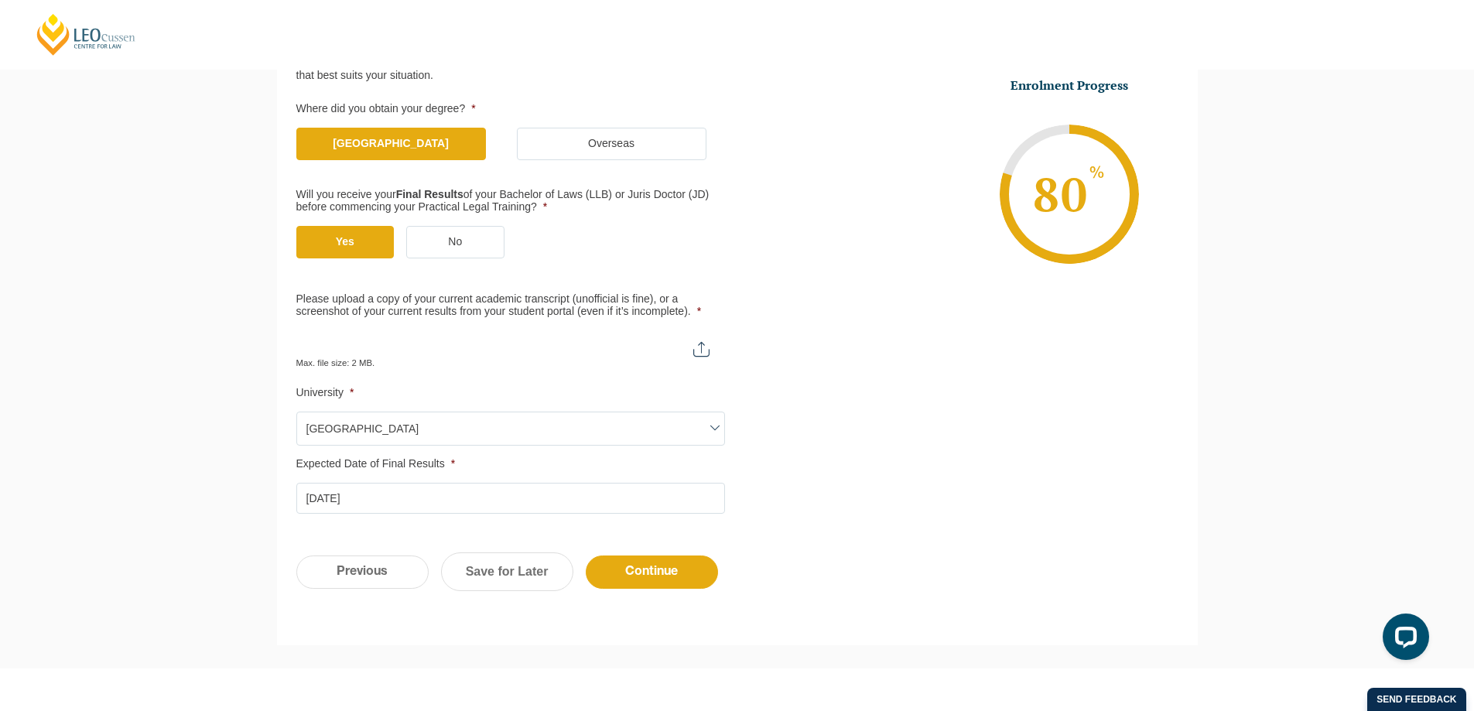
click at [705, 348] on input "Please upload a copy of your current academic transcript (unofficial is fine), …" at bounding box center [510, 343] width 429 height 26
type input "C:\fakepath\Official Transcript.pdf"
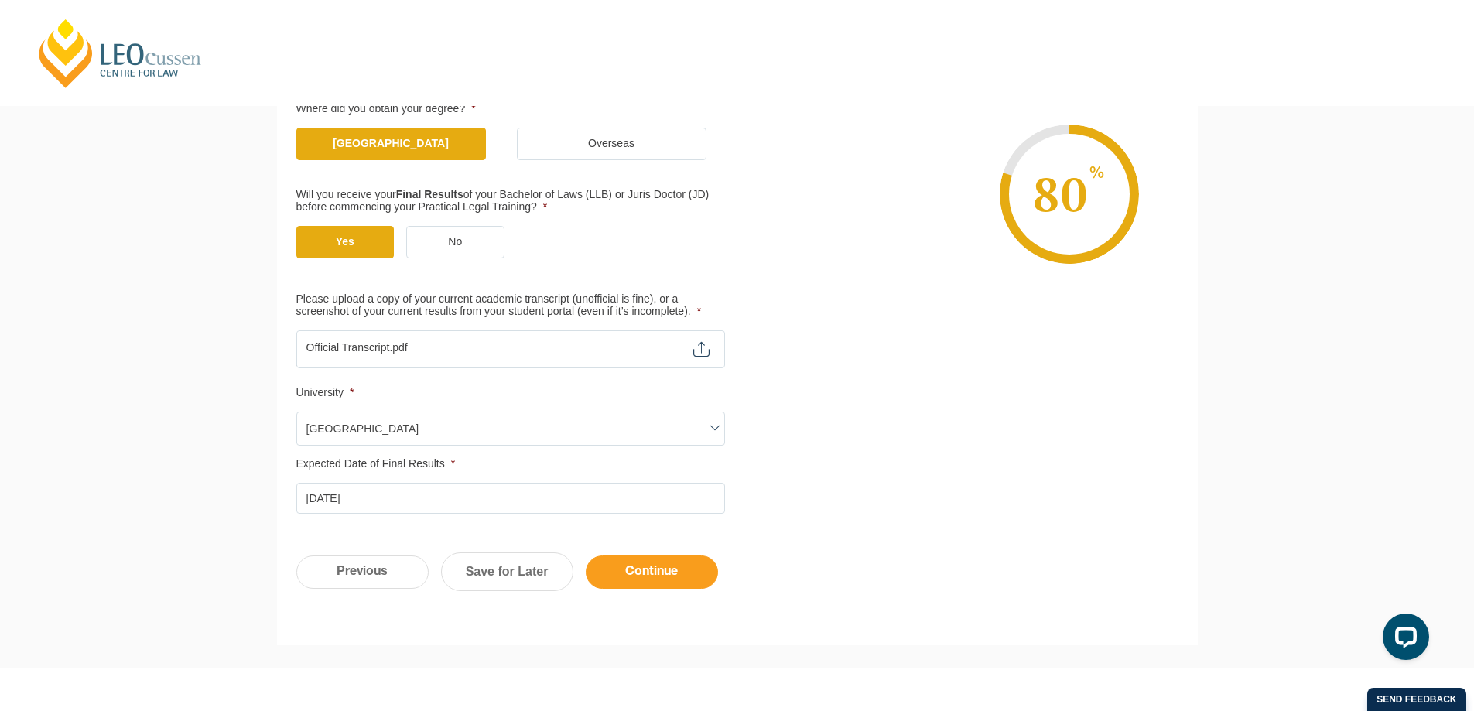
click at [683, 575] on input "Continue" at bounding box center [652, 572] width 132 height 33
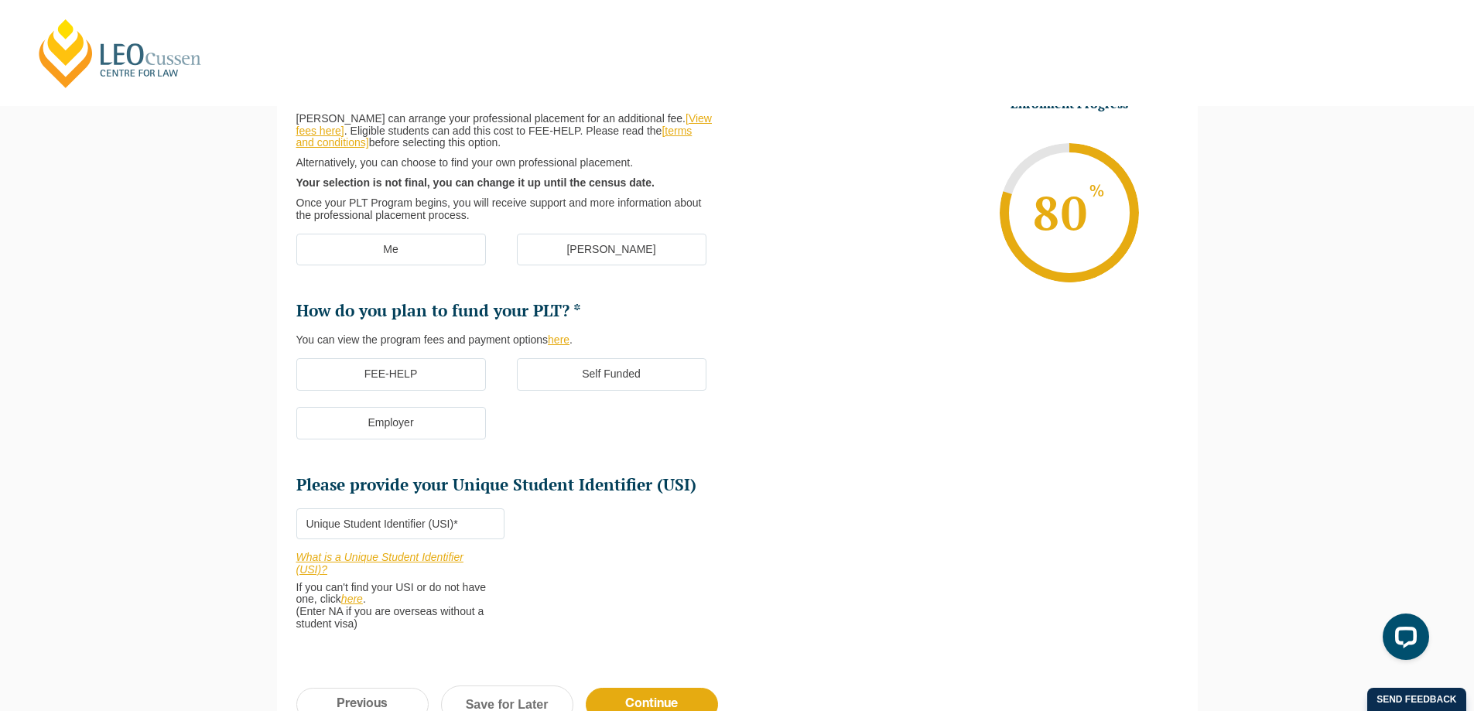
scroll to position [134, 0]
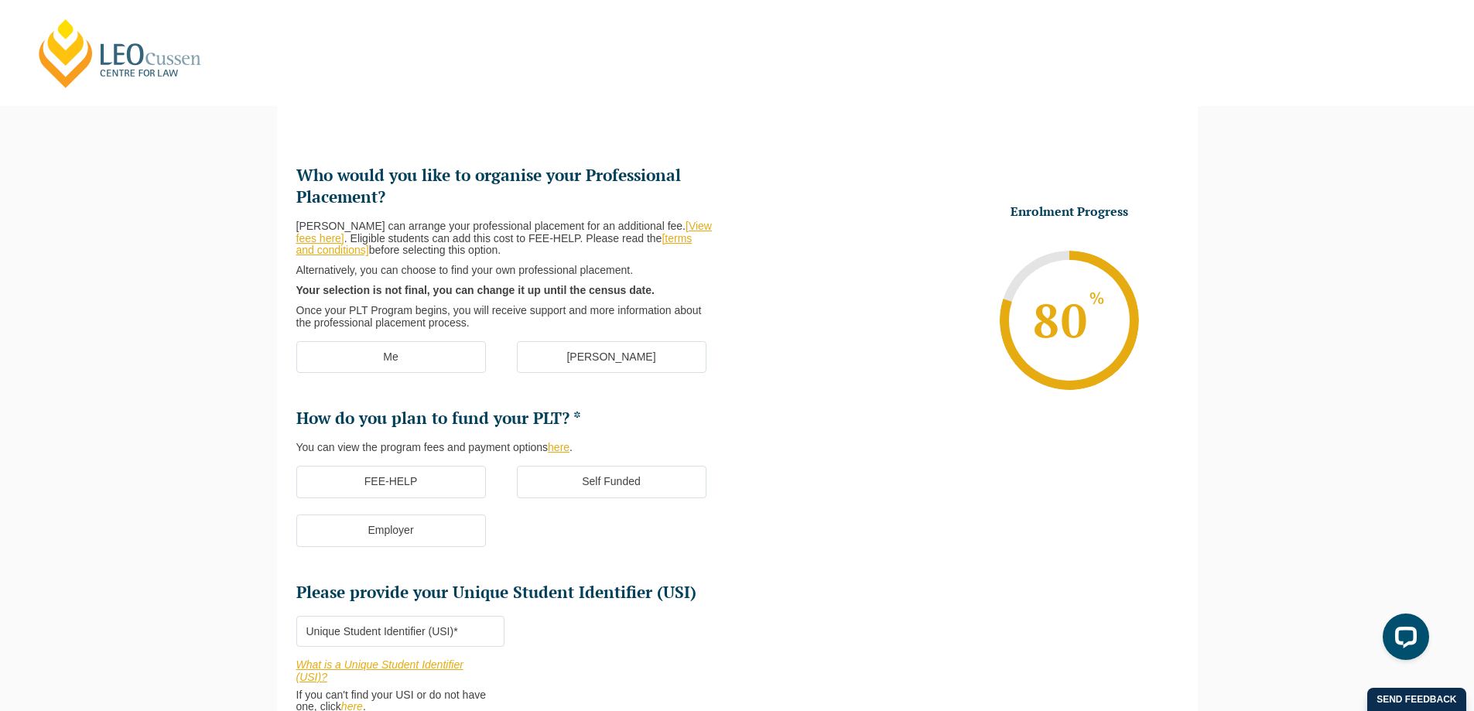
click at [406, 355] on label "Me" at bounding box center [391, 357] width 190 height 33
click at [0, 0] on input "Me" at bounding box center [0, 0] width 0 height 0
click at [597, 487] on label "Self Funded" at bounding box center [612, 482] width 190 height 33
click at [0, 0] on input "Self Funded" at bounding box center [0, 0] width 0 height 0
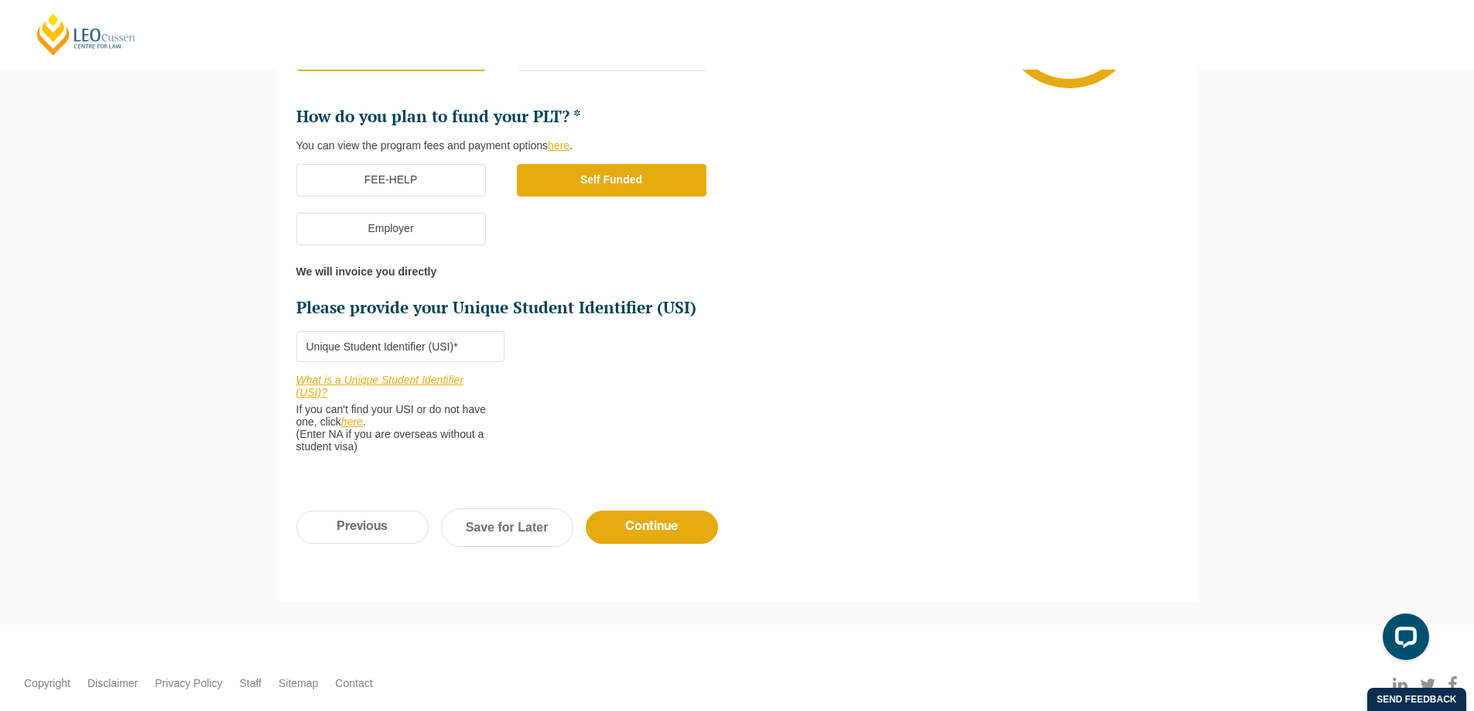
scroll to position [443, 0]
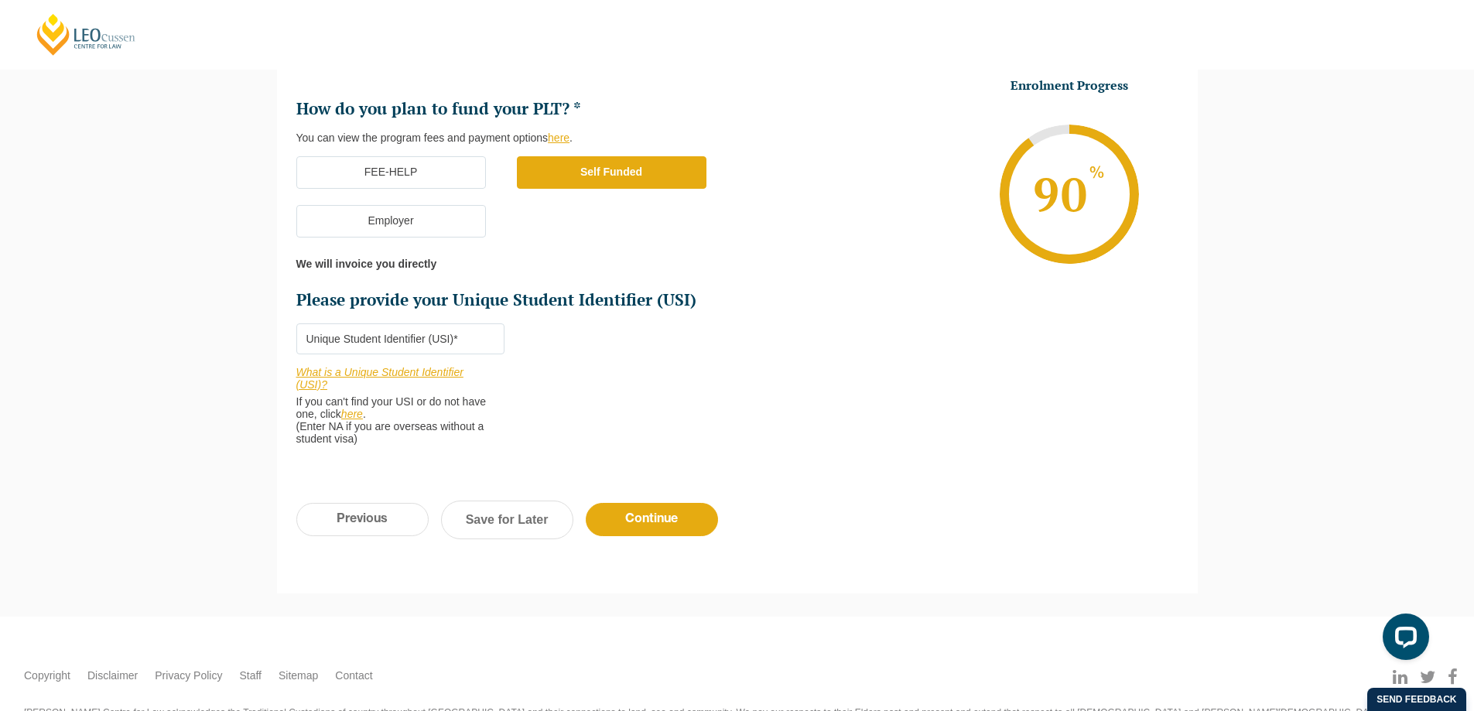
click at [450, 346] on input "Please provide your Unique Student Identifier (USI) *" at bounding box center [400, 339] width 208 height 31
click at [465, 336] on input "Please provide your Unique Student Identifier (USI) *" at bounding box center [400, 339] width 208 height 31
paste input "RYNWV9B3V8"
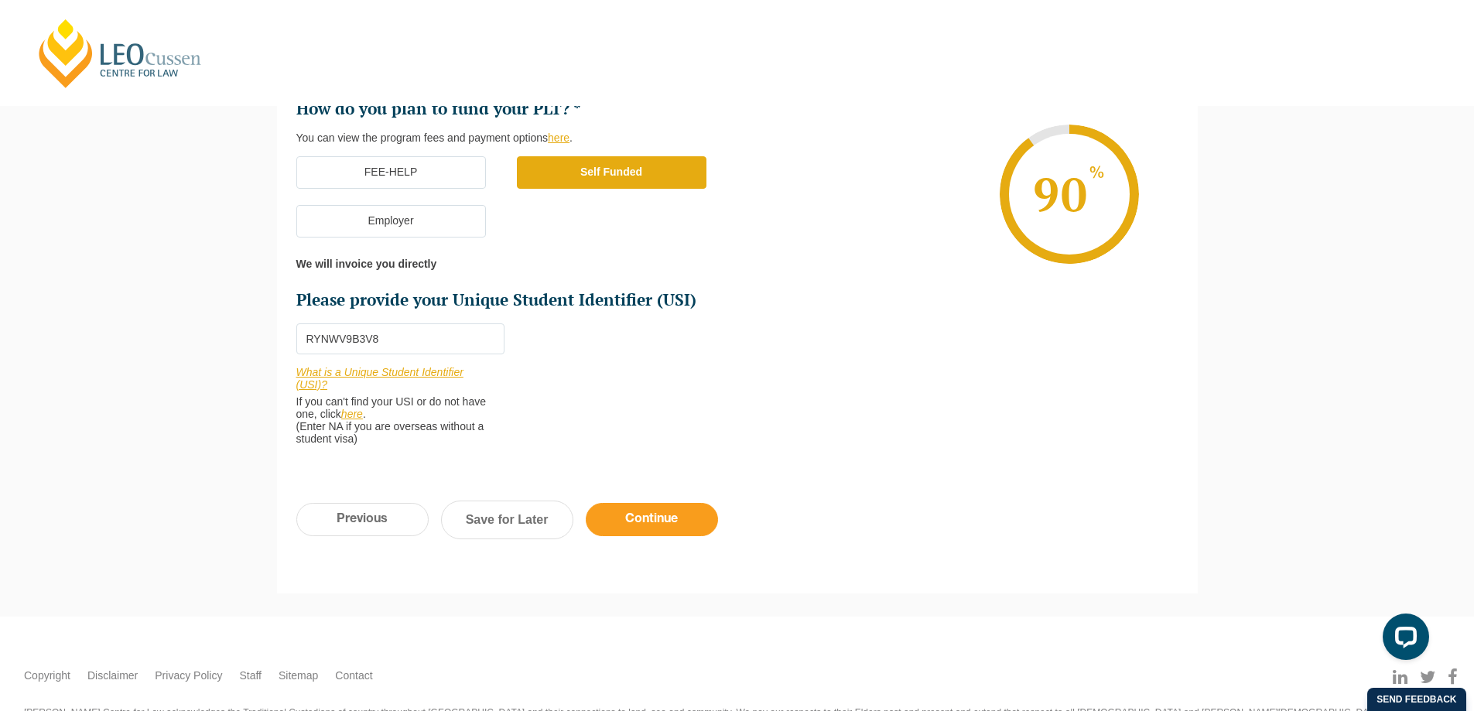
type input "RYNWV9B3V8"
click at [666, 522] on input "Continue" at bounding box center [652, 519] width 132 height 33
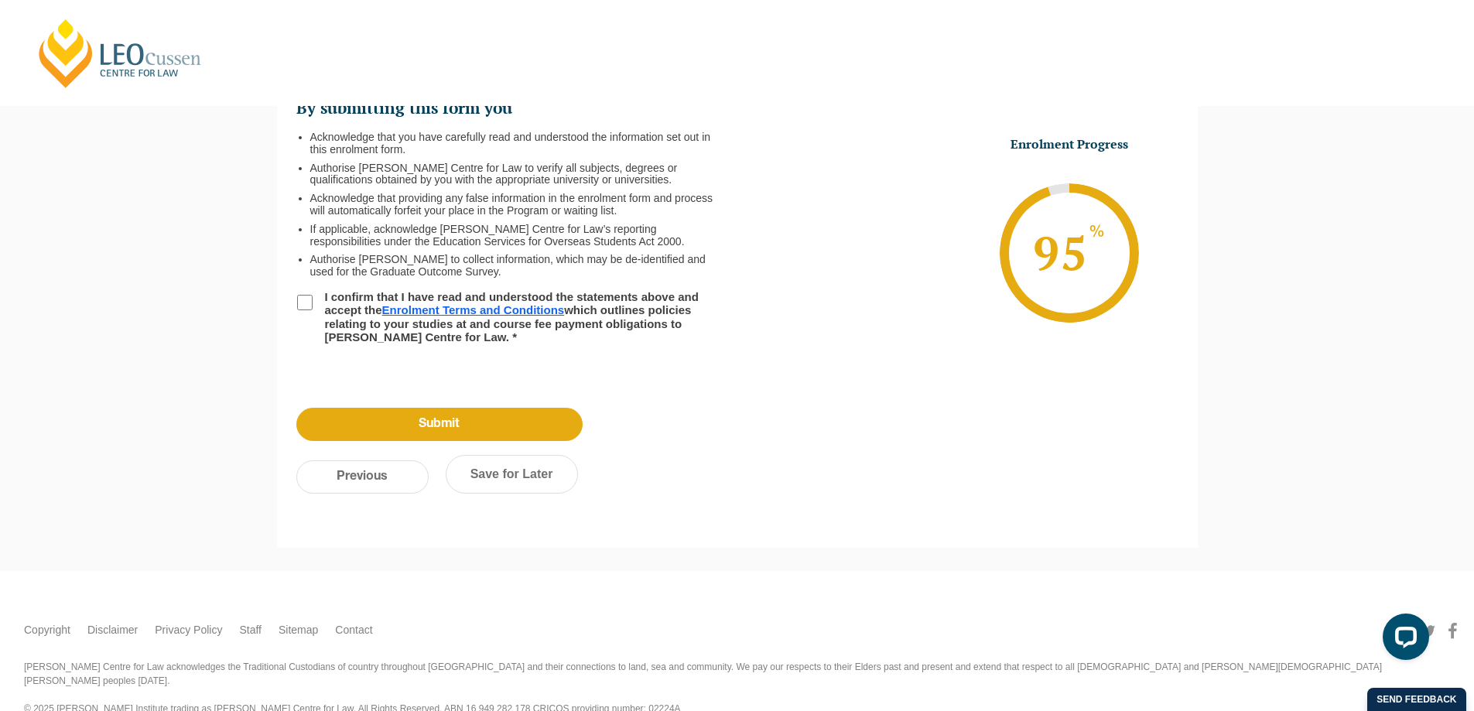
scroll to position [134, 0]
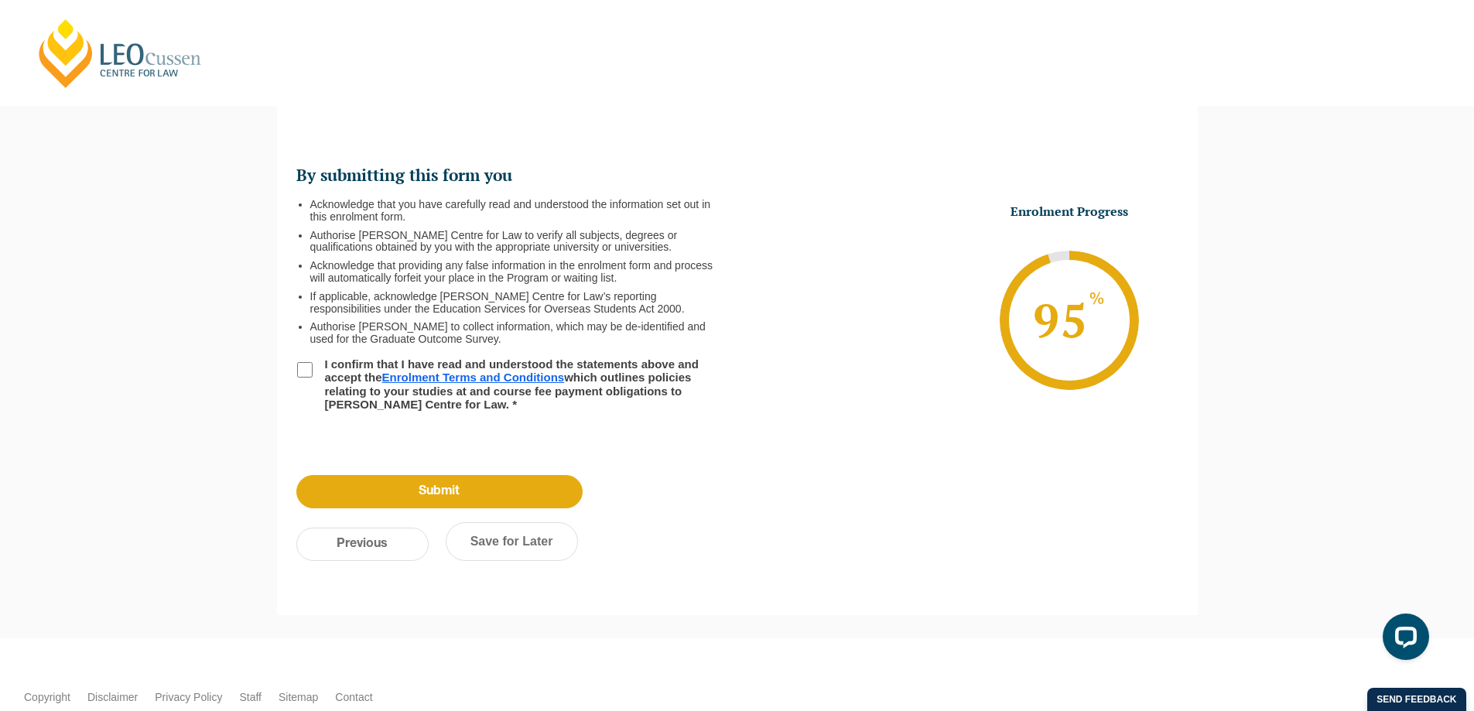
click at [310, 362] on input "I confirm that I have read and understood the statements above and accept the E…" at bounding box center [304, 369] width 15 height 15
checkbox input "true"
click at [488, 490] on input "Submit" at bounding box center [439, 491] width 286 height 33
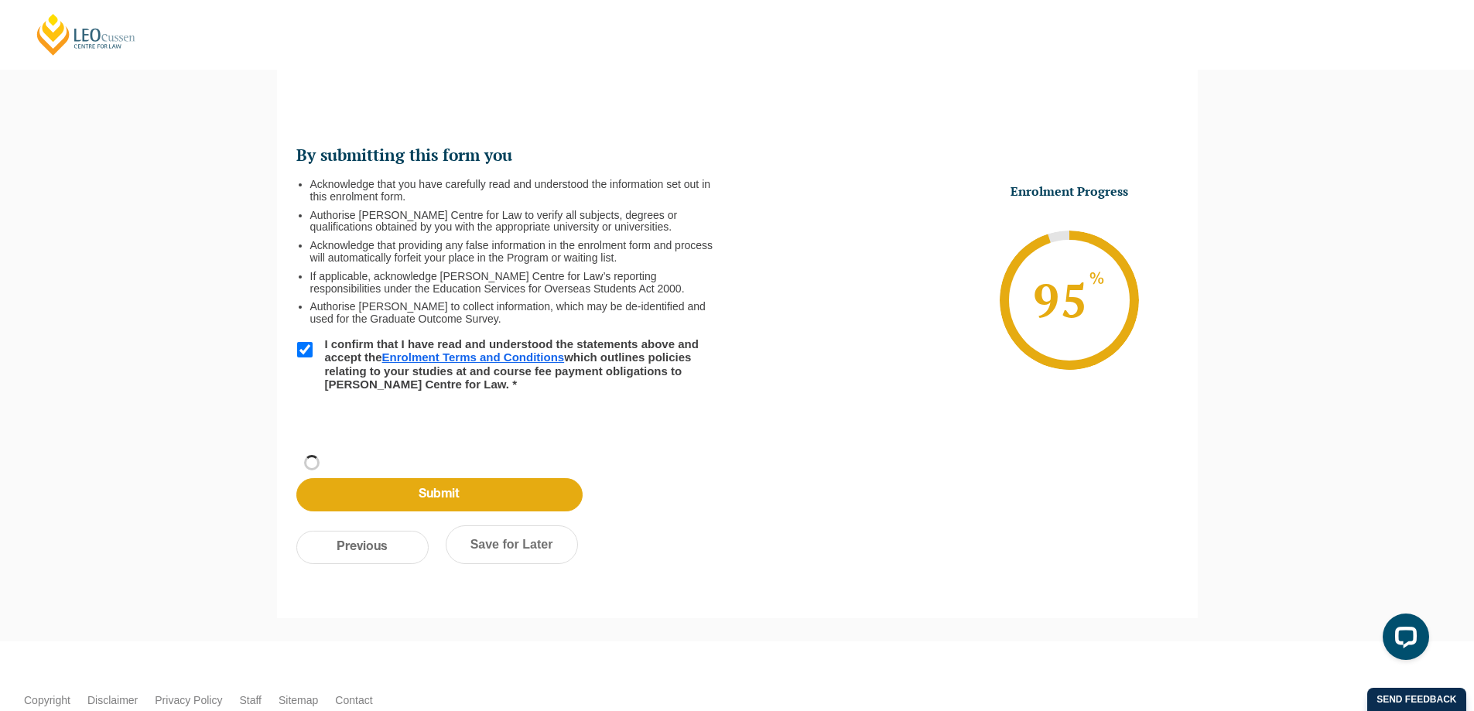
scroll to position [155, 0]
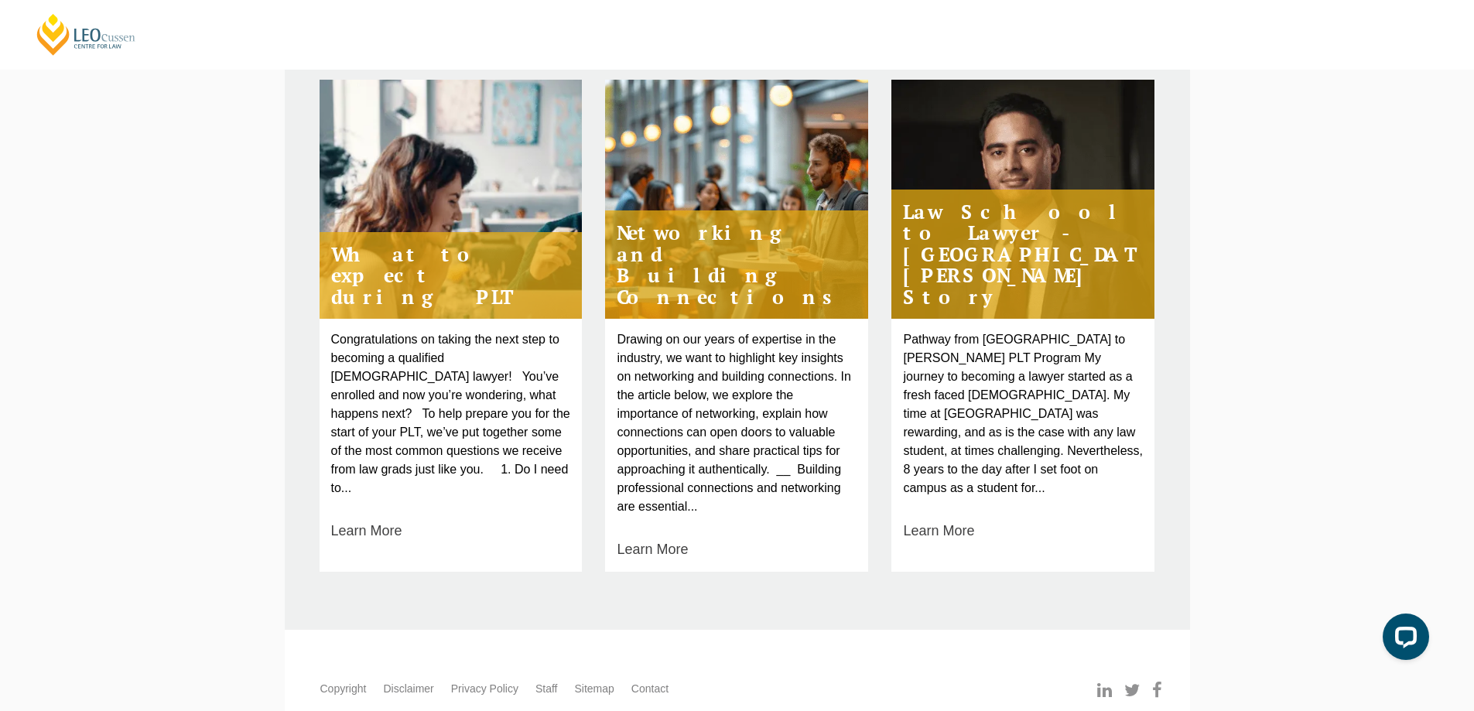
scroll to position [1152, 0]
